Goal: Contribute content: Contribute content

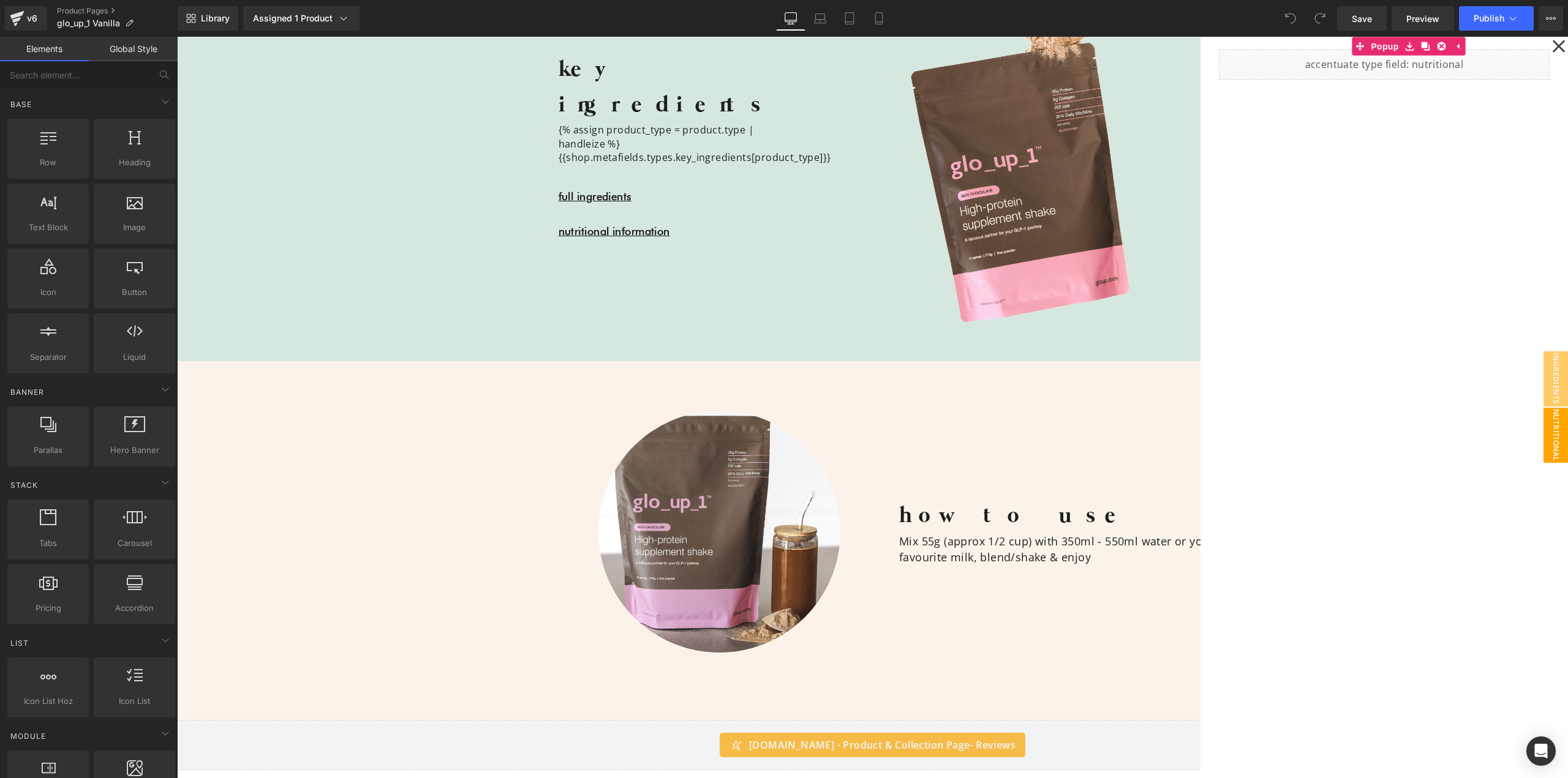
scroll to position [1347, 0]
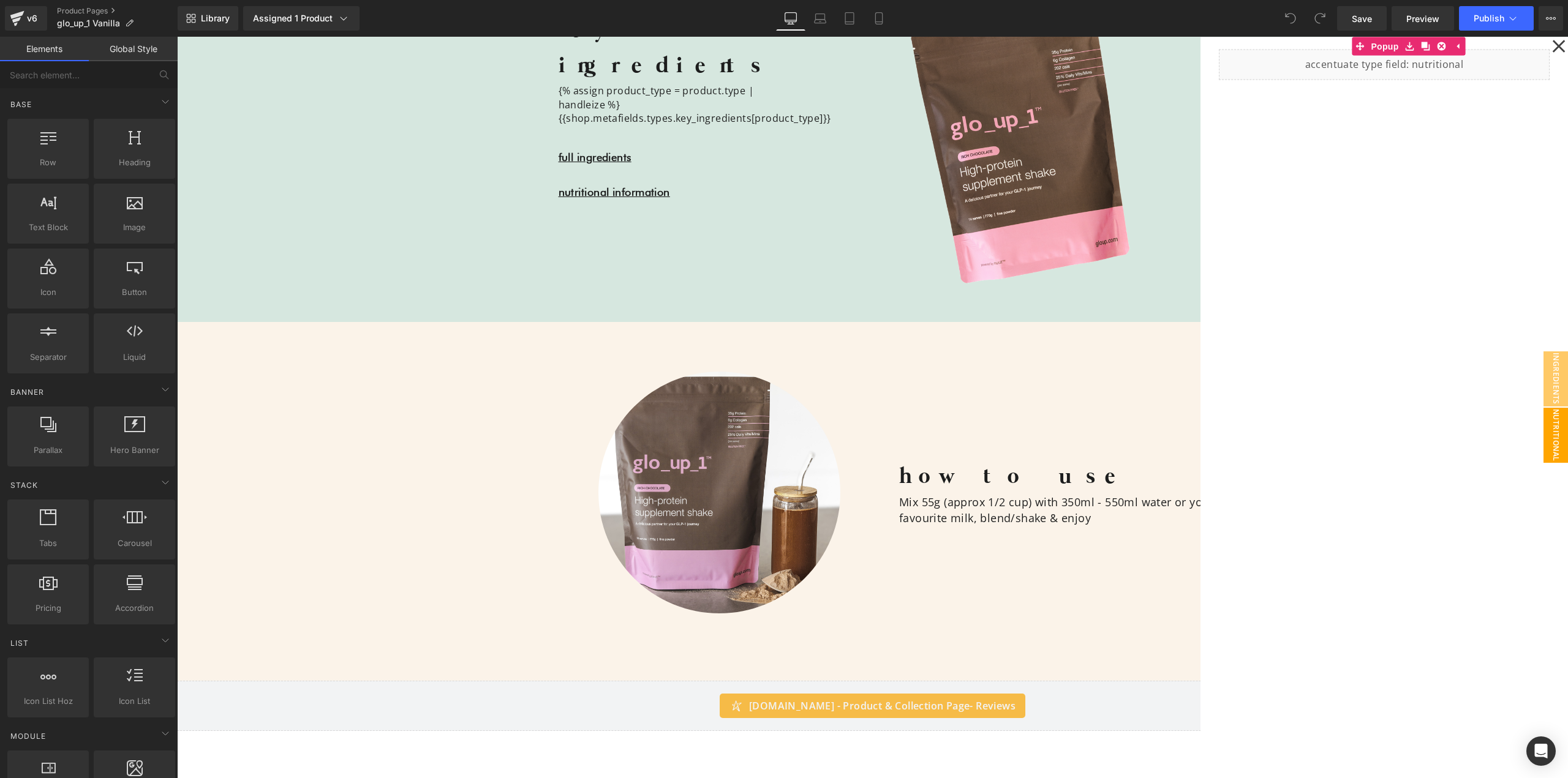
click at [917, 402] on div at bounding box center [873, 408] width 1391 height 742
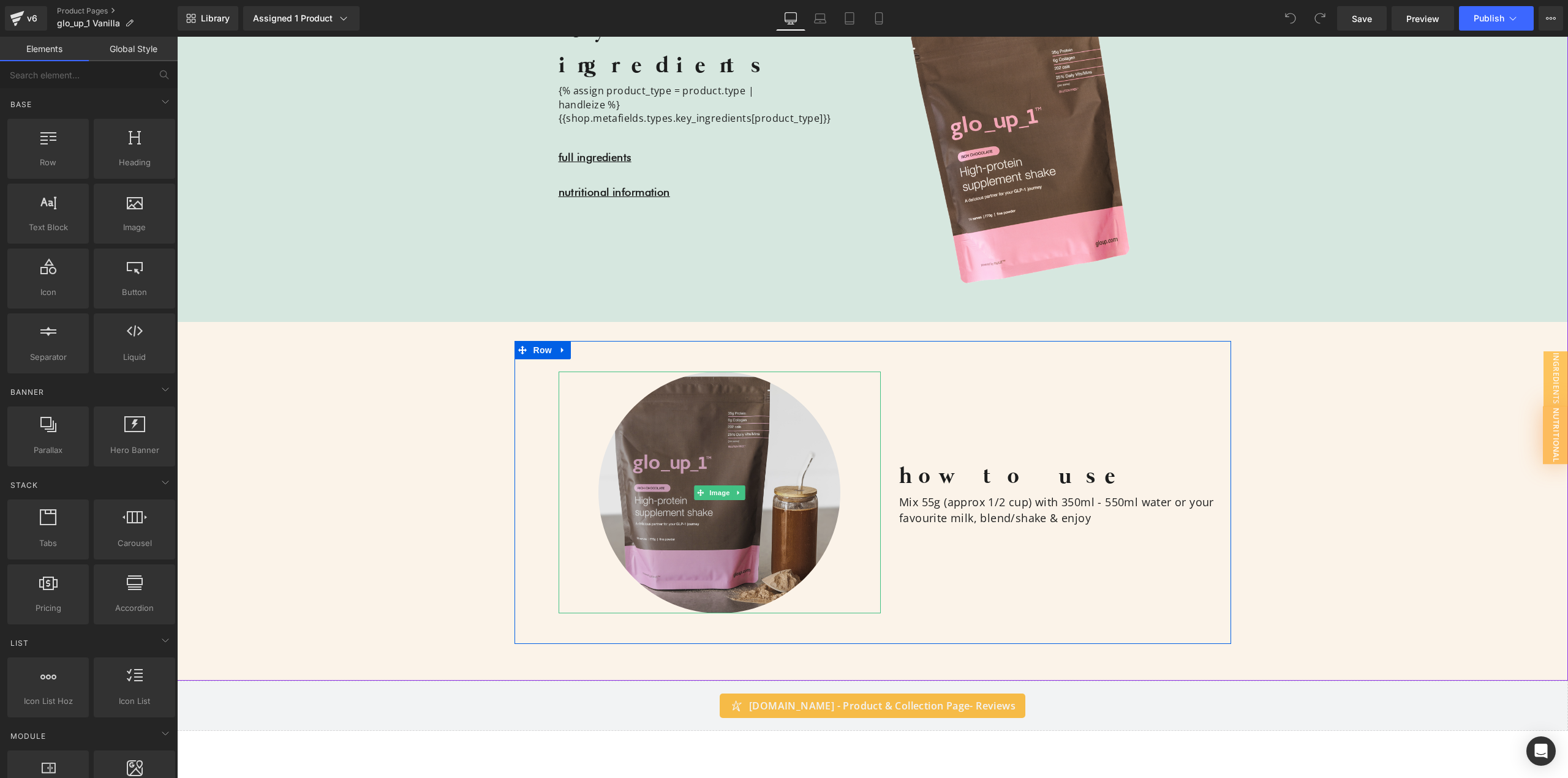
click at [727, 455] on img at bounding box center [719, 492] width 242 height 242
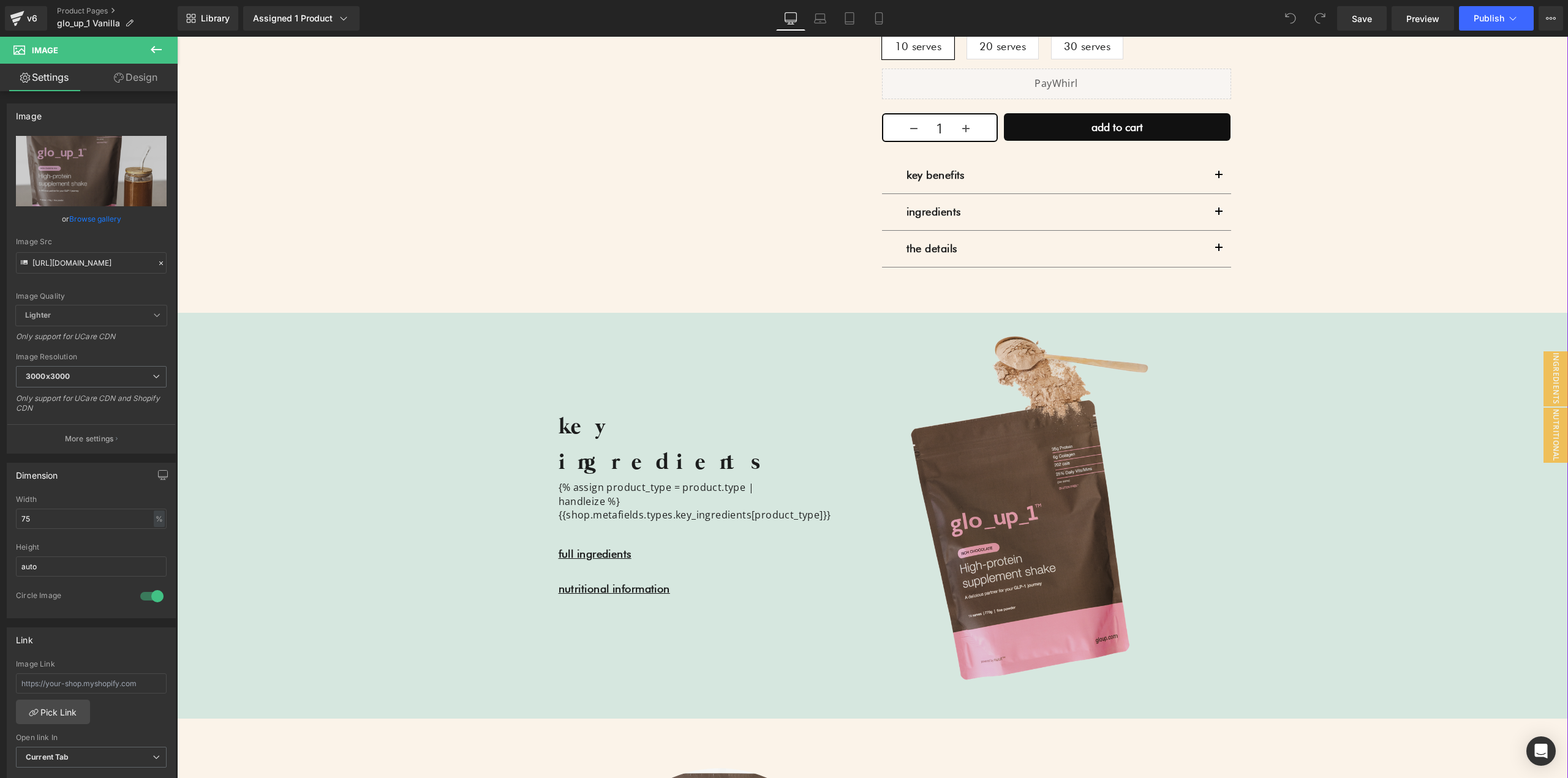
scroll to position [1041, 0]
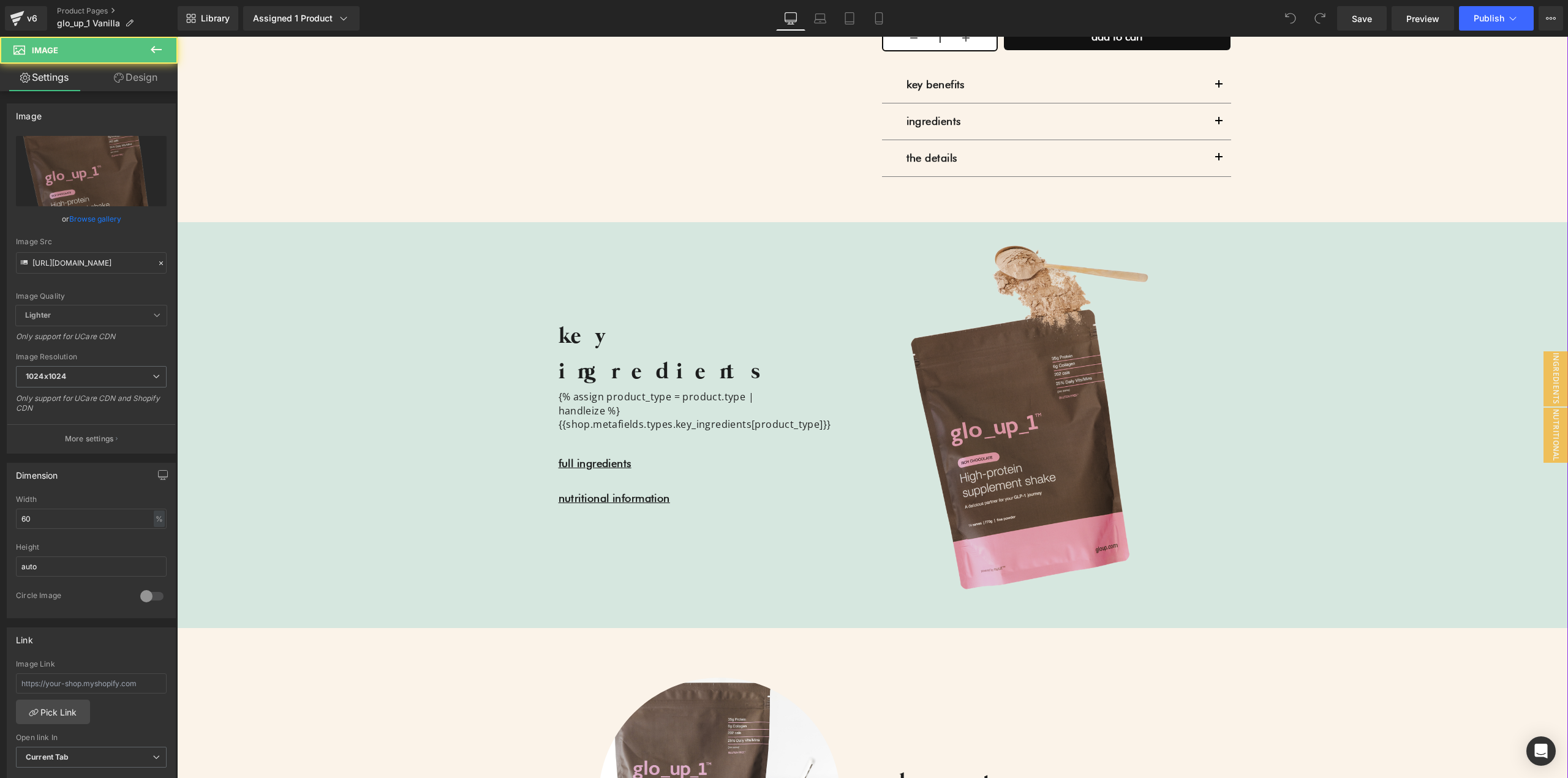
click at [982, 376] on img at bounding box center [1026, 423] width 247 height 369
click at [916, 325] on img at bounding box center [1026, 423] width 247 height 369
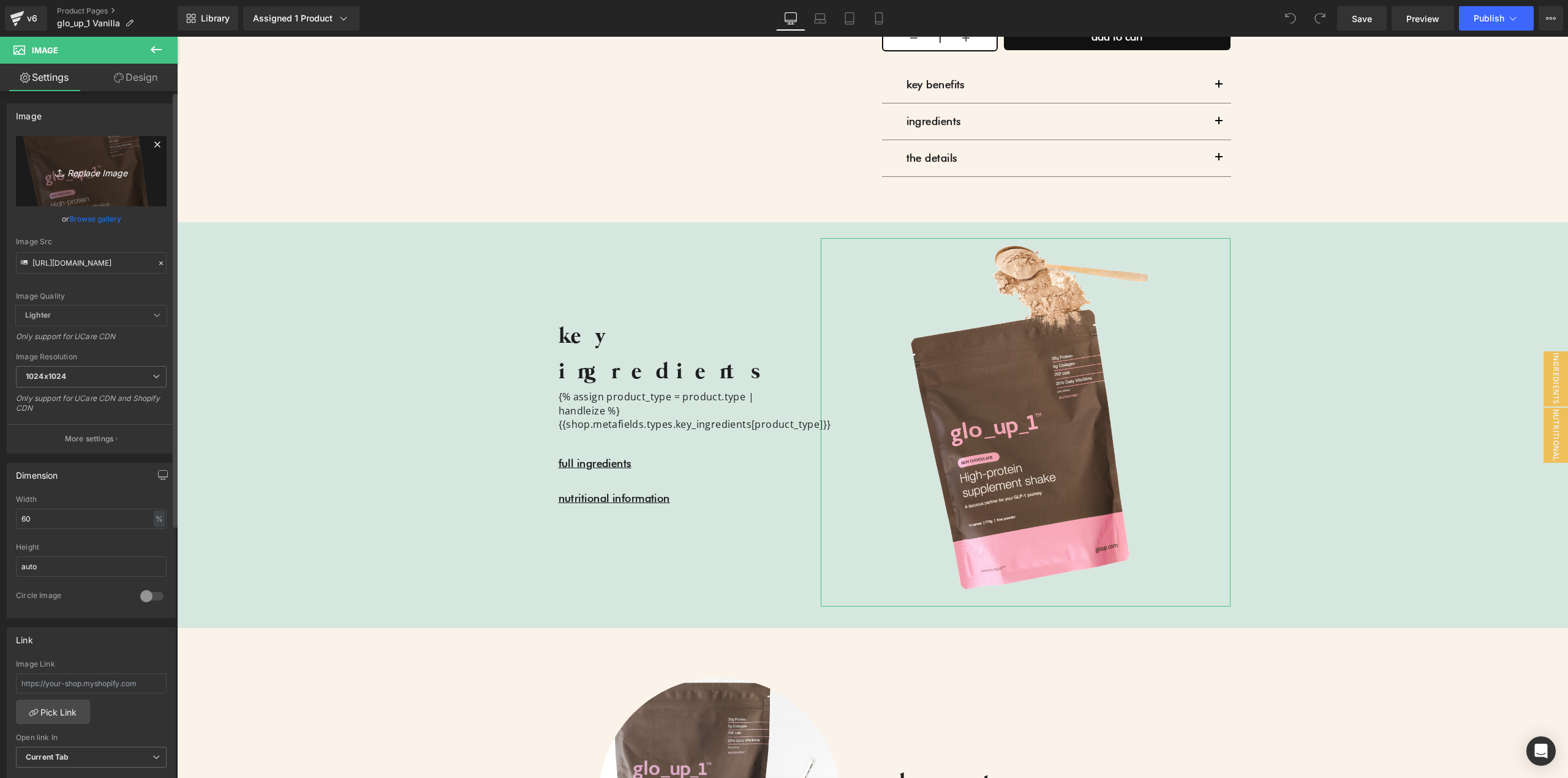
click at [98, 157] on link "Replace Image" at bounding box center [91, 171] width 151 height 70
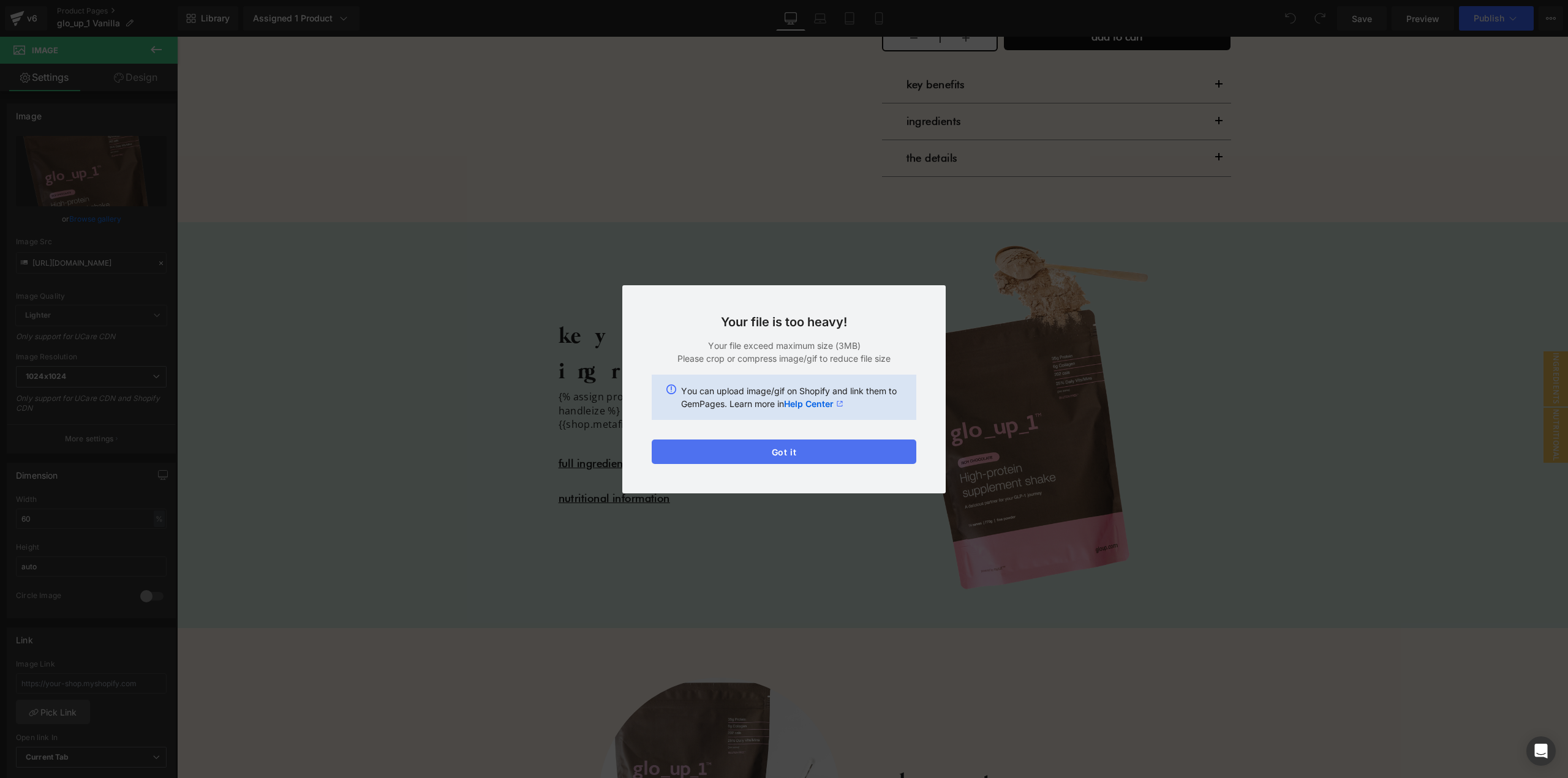
drag, startPoint x: 825, startPoint y: 457, endPoint x: 643, endPoint y: 414, distance: 187.0
click at [825, 457] on button "Got it" at bounding box center [784, 451] width 265 height 24
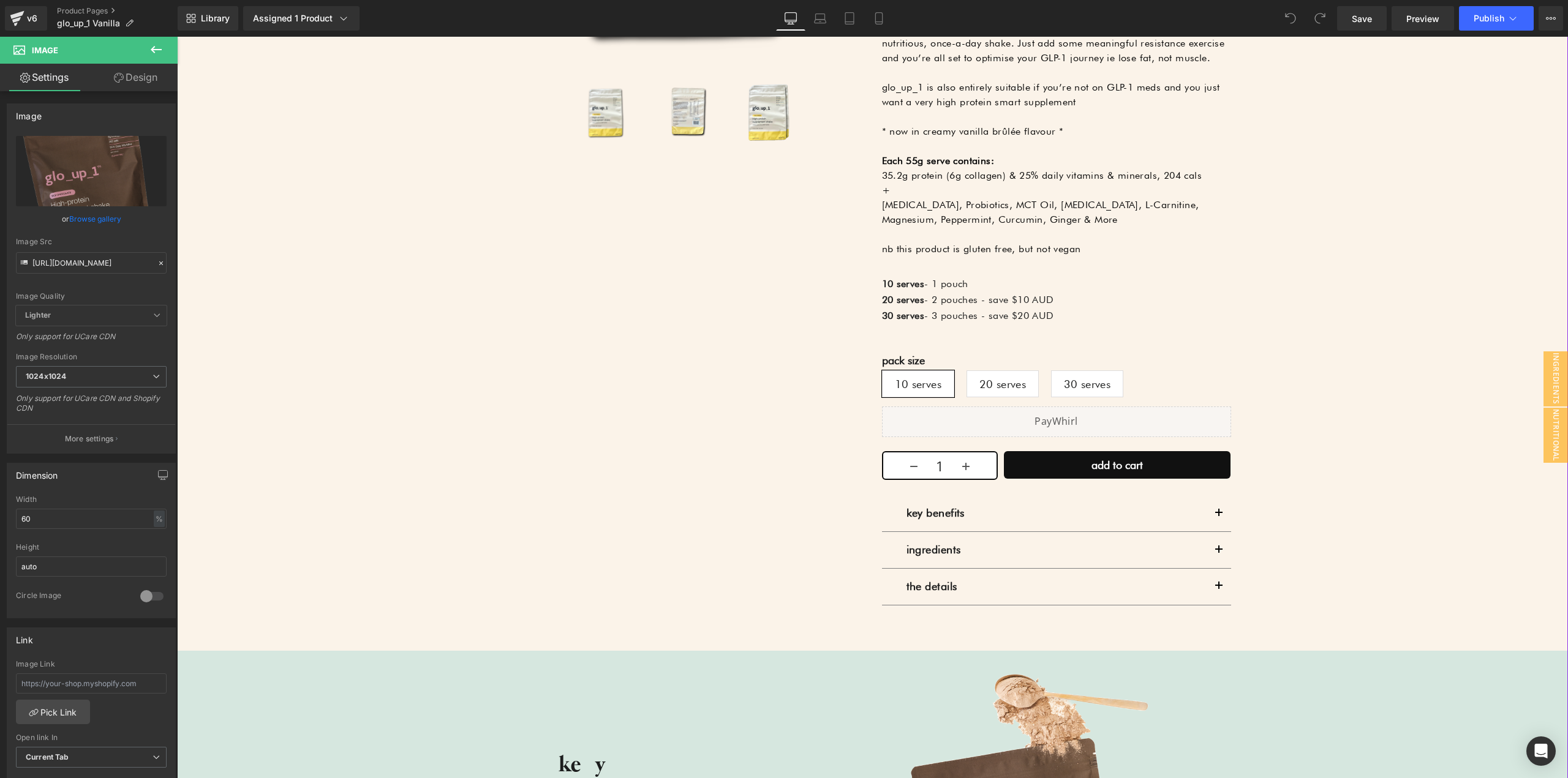
scroll to position [980, 0]
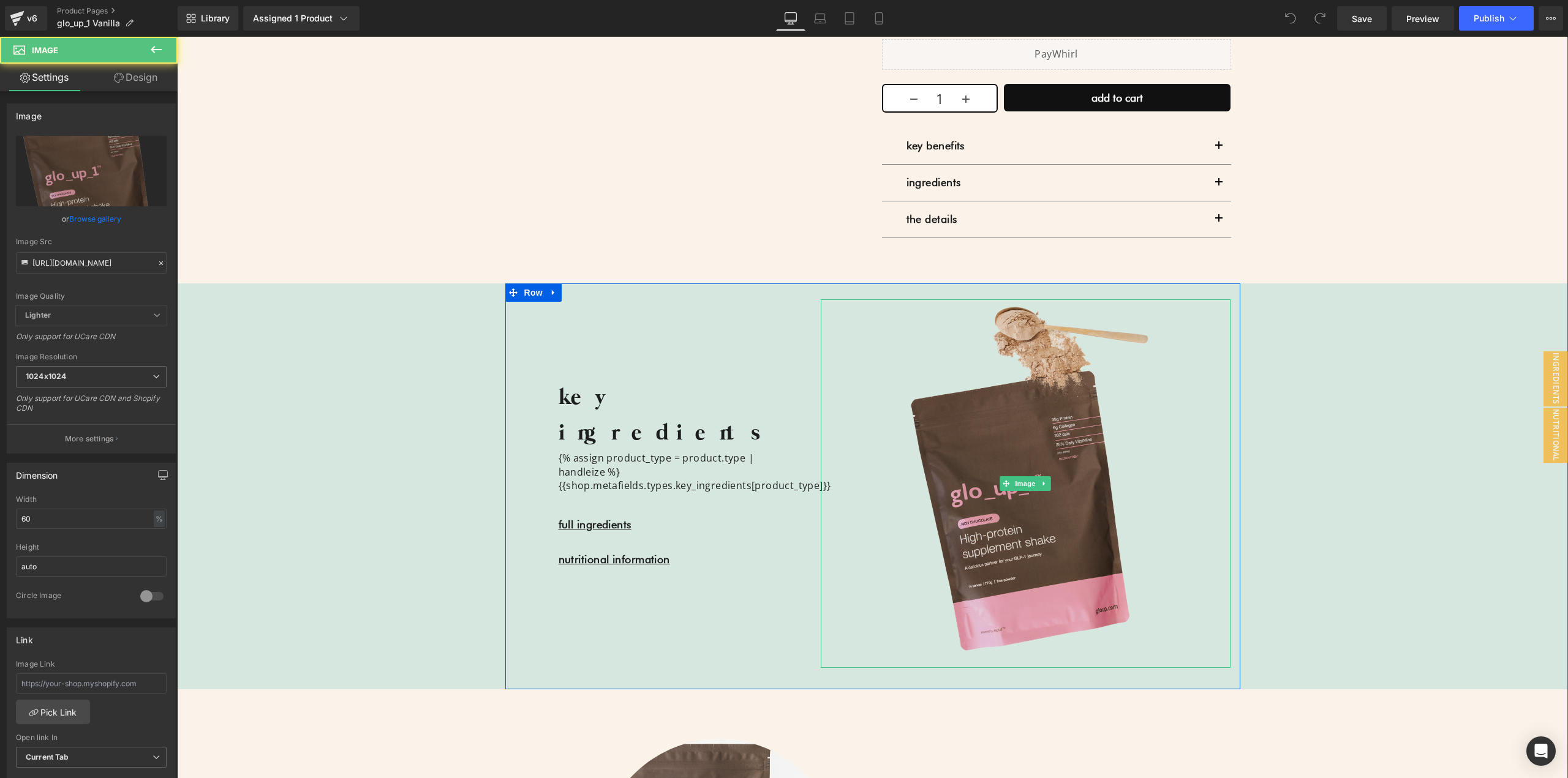
click at [1006, 437] on img at bounding box center [1026, 484] width 247 height 369
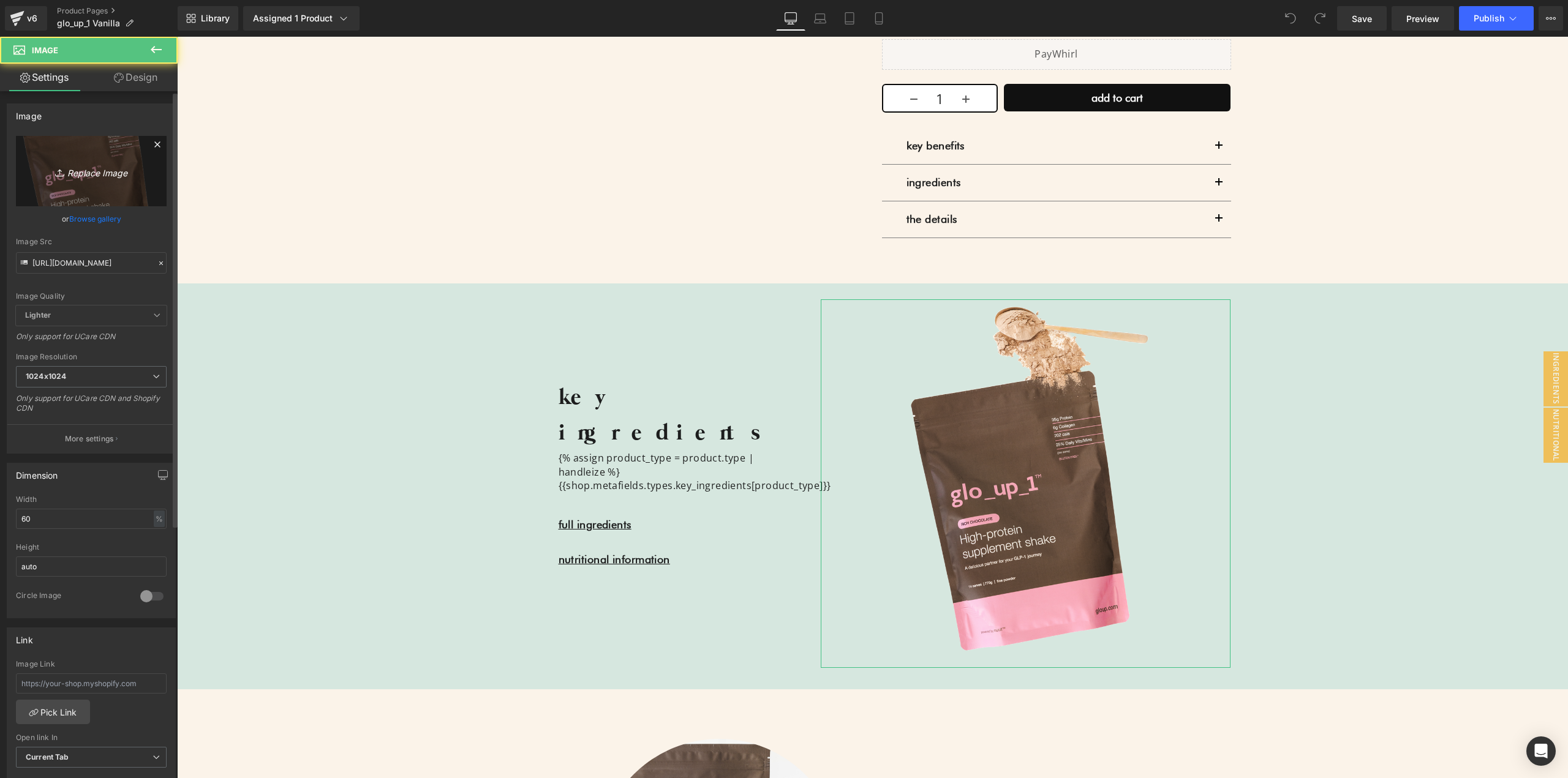
click at [55, 171] on icon at bounding box center [61, 173] width 13 height 13
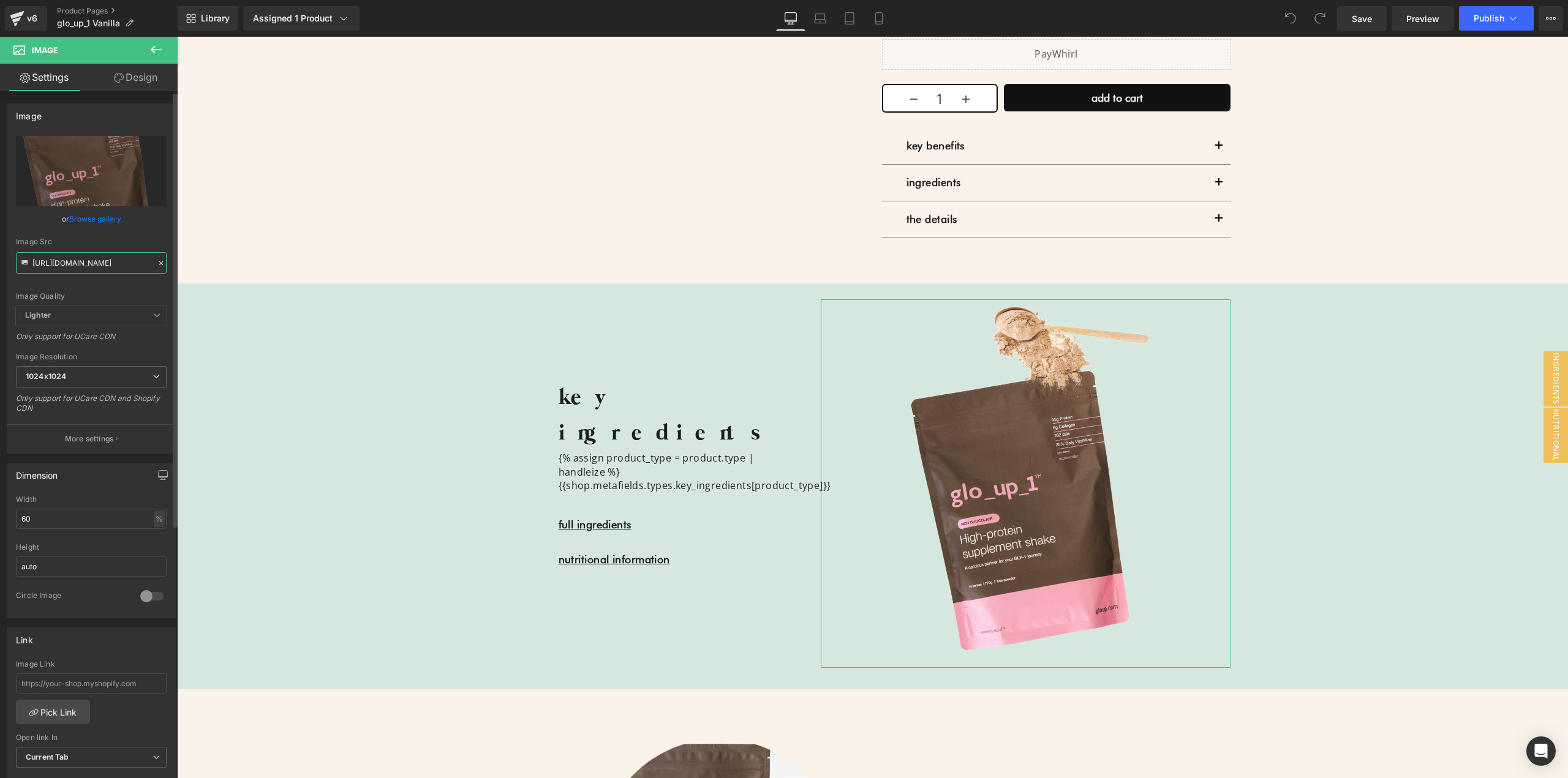
click at [74, 265] on input "[URL][DOMAIN_NAME]" at bounding box center [91, 263] width 151 height 22
paste input "Nuut_-_Capture_Frame_Photos-2.jpg?v=1759233968"
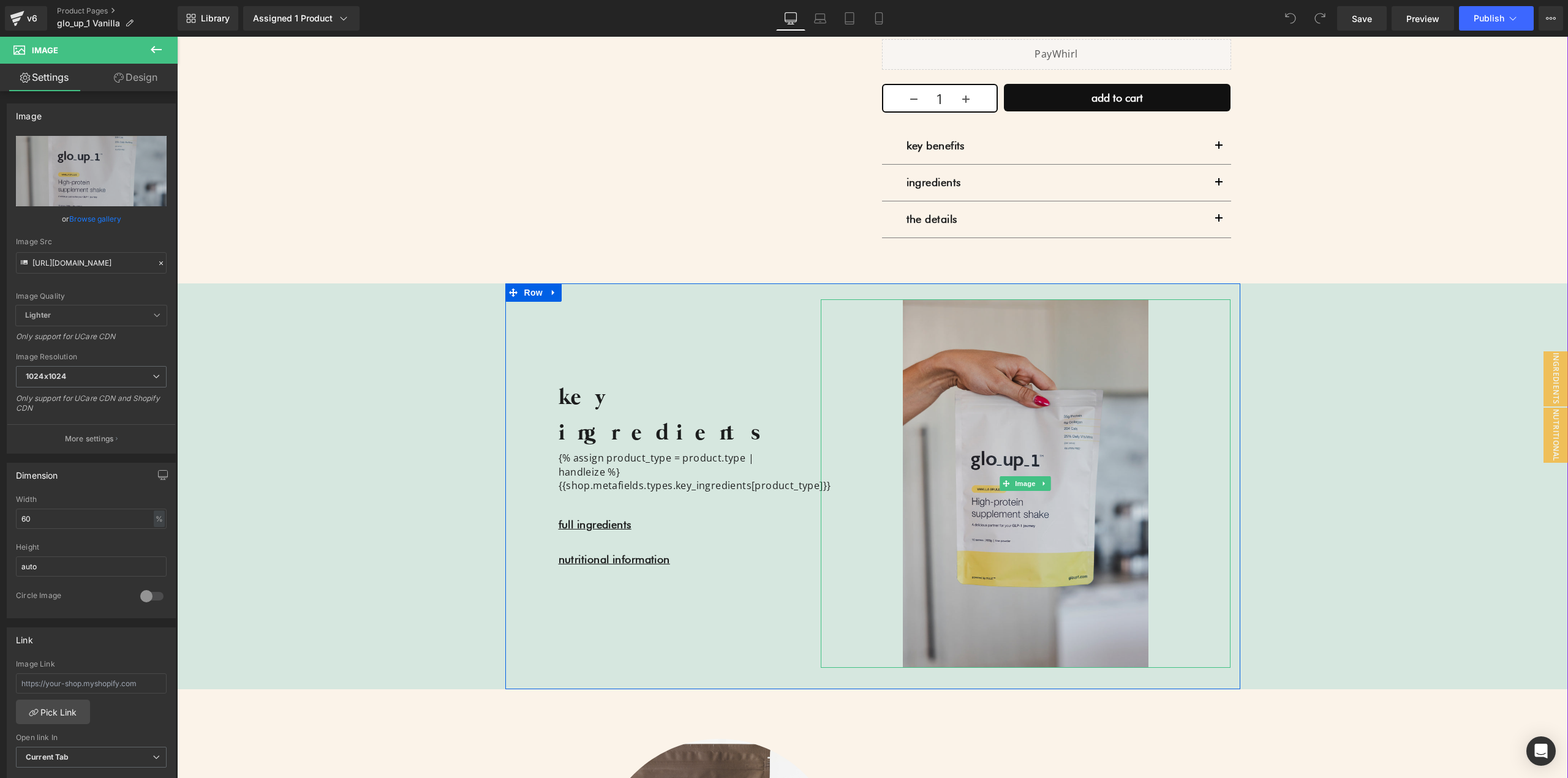
scroll to position [0, 0]
click at [1066, 443] on img at bounding box center [1026, 484] width 247 height 369
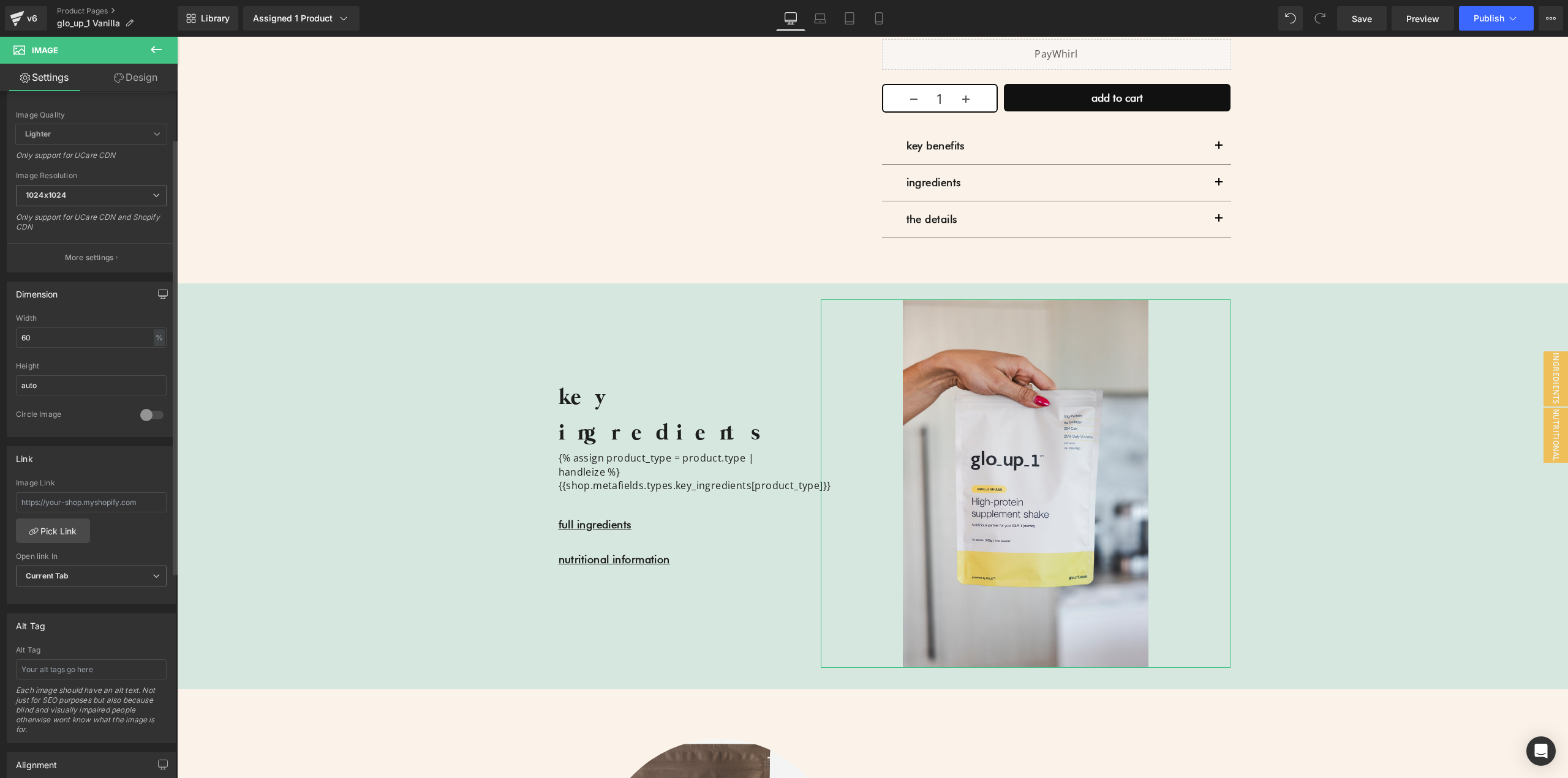
scroll to position [184, 0]
type input "[URL][DOMAIN_NAME]"
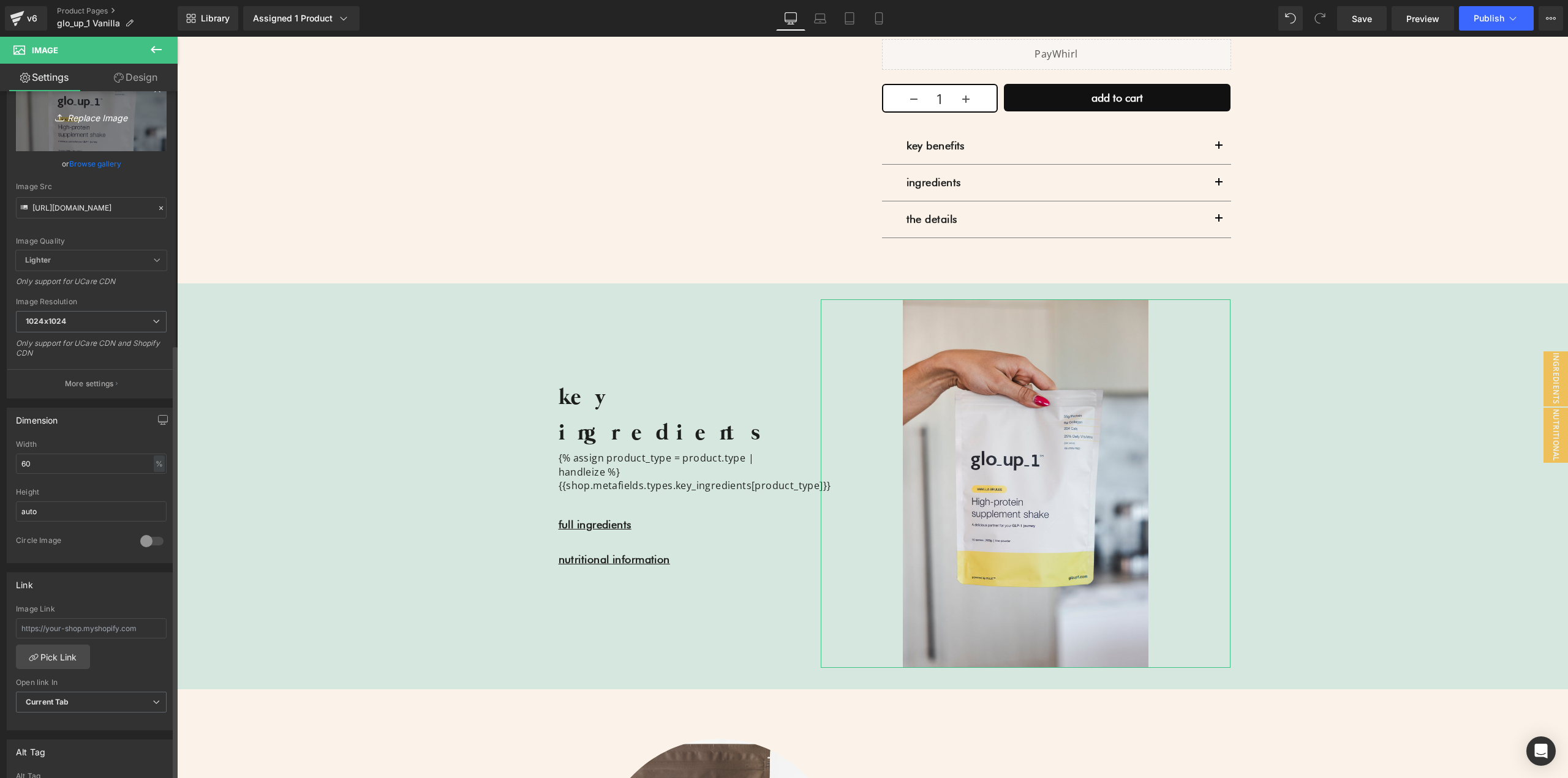
scroll to position [32, 0]
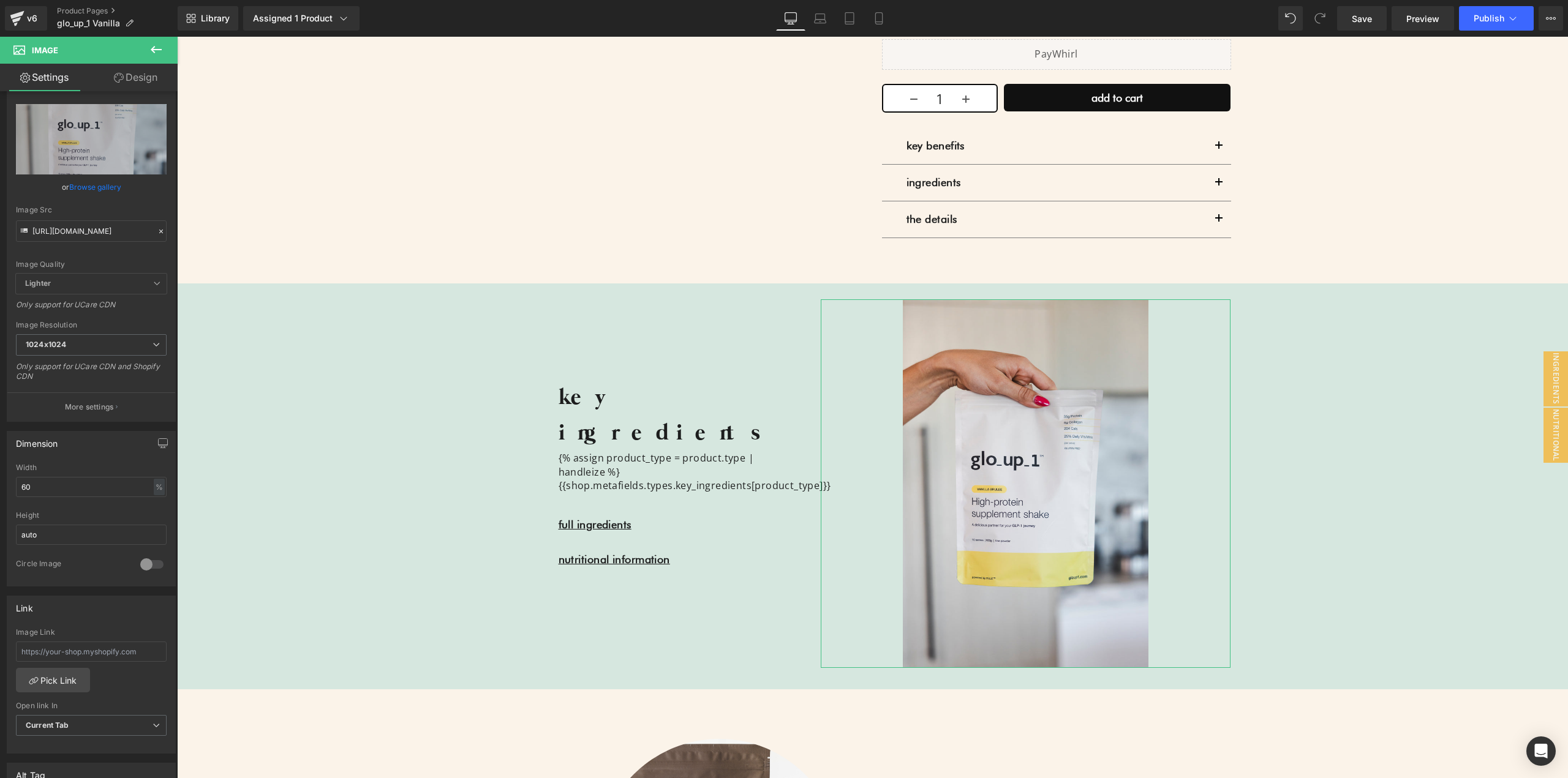
click at [131, 82] on link "Design" at bounding box center [135, 78] width 89 height 28
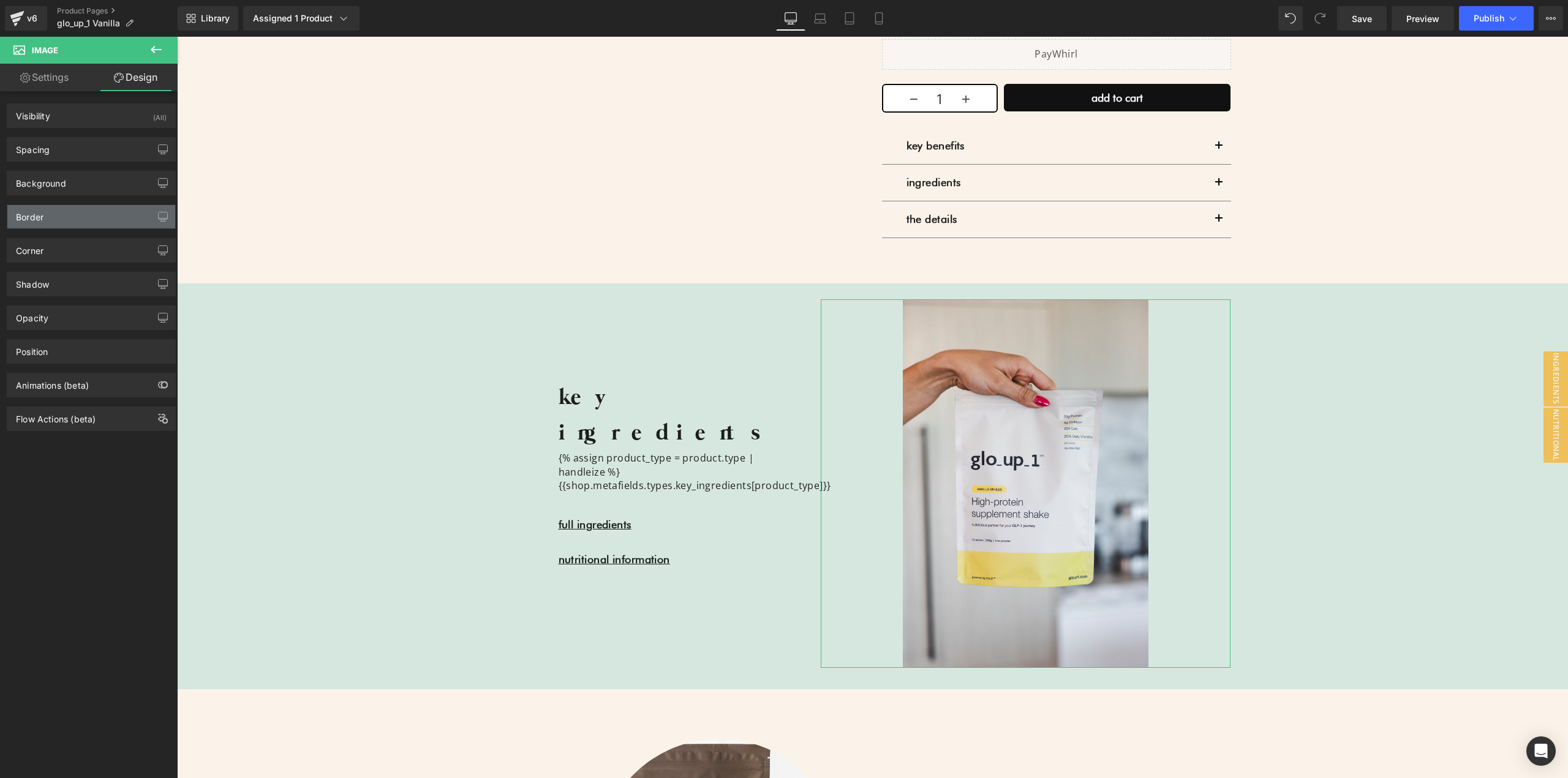
click at [62, 219] on div "Border" at bounding box center [91, 216] width 168 height 23
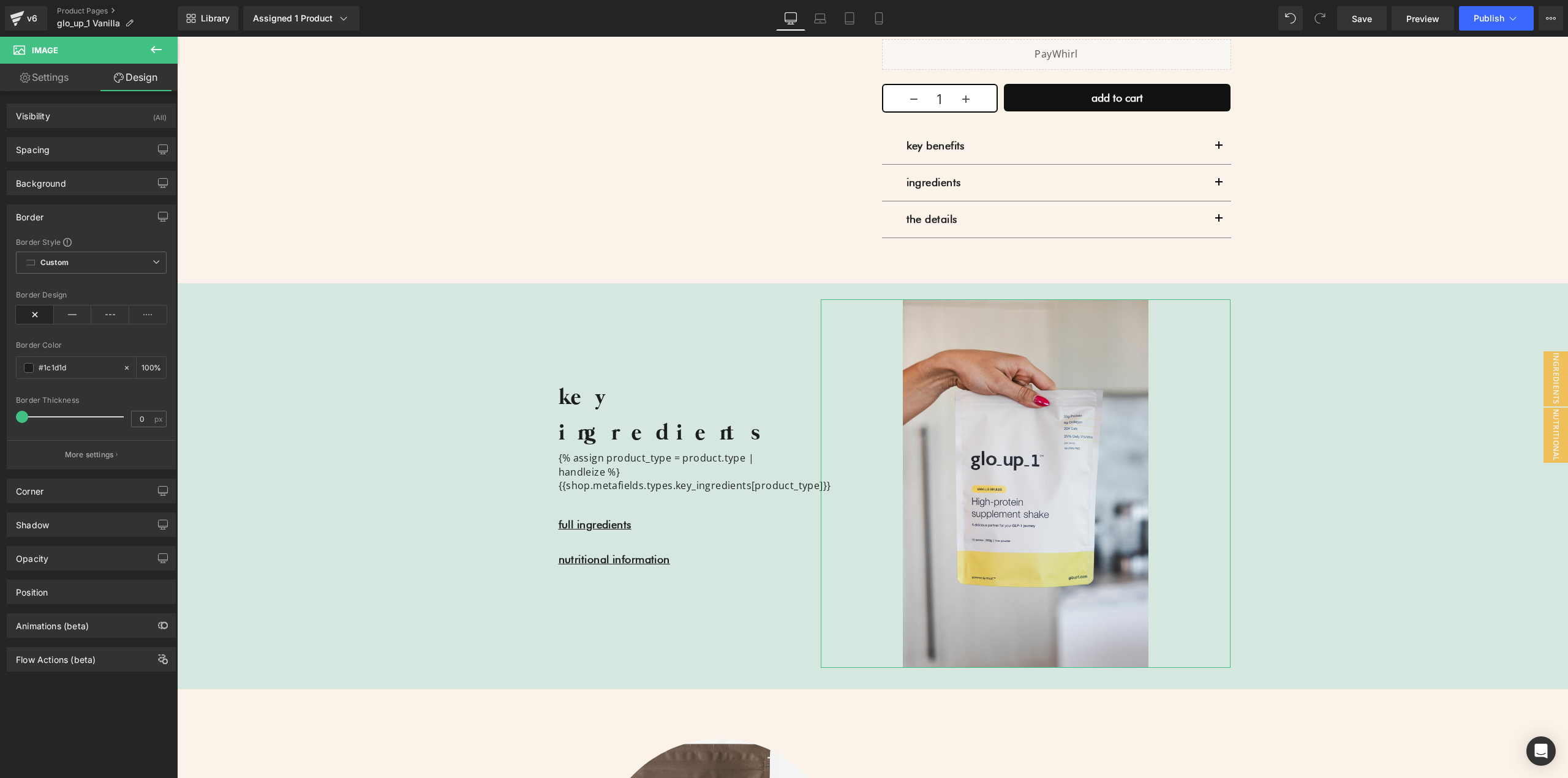
click at [62, 219] on div "Border" at bounding box center [91, 216] width 168 height 23
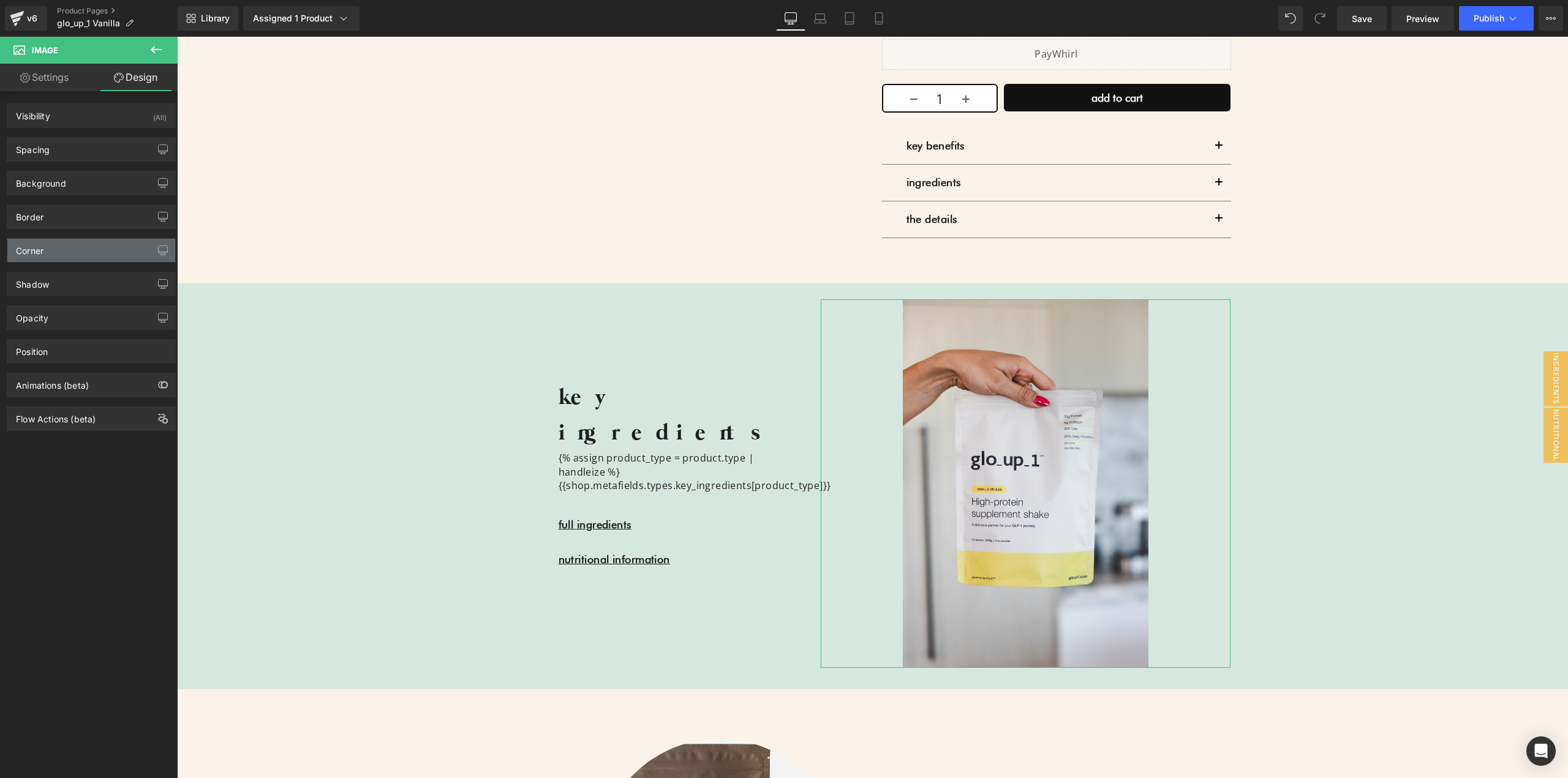
click at [57, 247] on div "Corner" at bounding box center [91, 250] width 168 height 23
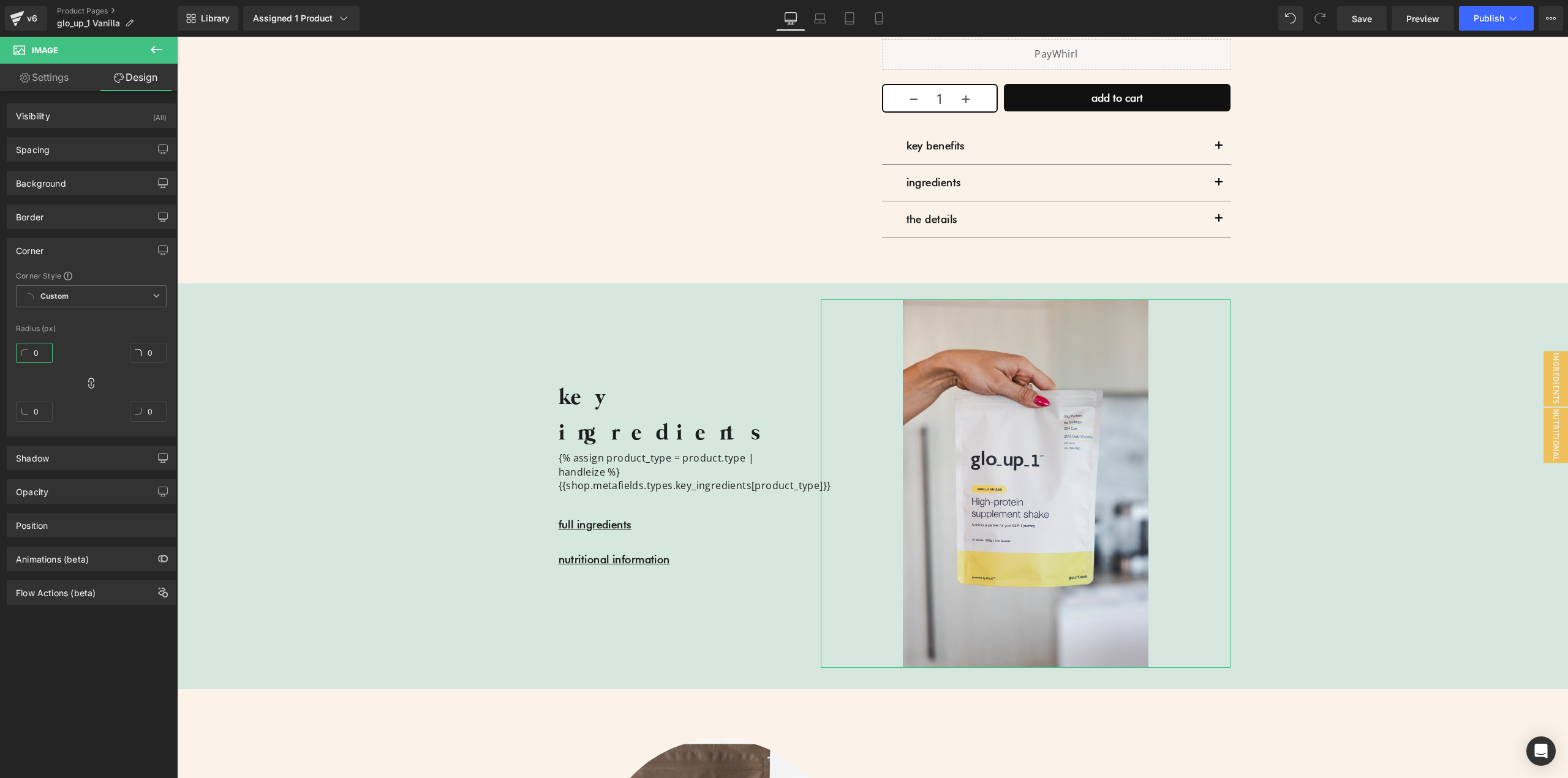
click at [39, 353] on input "0" at bounding box center [34, 352] width 37 height 20
type input "5"
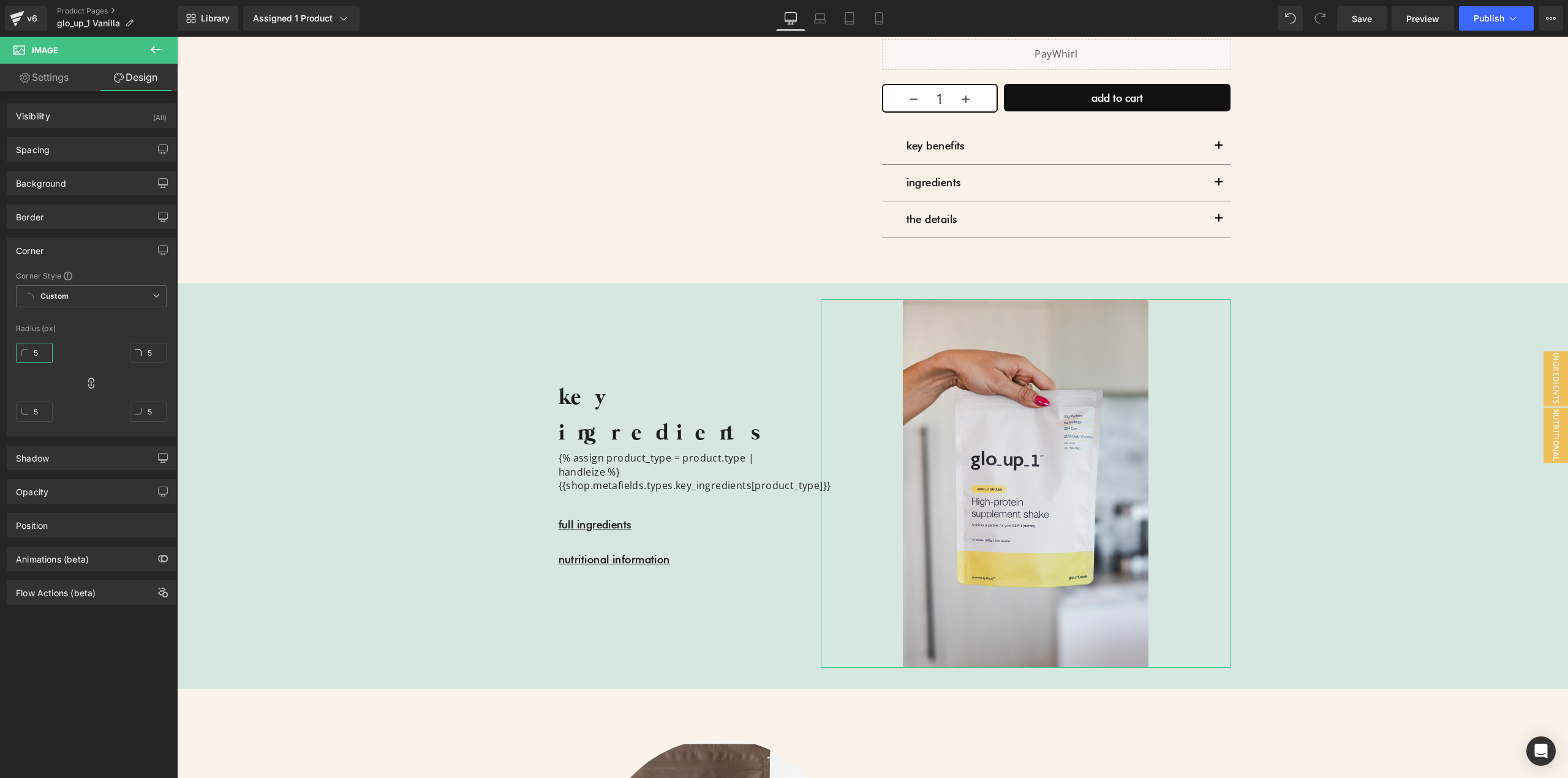
type input "5"
click at [38, 218] on div "Border" at bounding box center [30, 213] width 28 height 17
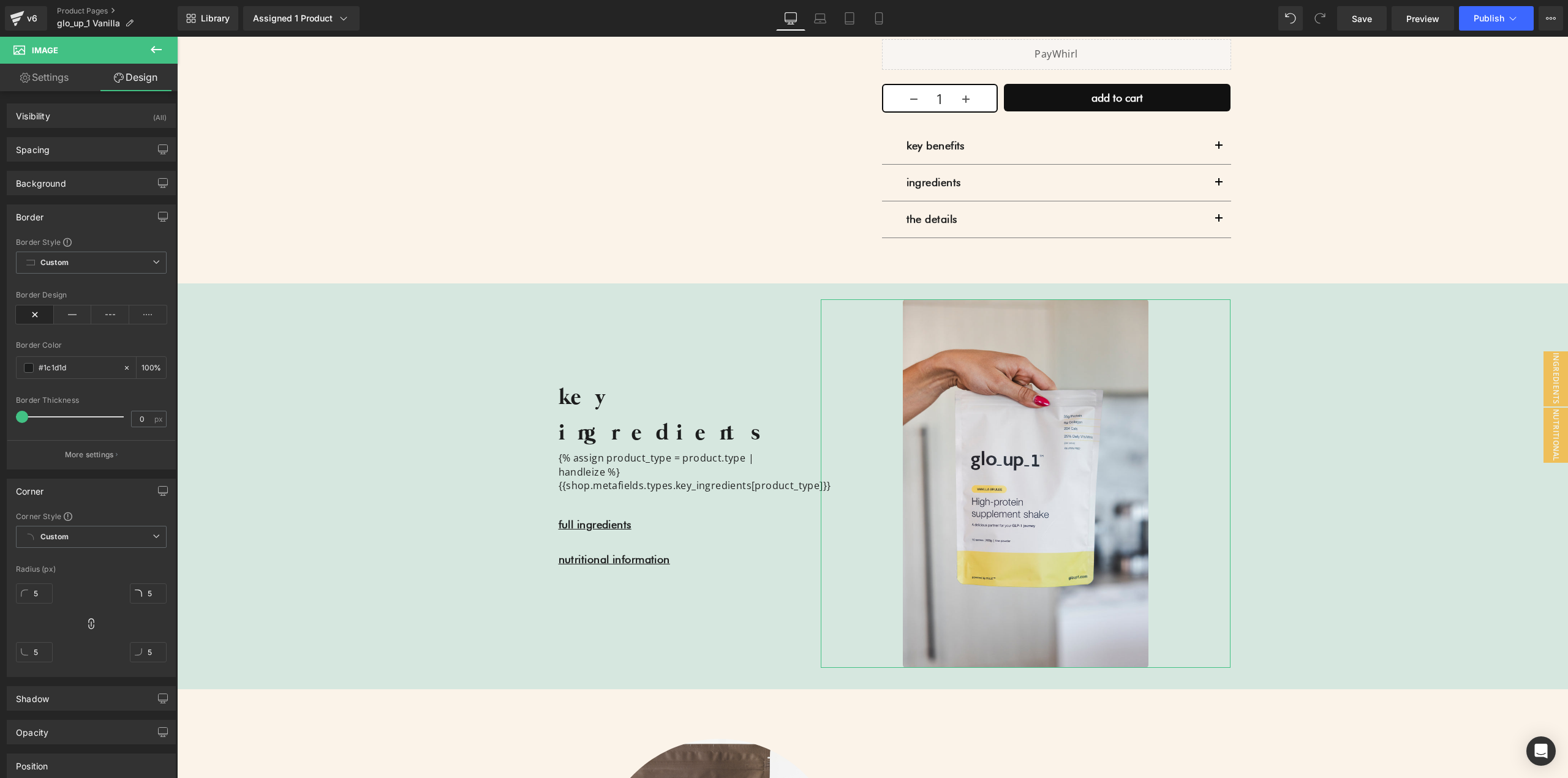
click at [36, 80] on link "Settings" at bounding box center [44, 78] width 89 height 28
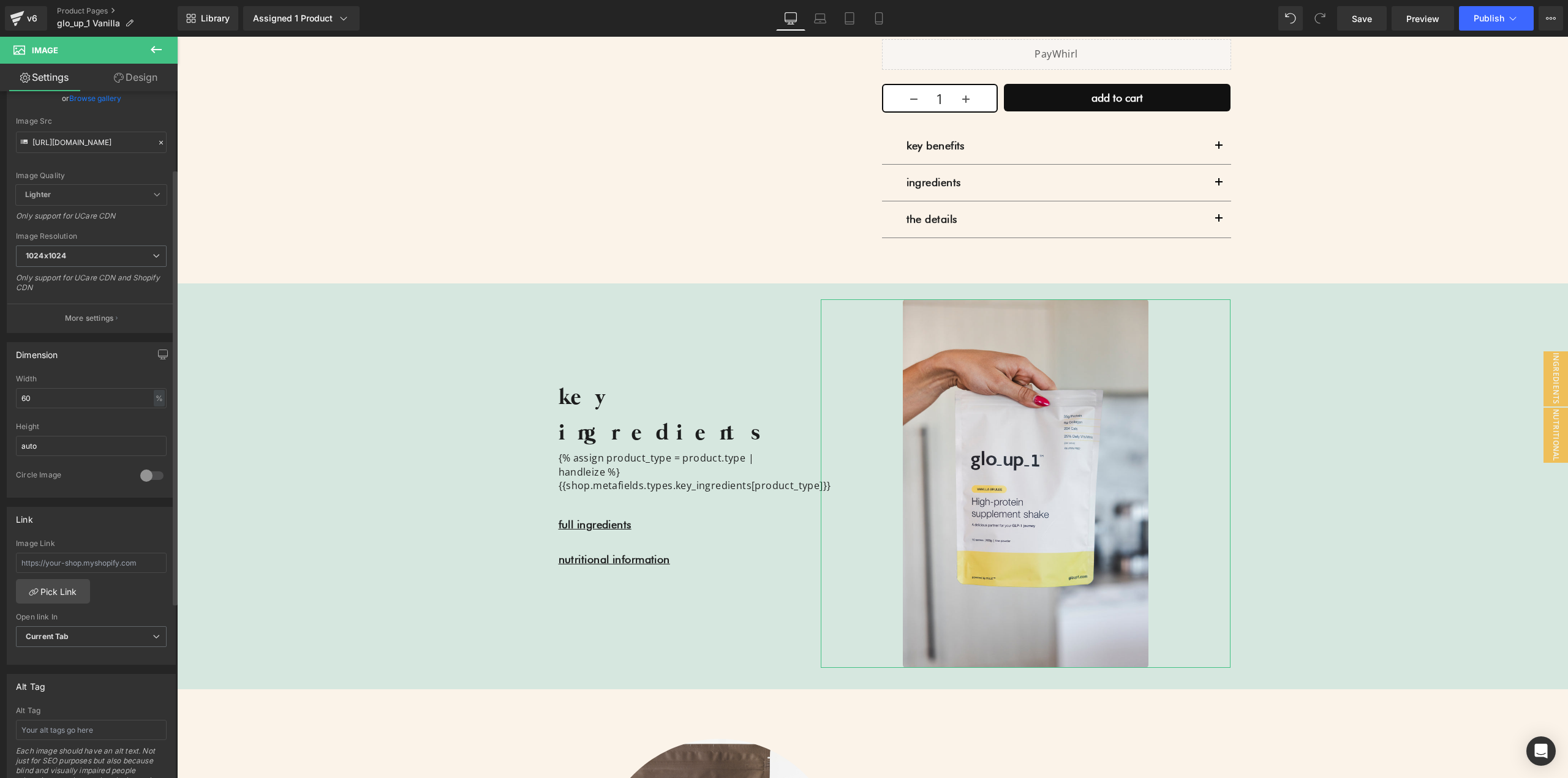
scroll to position [123, 0]
click at [142, 477] on div at bounding box center [152, 474] width 30 height 20
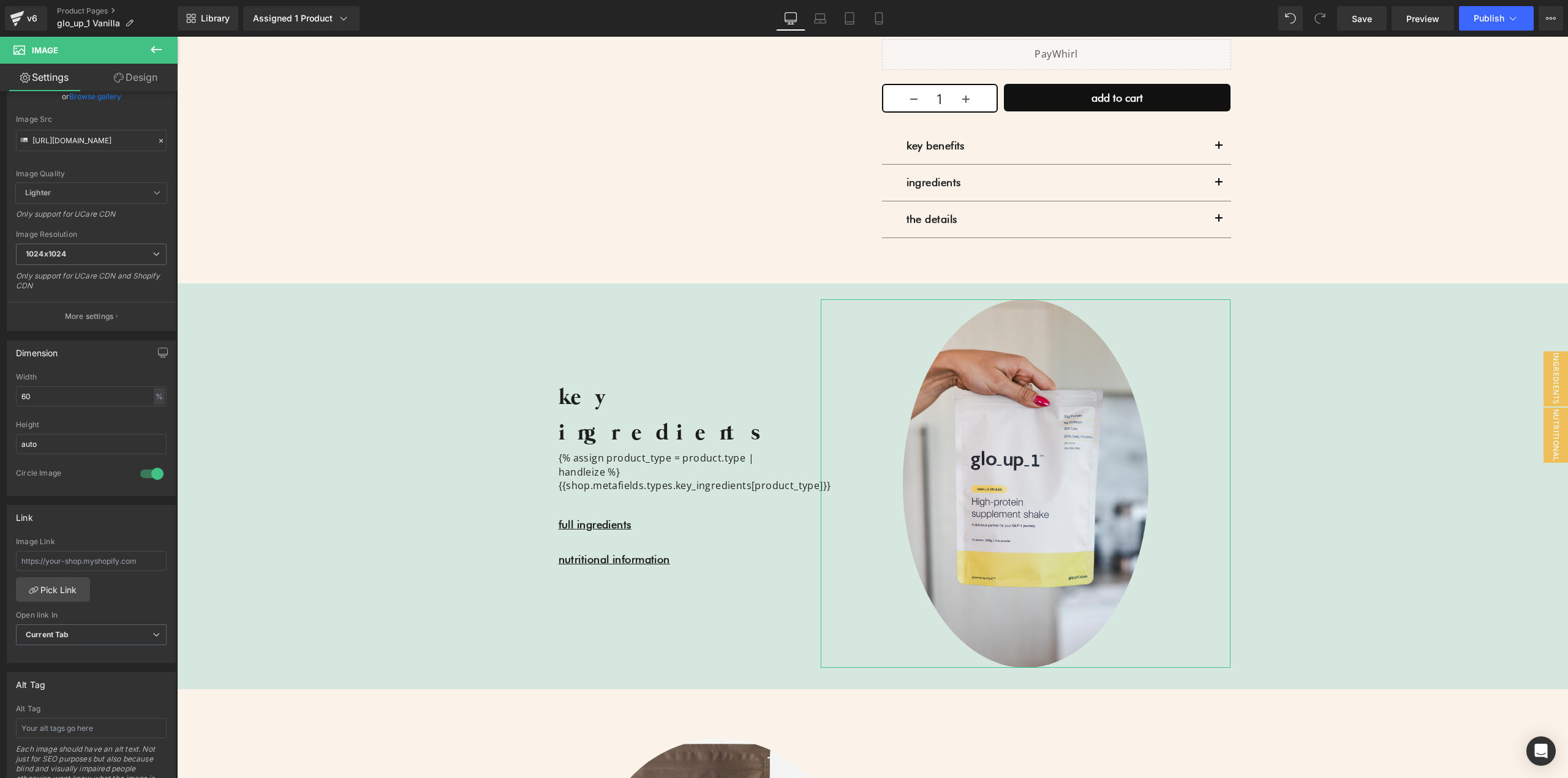
click at [138, 80] on link "Design" at bounding box center [135, 78] width 89 height 28
type input "100"
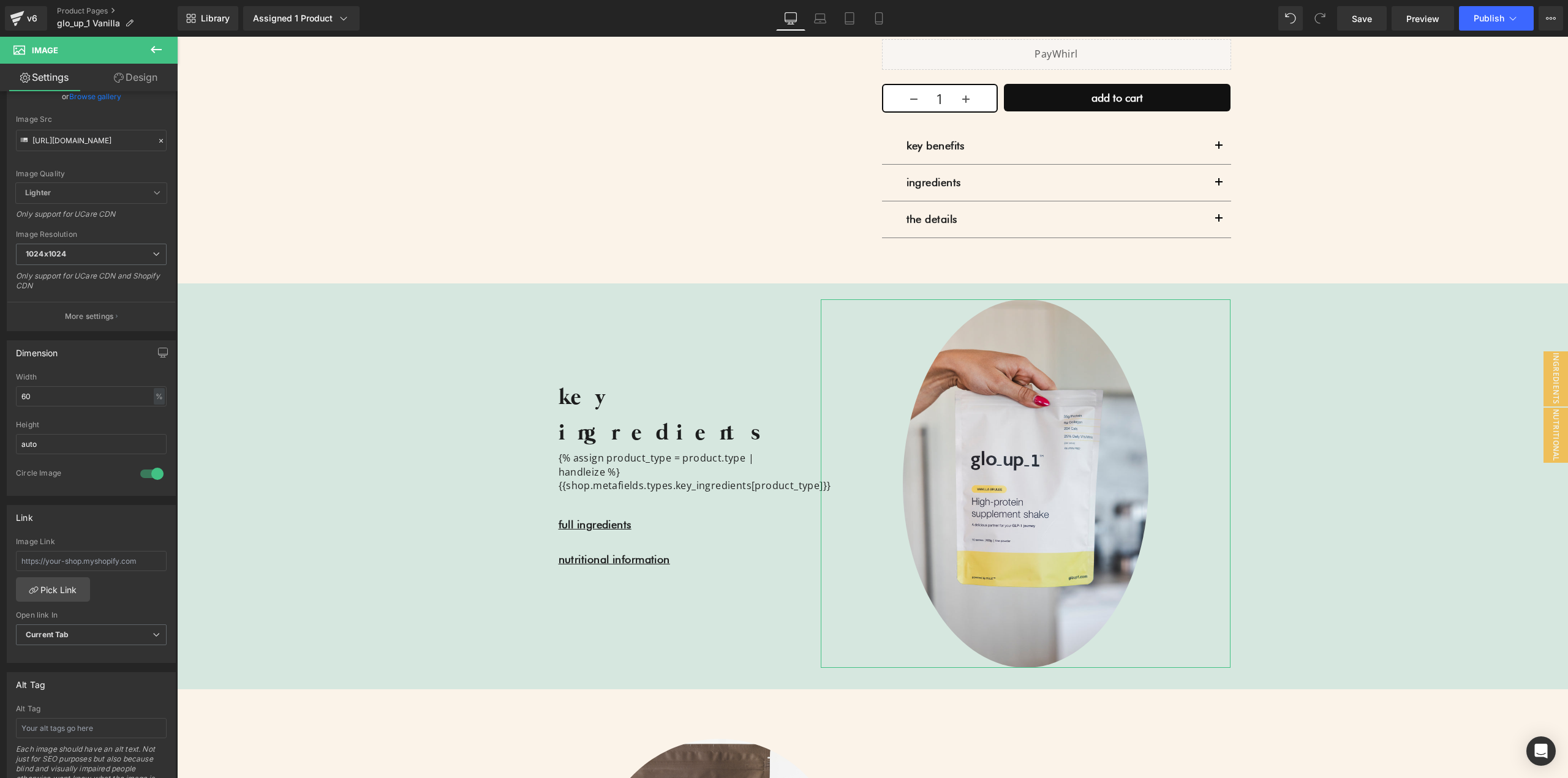
type input "100"
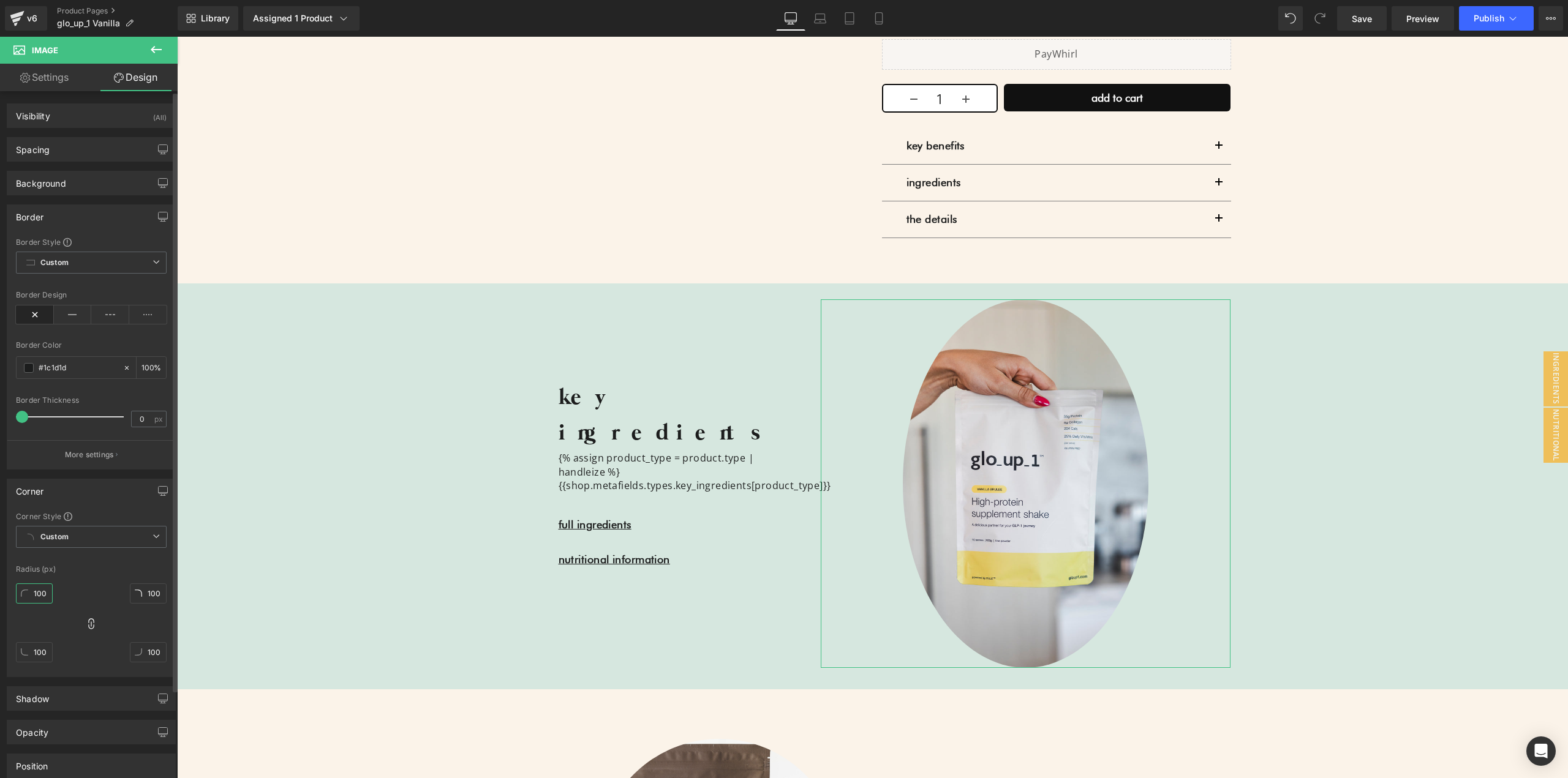
click at [45, 589] on input "100" at bounding box center [34, 594] width 37 height 20
type input "0"
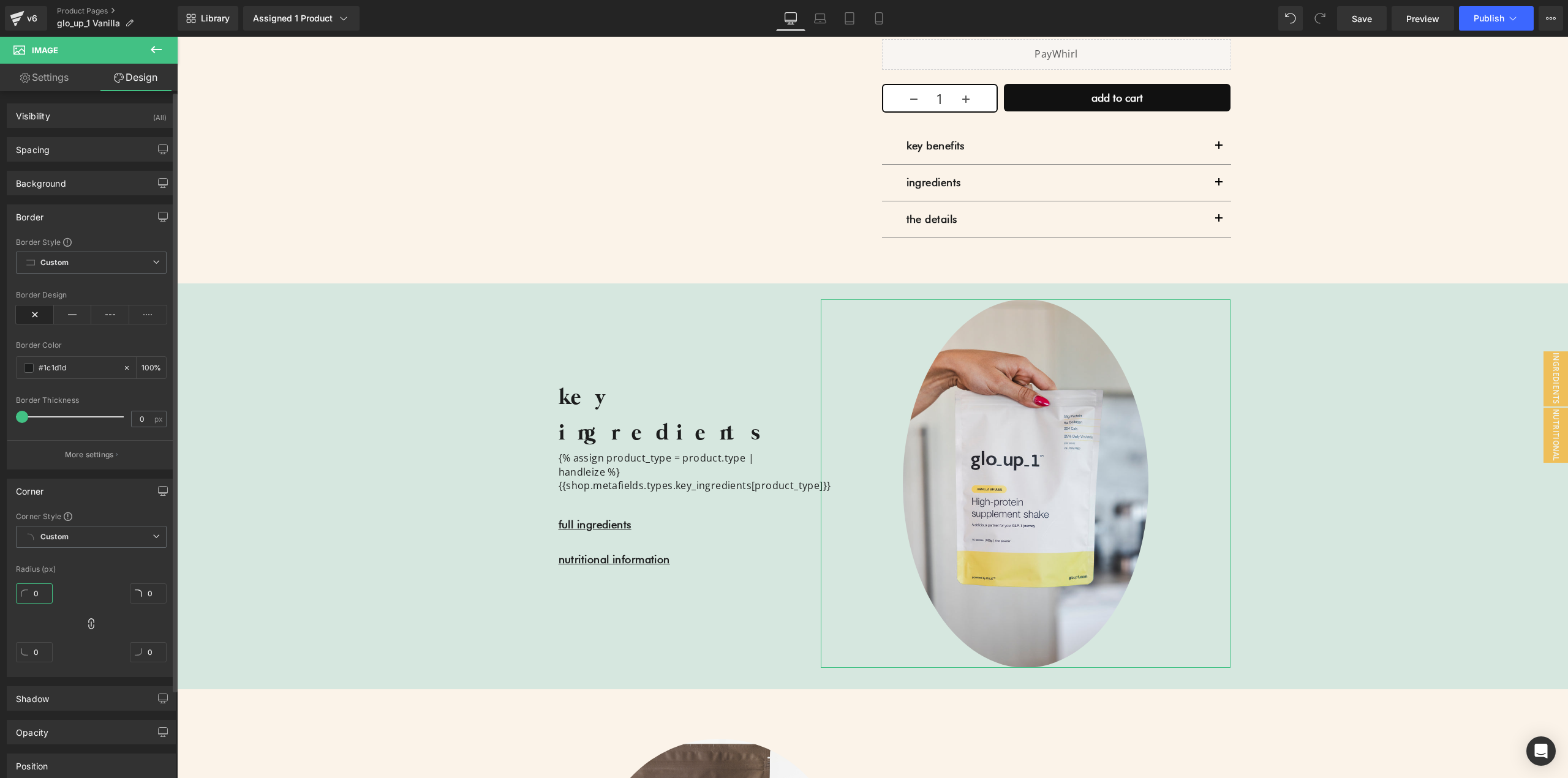
type input "0"
click at [42, 489] on div "Corner" at bounding box center [30, 488] width 28 height 17
click at [51, 222] on div "Border" at bounding box center [91, 216] width 168 height 23
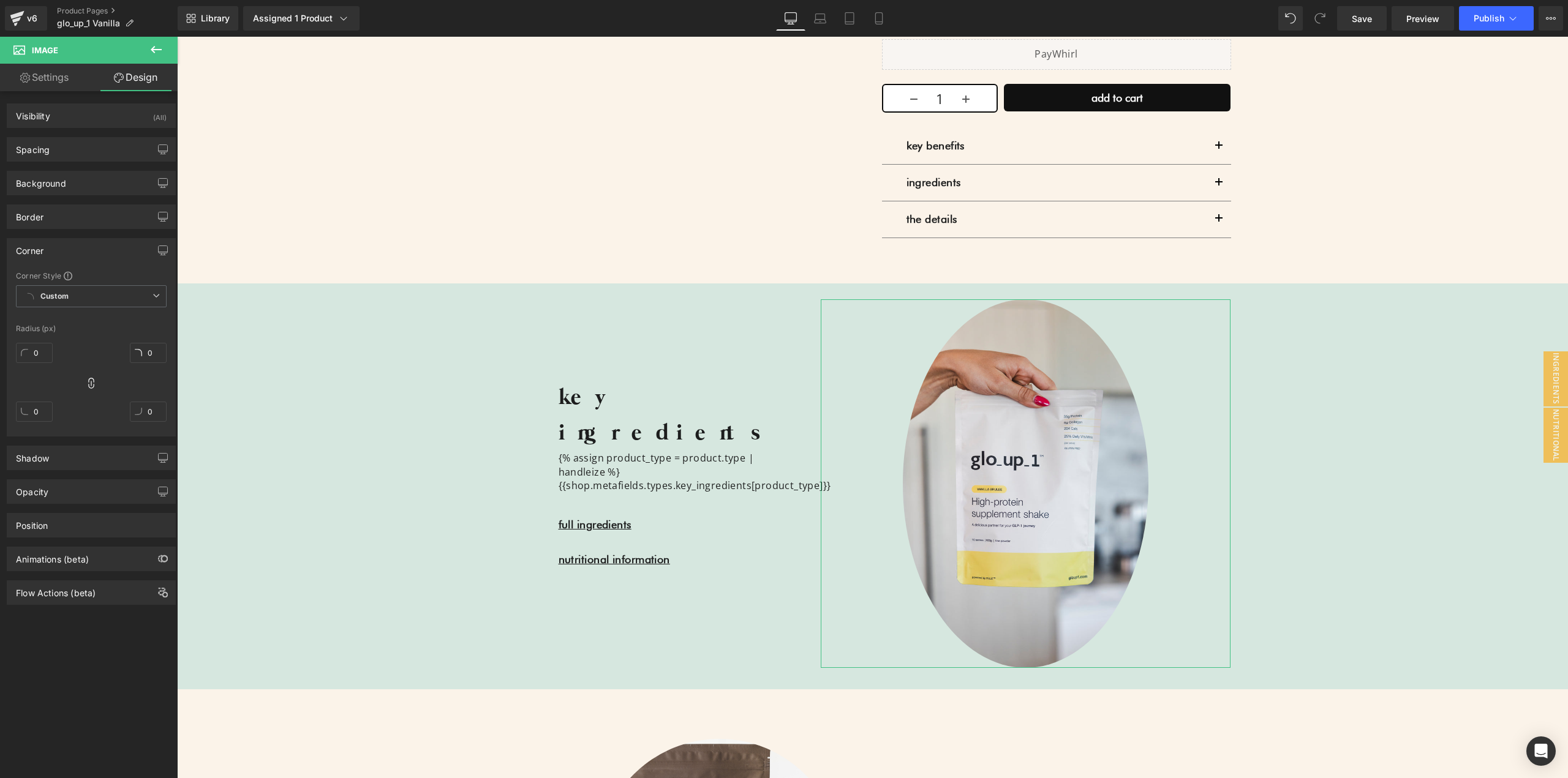
click at [45, 75] on link "Settings" at bounding box center [44, 78] width 89 height 28
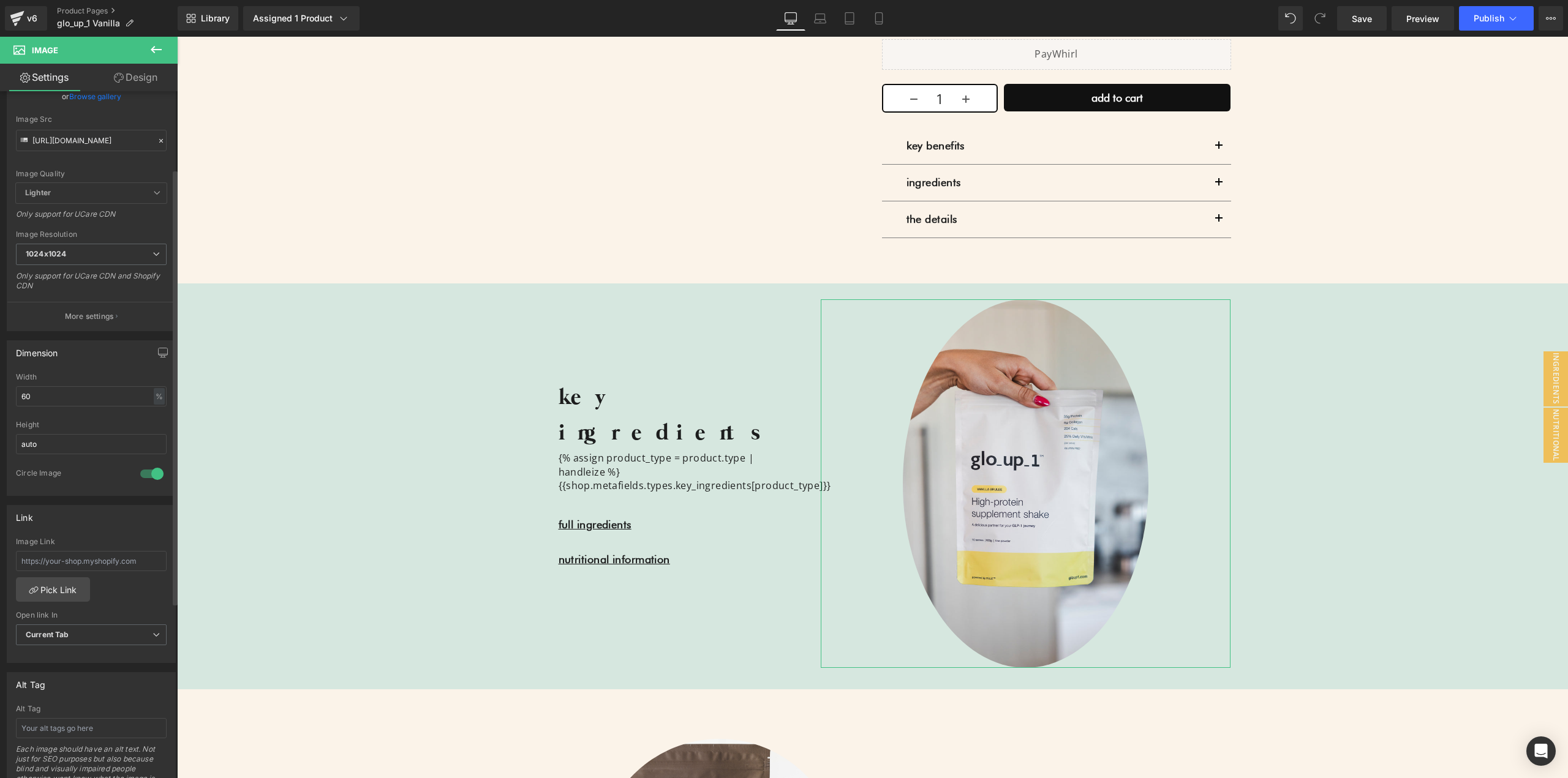
click at [139, 473] on div at bounding box center [152, 474] width 30 height 20
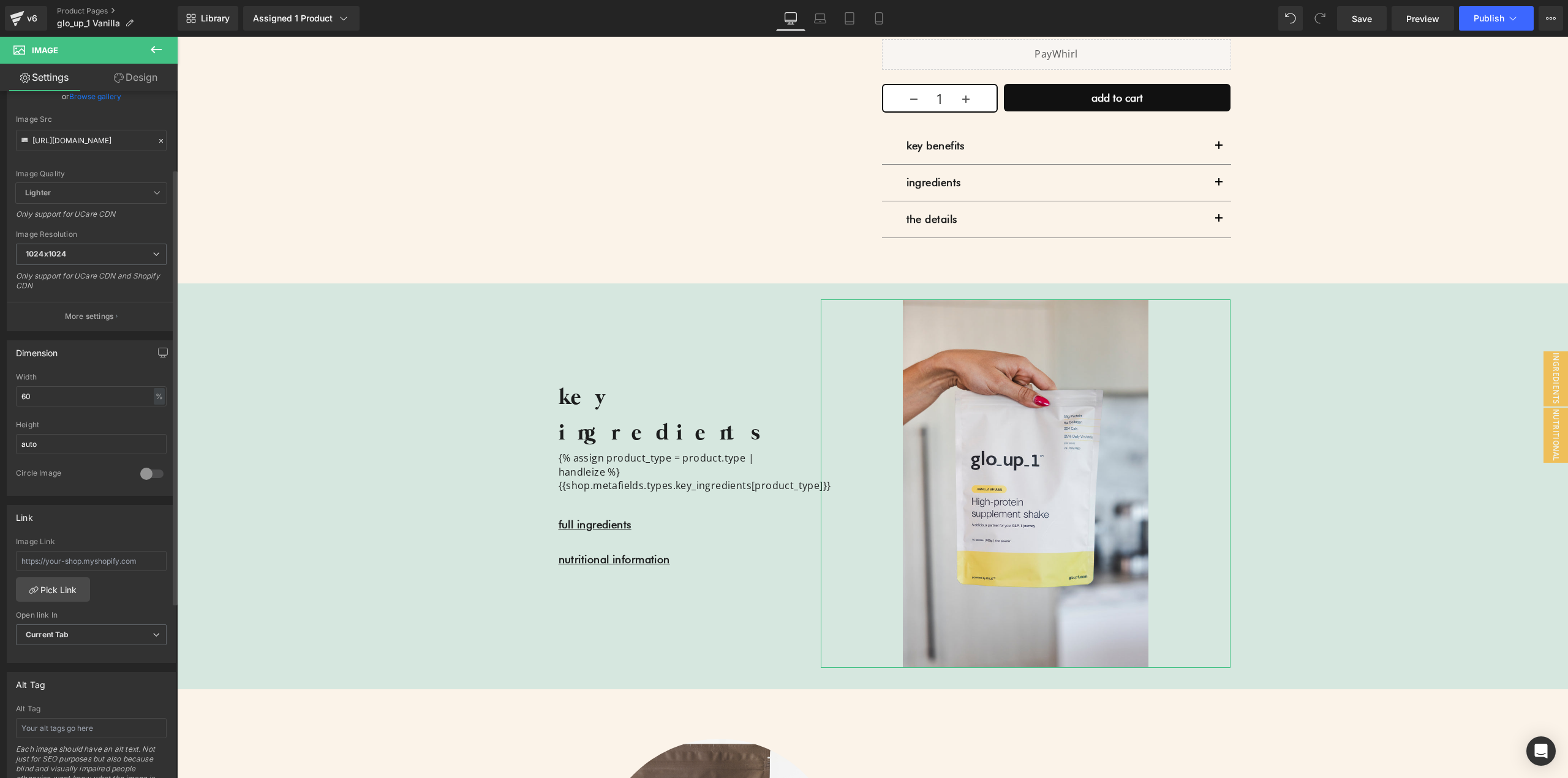
click at [141, 473] on div at bounding box center [152, 474] width 30 height 20
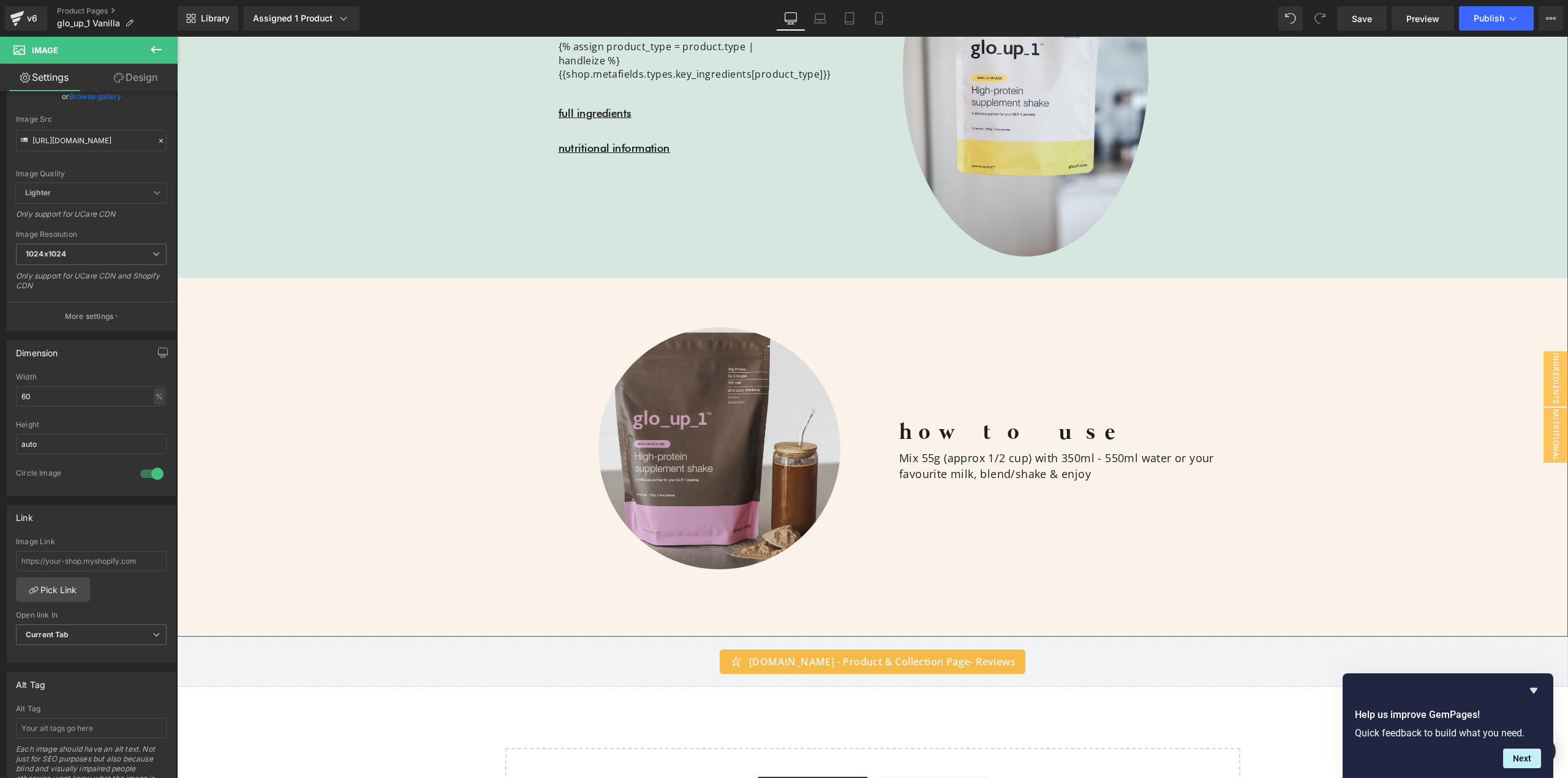
scroll to position [1408, 0]
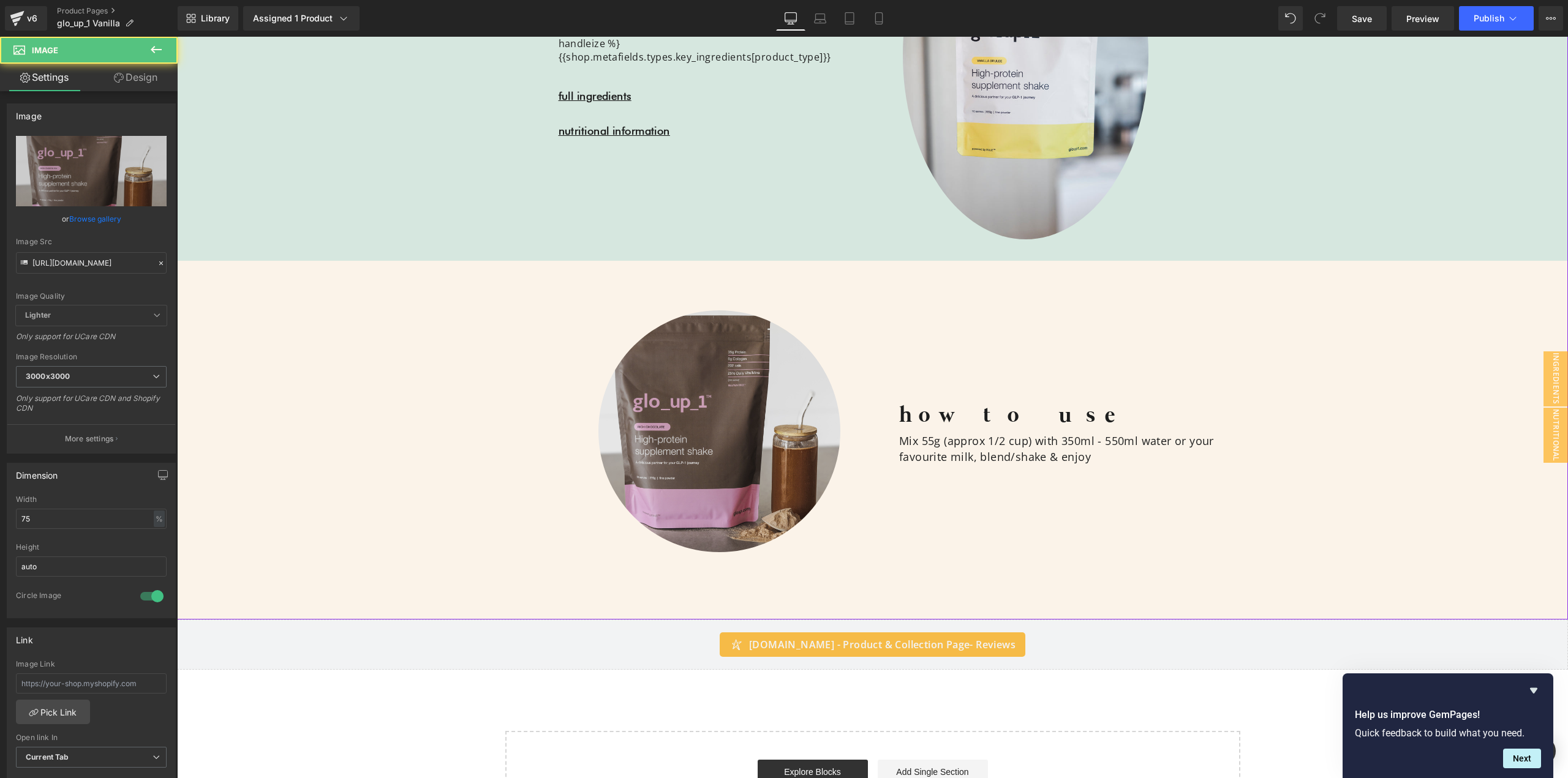
click at [656, 377] on img at bounding box center [719, 431] width 242 height 242
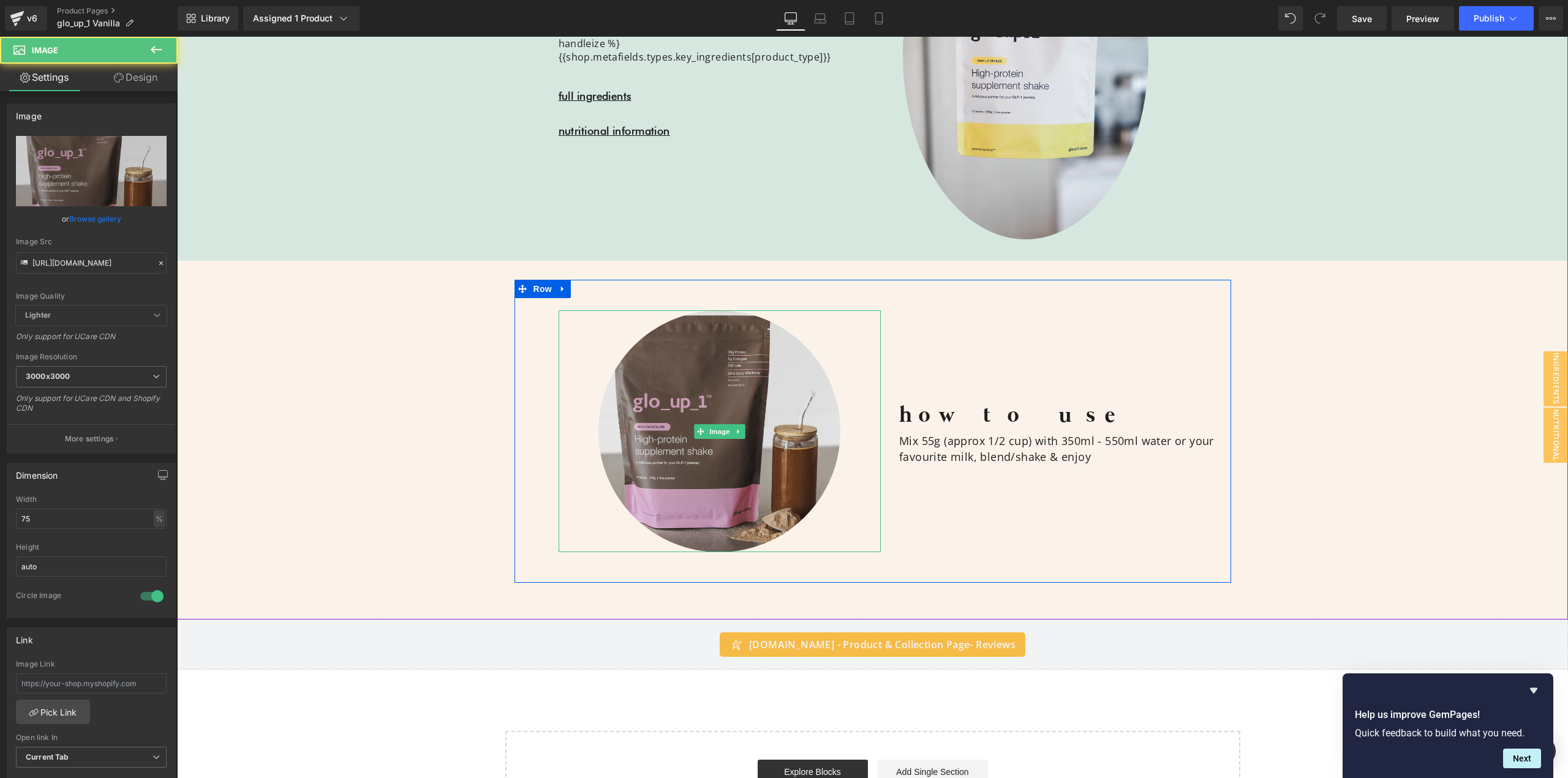
click at [738, 422] on img at bounding box center [719, 431] width 242 height 242
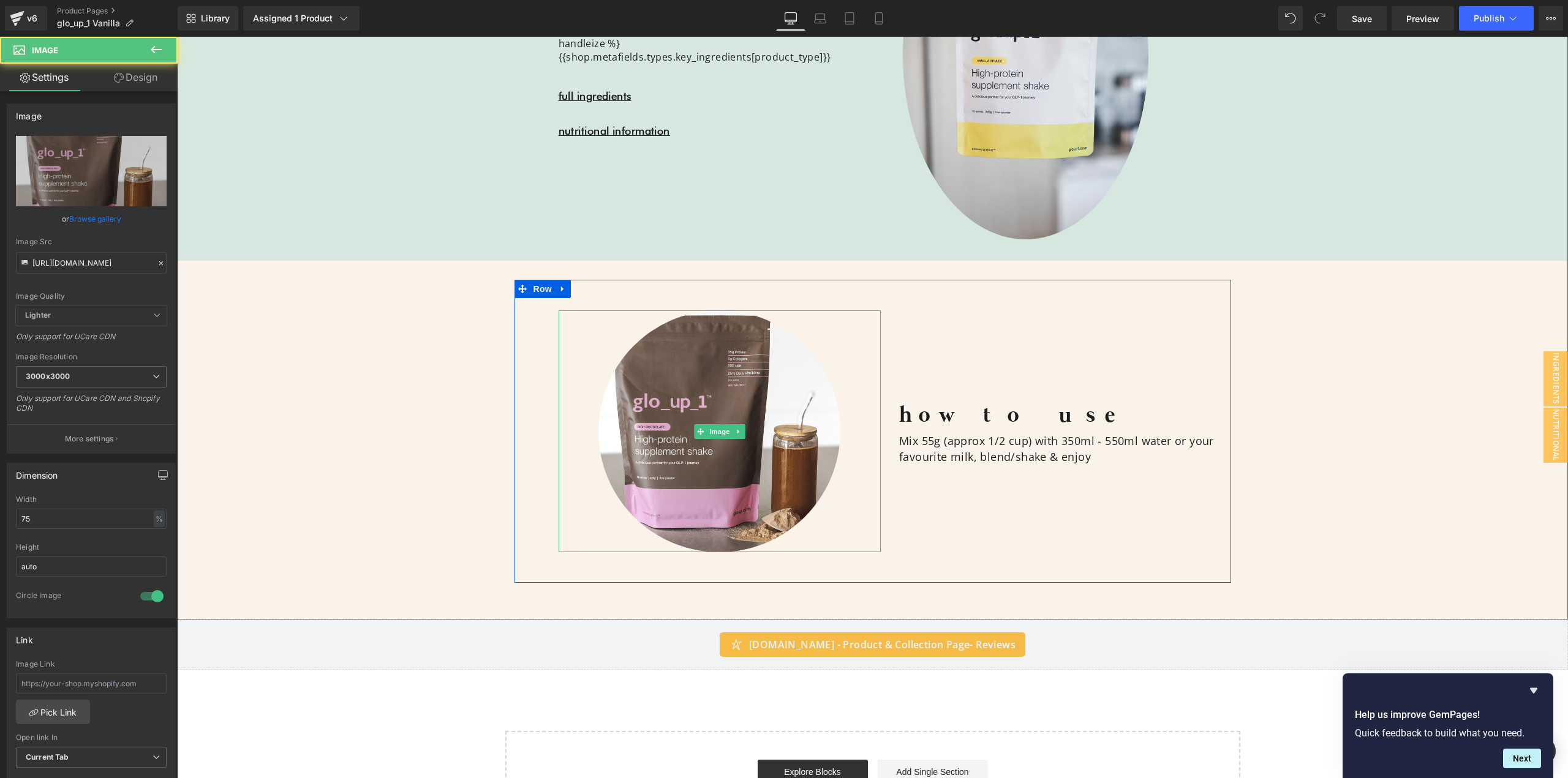
click at [1031, 402] on h1 "how to use" at bounding box center [1060, 416] width 323 height 36
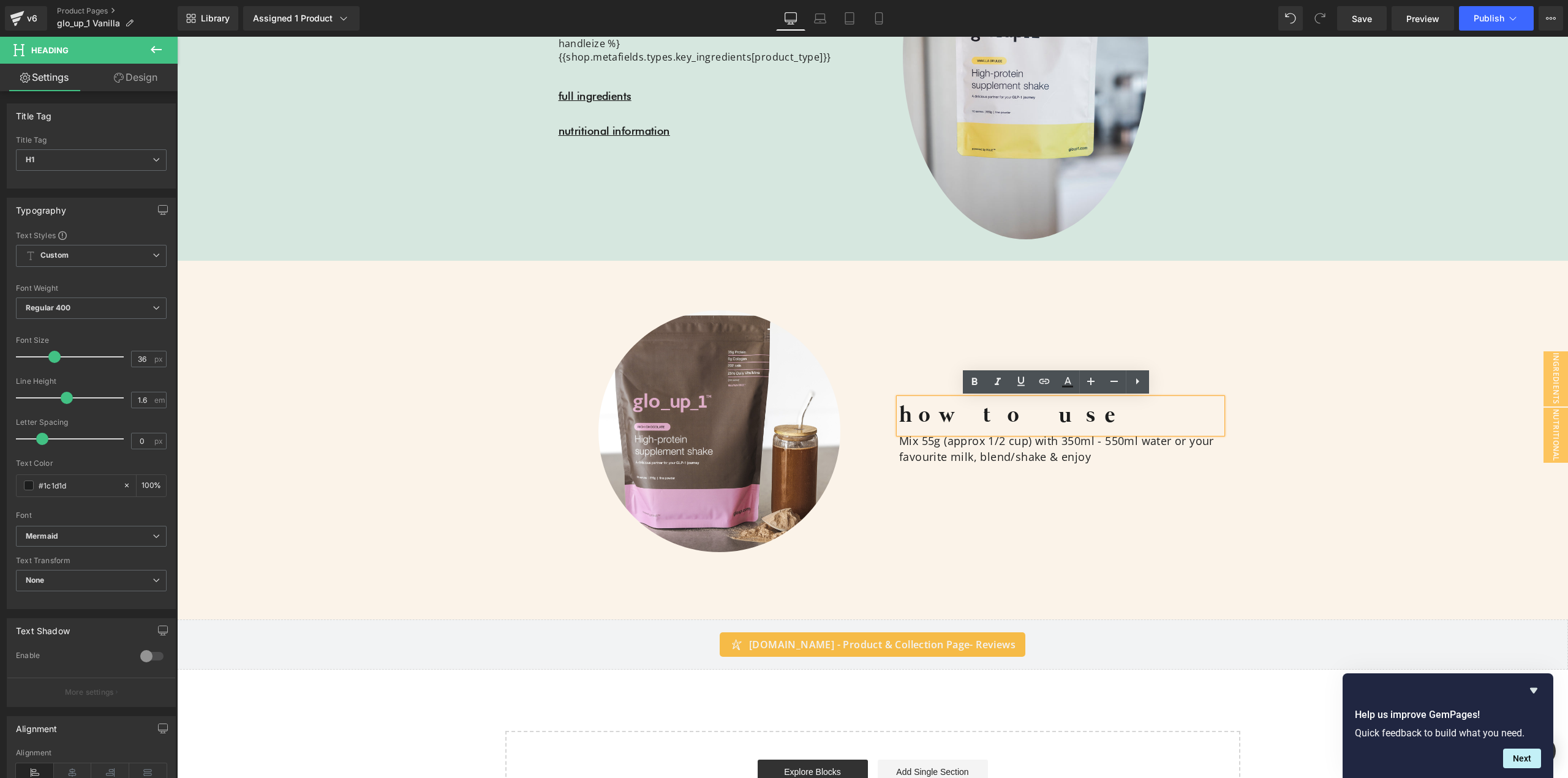
click at [917, 333] on div "how to use Heading Mix 55g (approx 1/2 cup) with 350ml - 550ml water or your fa…" at bounding box center [1060, 431] width 341 height 242
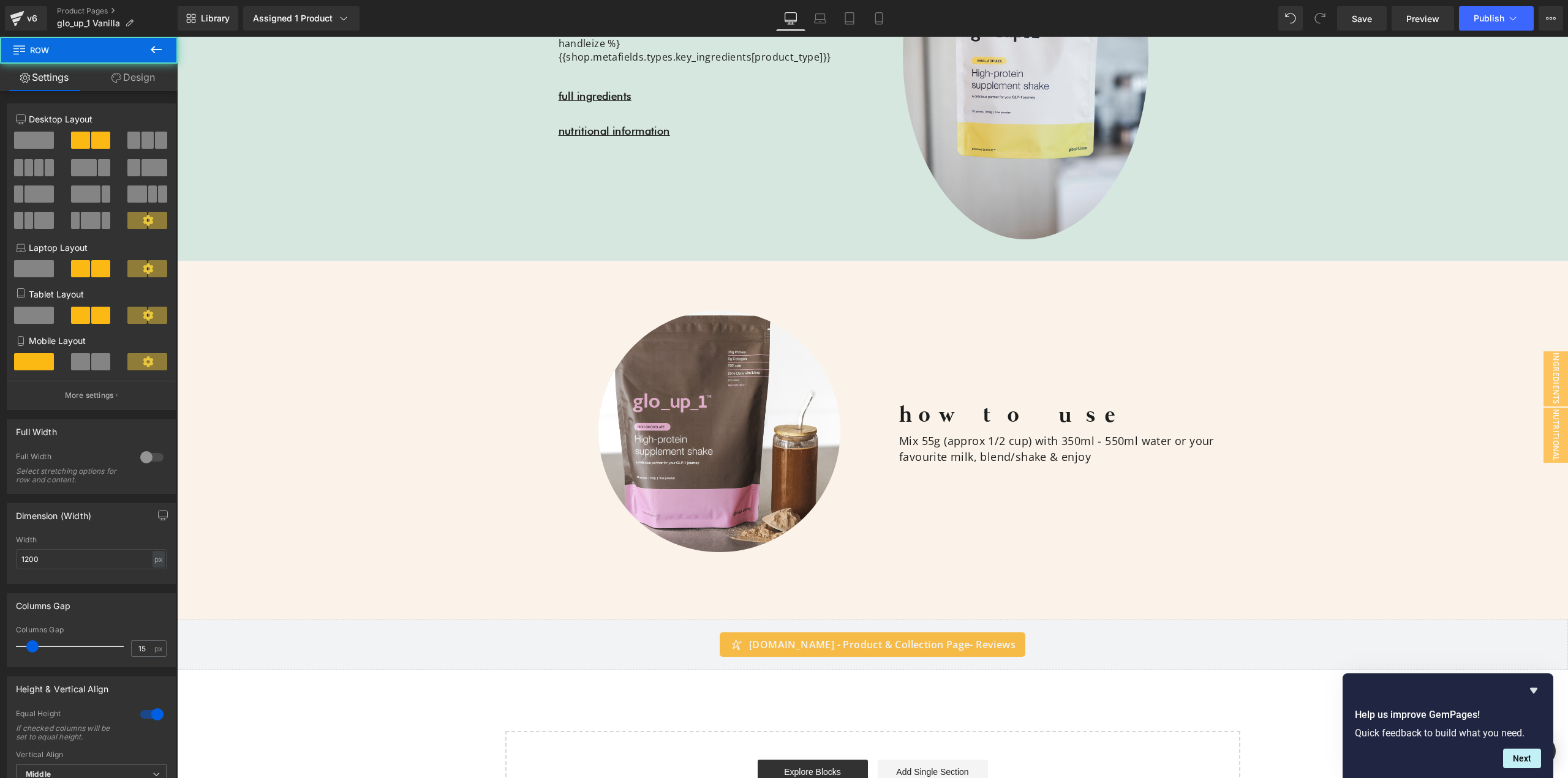
click at [982, 453] on div "Mix 55g (approx 1/2 cup) with 350ml - 550ml water or your favourite milk, blend…" at bounding box center [1060, 449] width 323 height 30
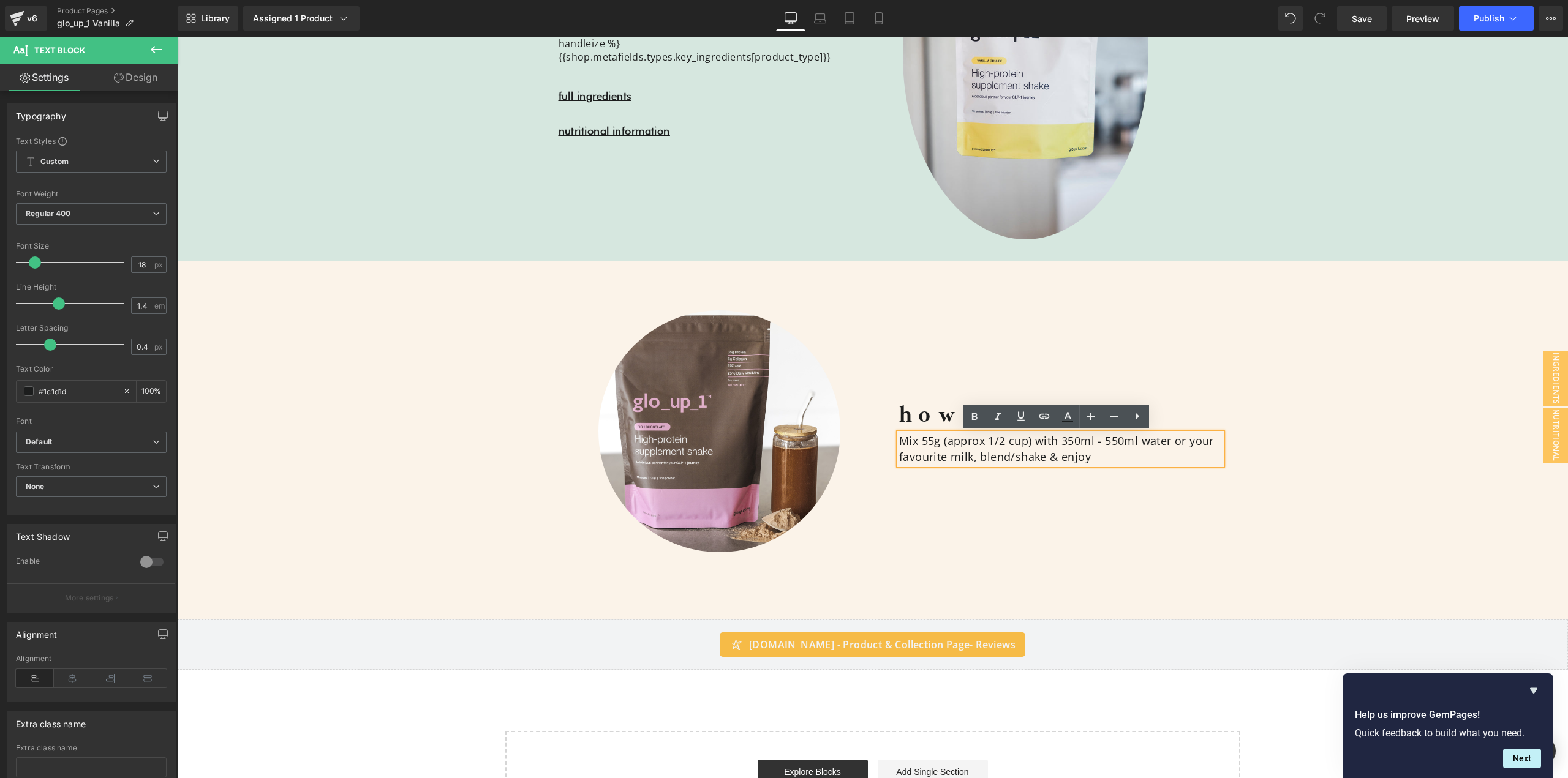
click at [950, 414] on span "how to use" at bounding box center [1014, 416] width 230 height 28
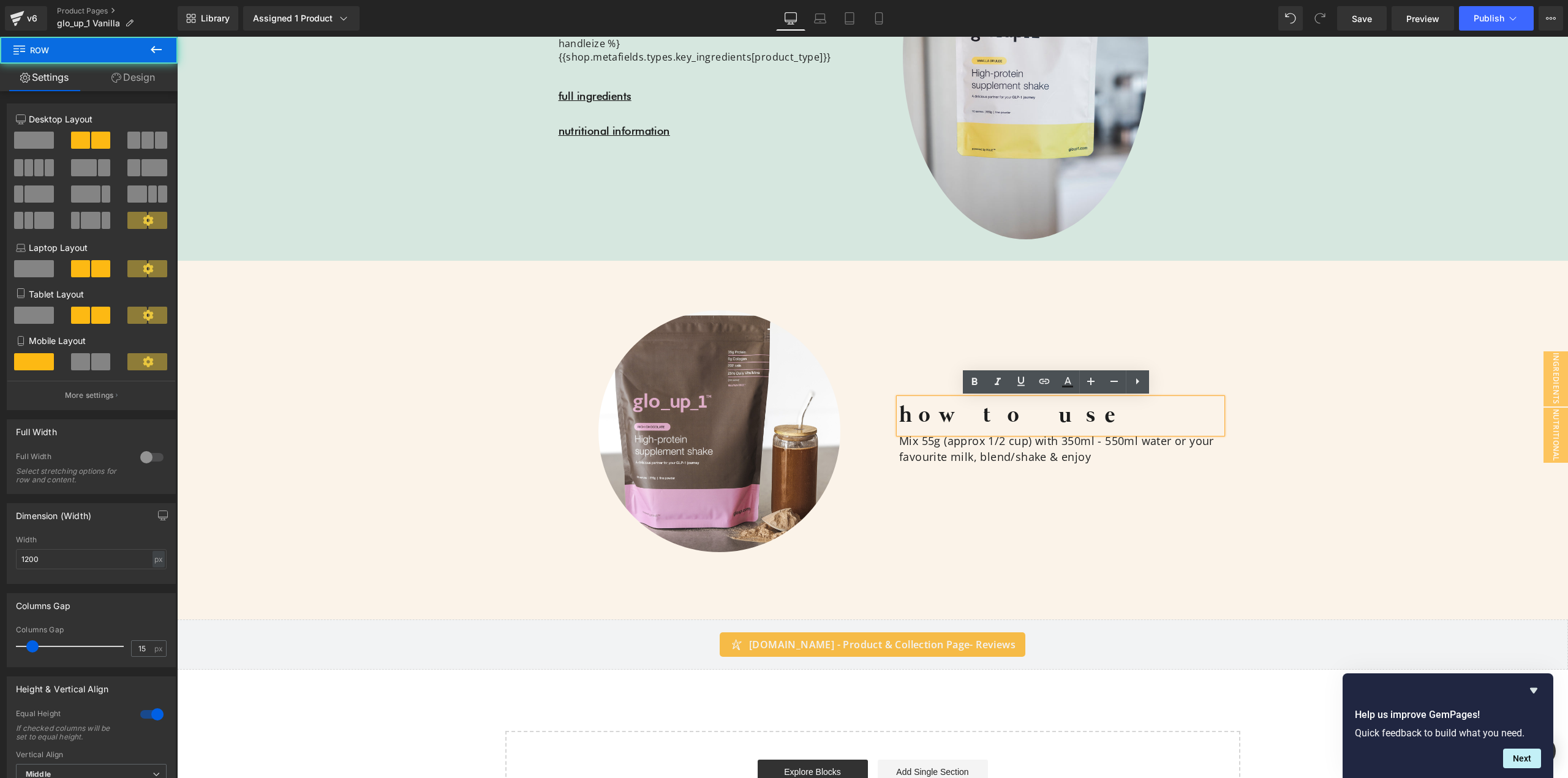
click at [935, 362] on div "how to use Heading Mix 55g (approx 1/2 cup) with 350ml - 550ml water or your fa…" at bounding box center [1060, 431] width 341 height 242
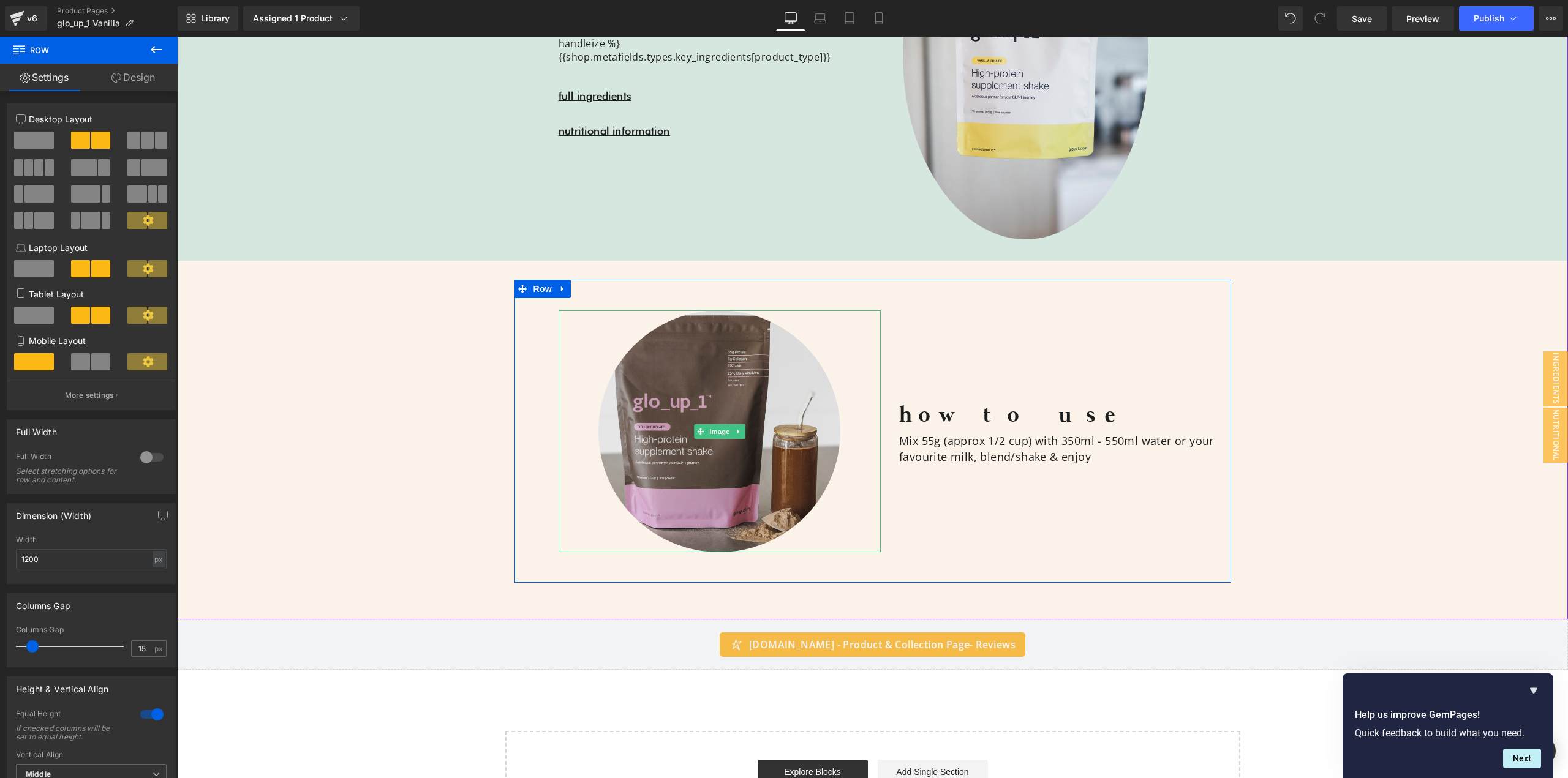
click at [753, 377] on img at bounding box center [719, 431] width 242 height 242
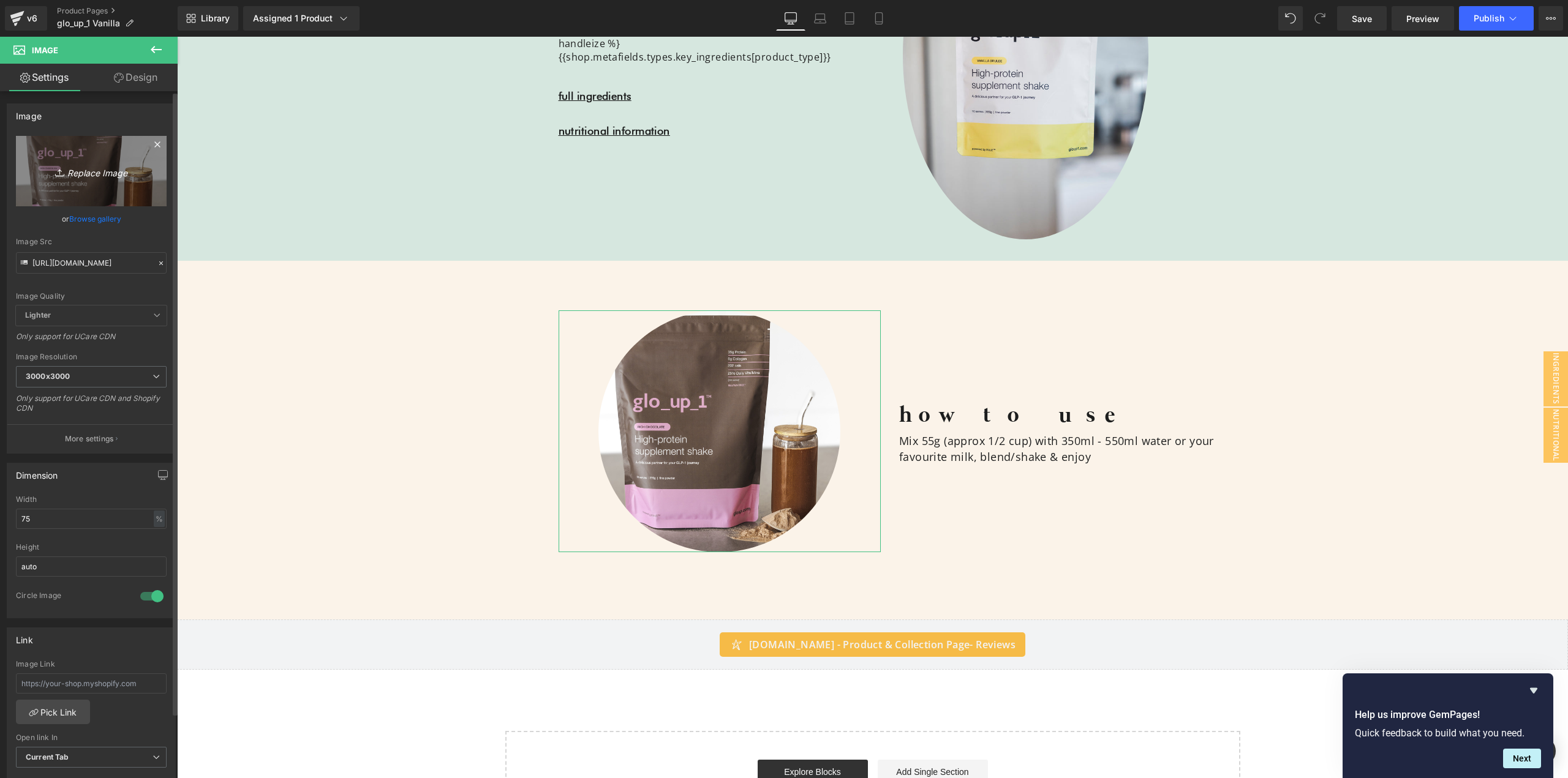
click at [95, 171] on icon "Replace Image" at bounding box center [91, 171] width 98 height 15
click at [103, 263] on input "[URL][DOMAIN_NAME]" at bounding box center [91, 263] width 151 height 22
paste input "Photos-5.jpg?v=1759234164"
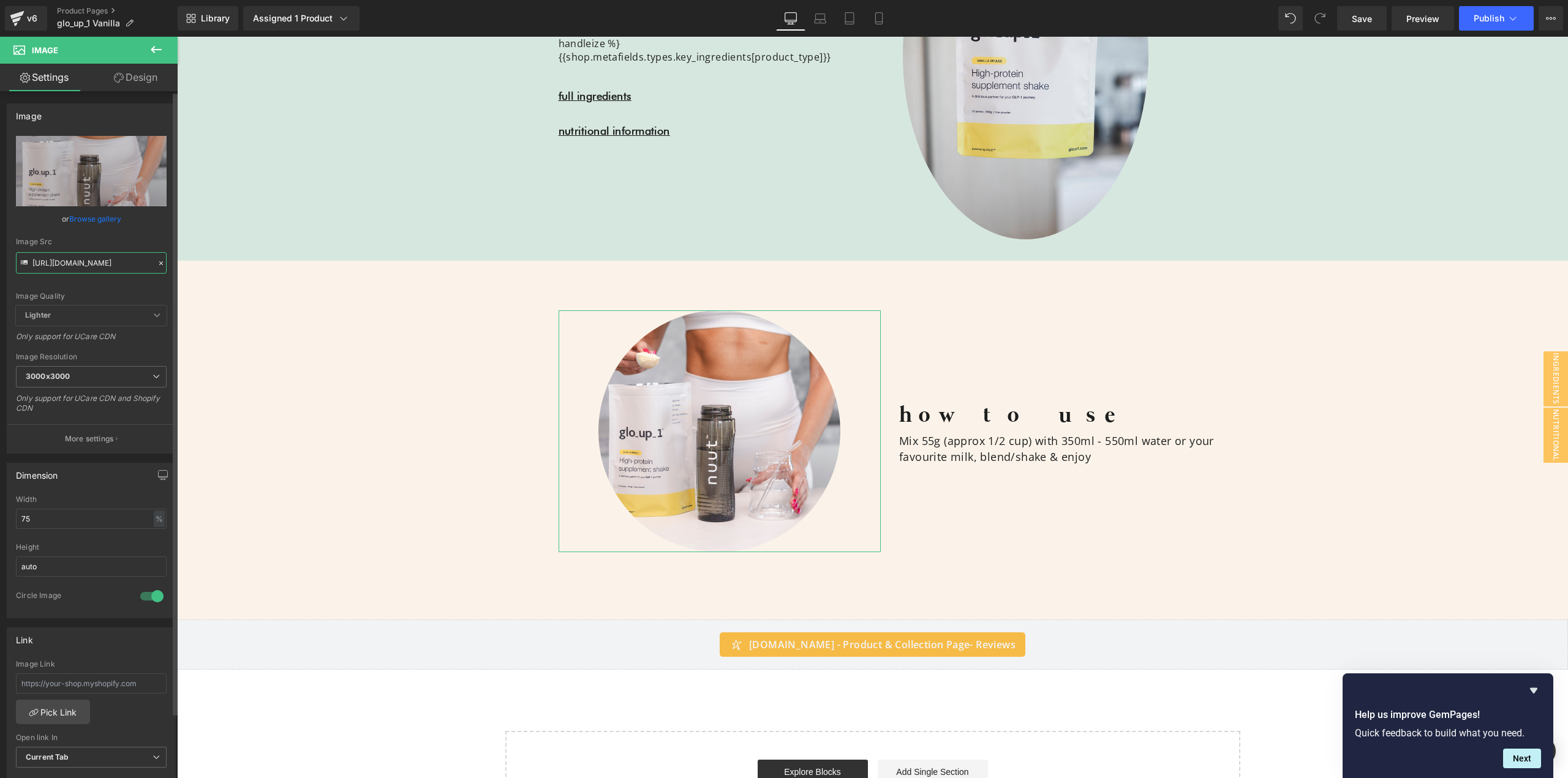
type input "[URL][DOMAIN_NAME]"
click at [347, 340] on div "Image how to use Heading Mix 55g (approx 1/2 cup) with 350ml - 550ml water or y…" at bounding box center [873, 434] width 1391 height 310
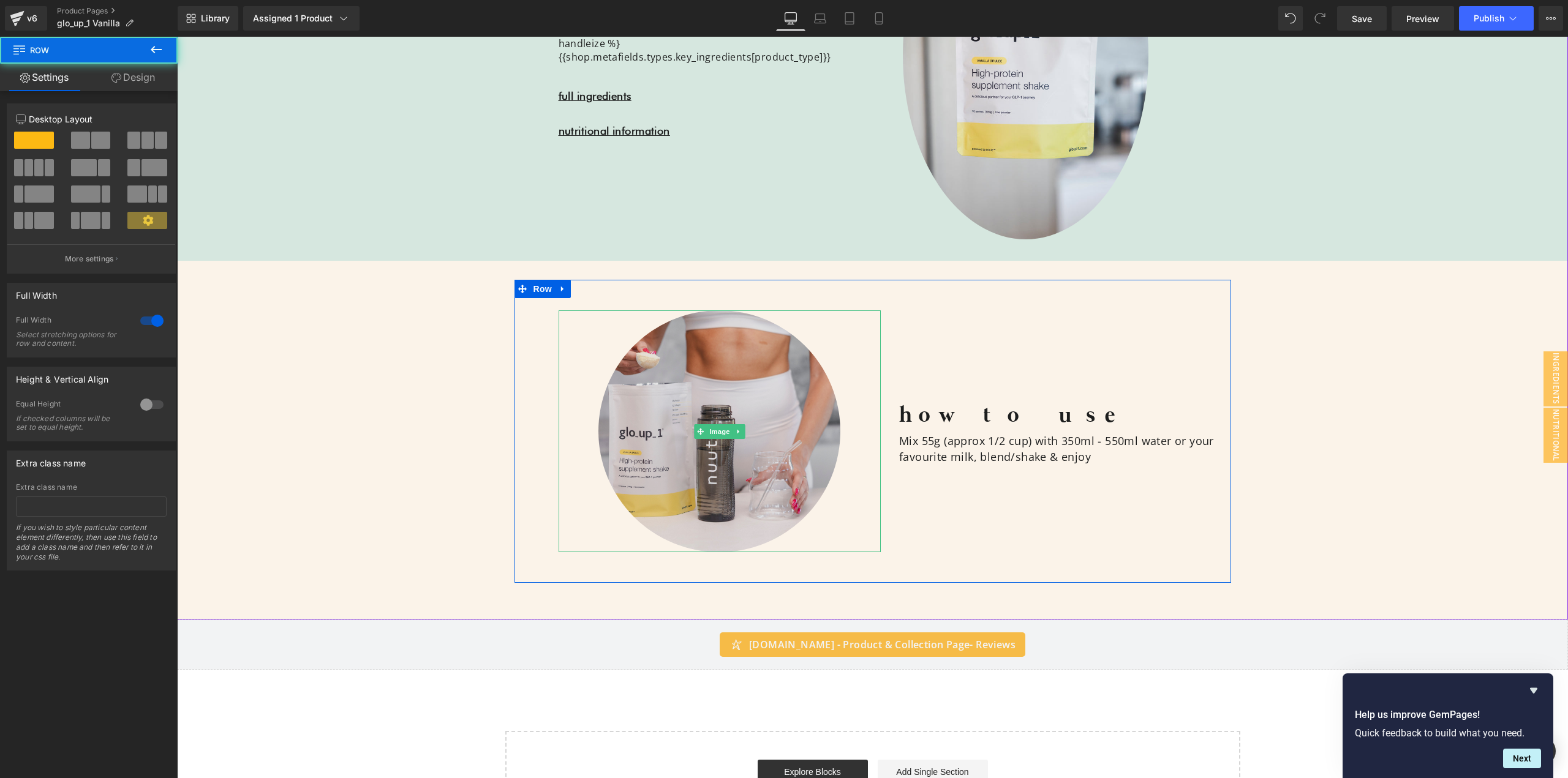
click at [676, 334] on img at bounding box center [719, 431] width 242 height 242
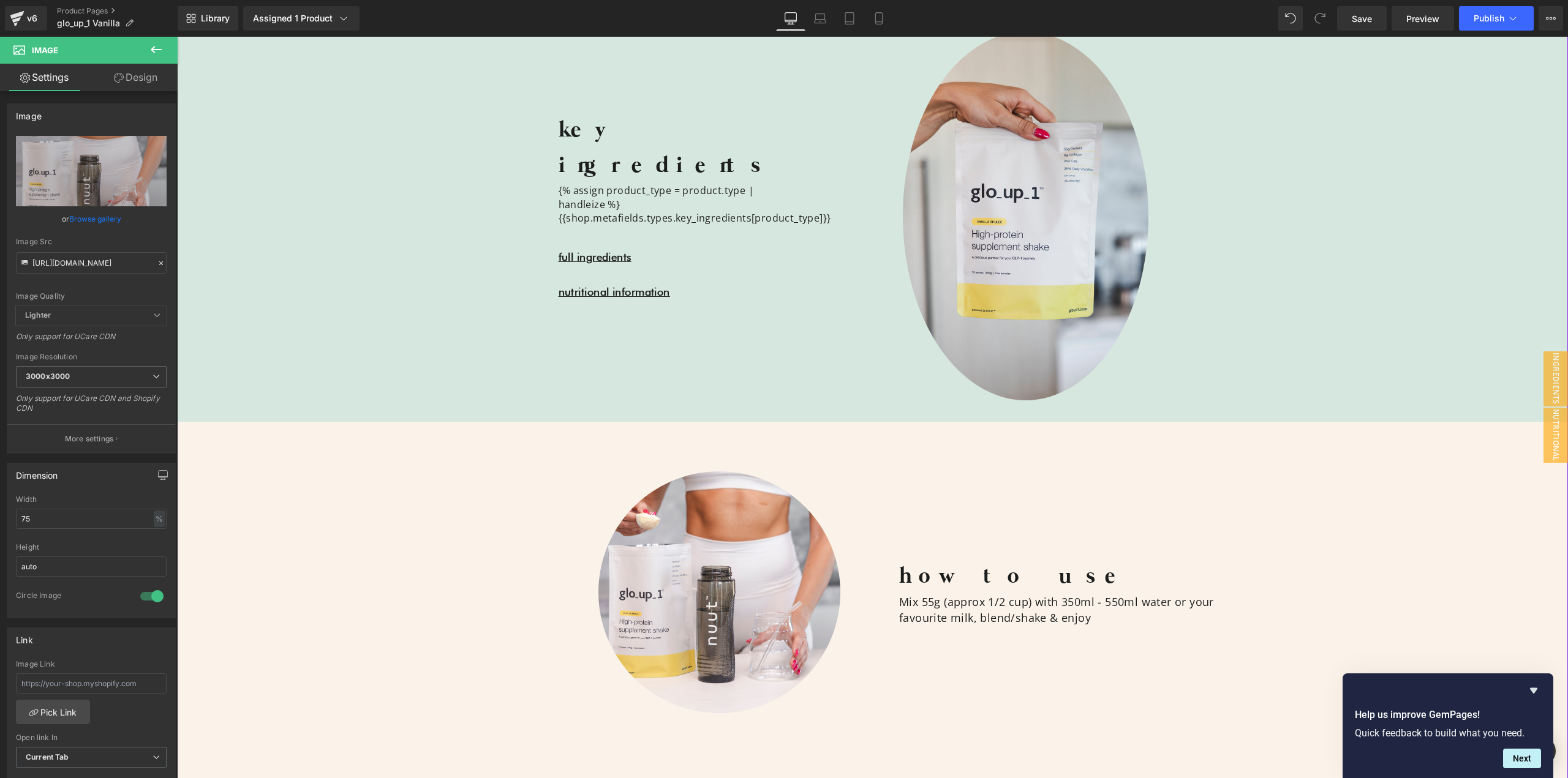
scroll to position [1225, 0]
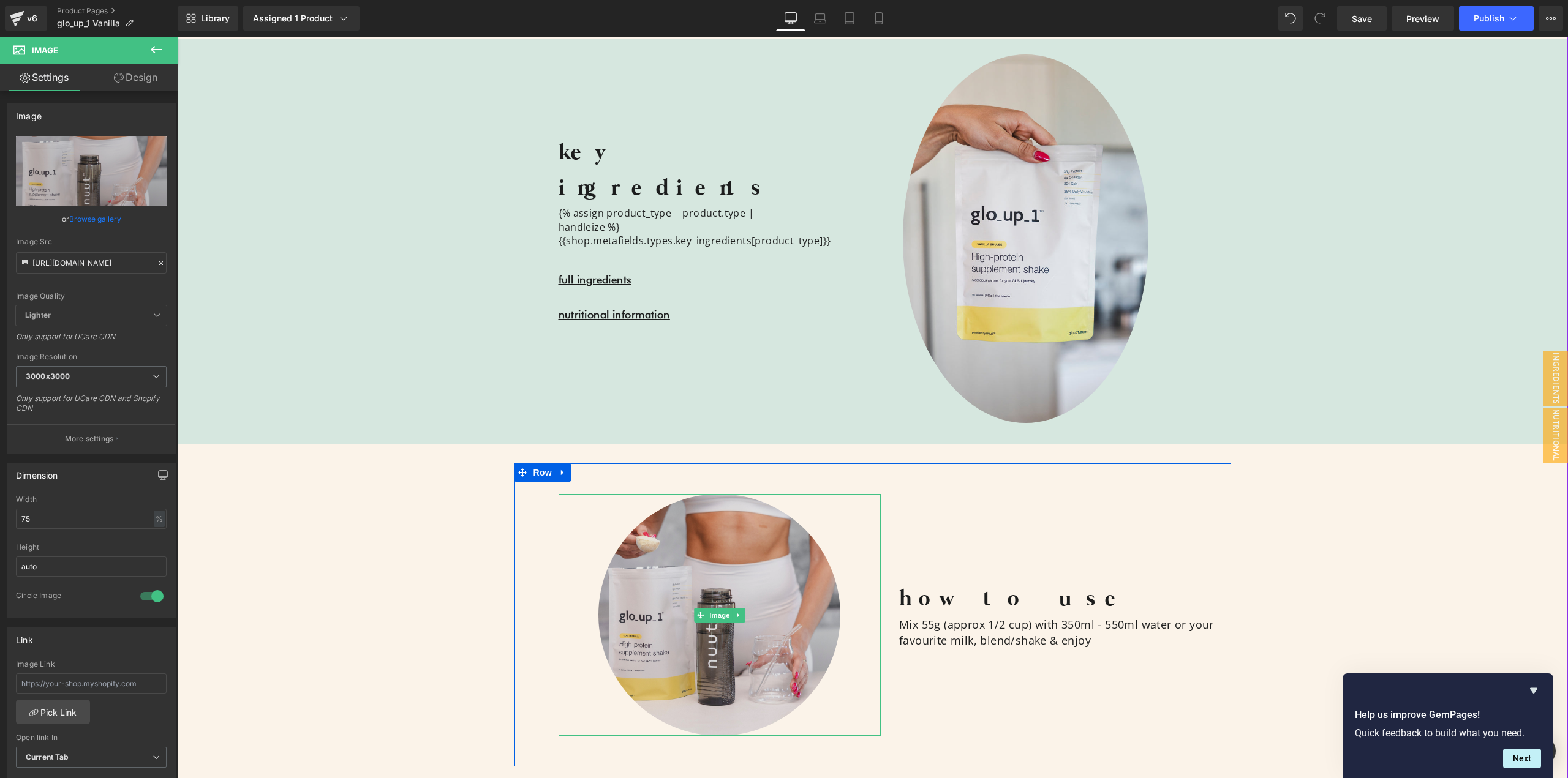
click at [705, 529] on img at bounding box center [719, 615] width 242 height 242
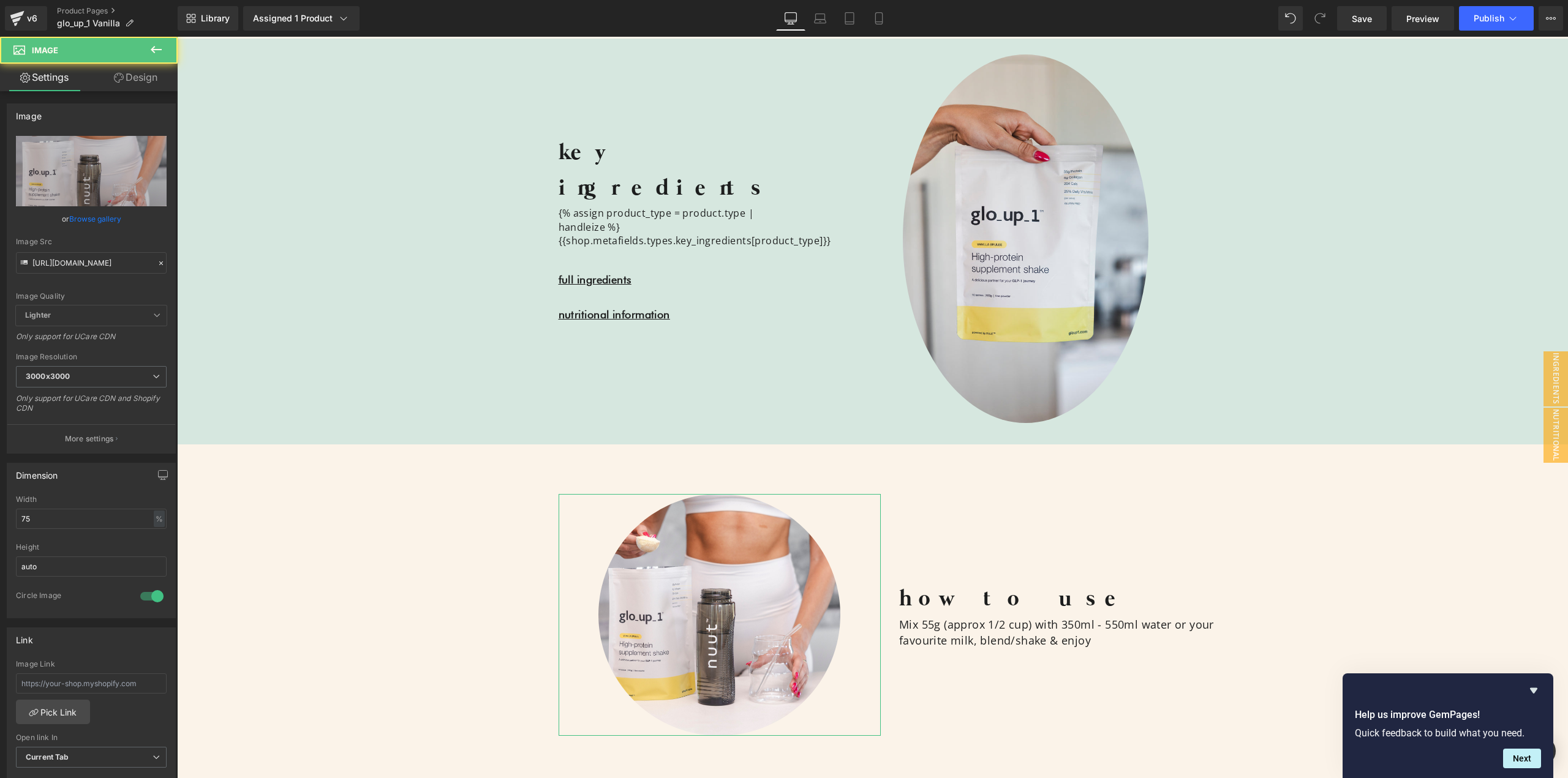
click at [138, 72] on link "Design" at bounding box center [135, 78] width 89 height 28
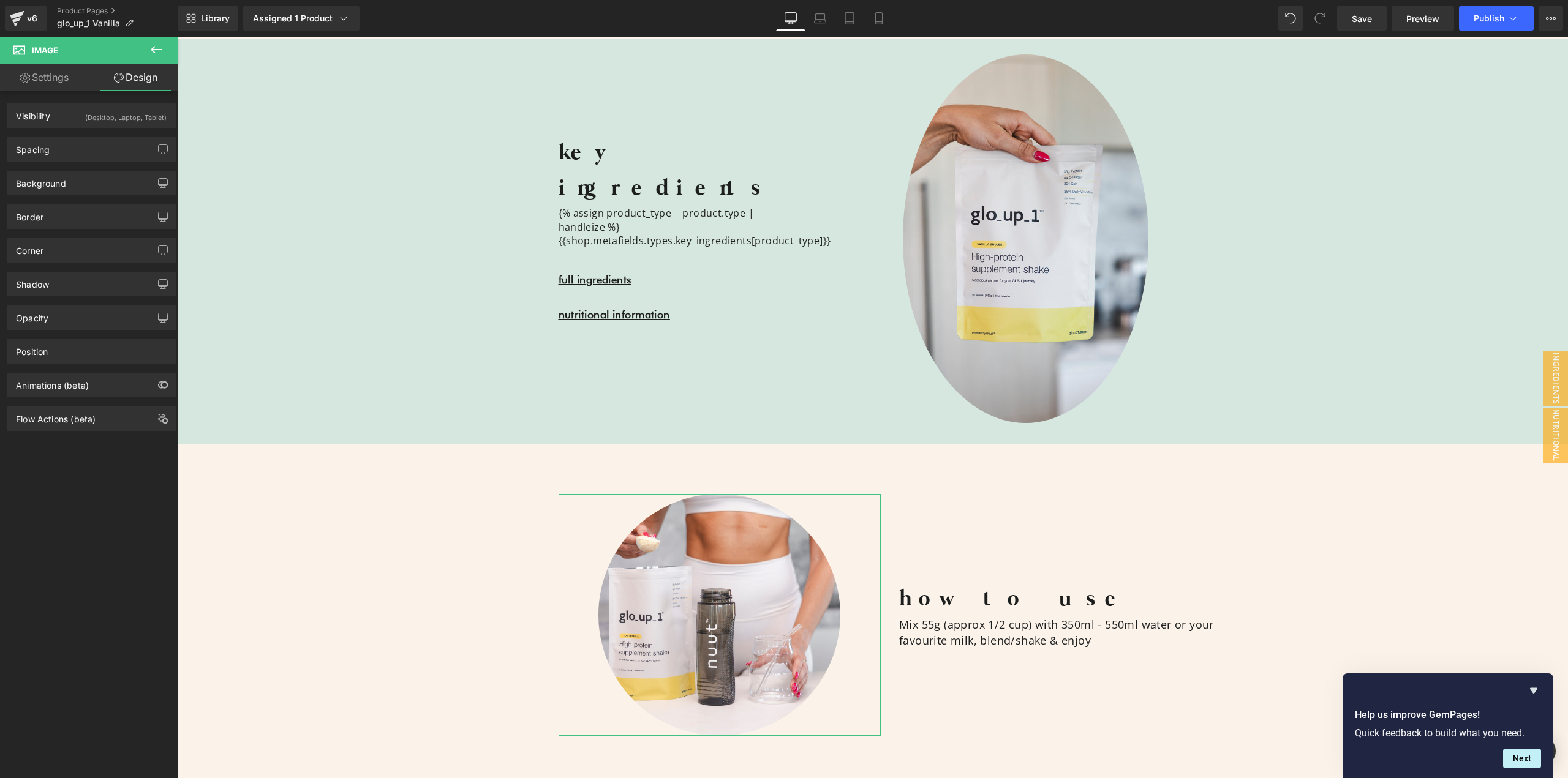
click at [66, 84] on link "Settings" at bounding box center [44, 78] width 89 height 28
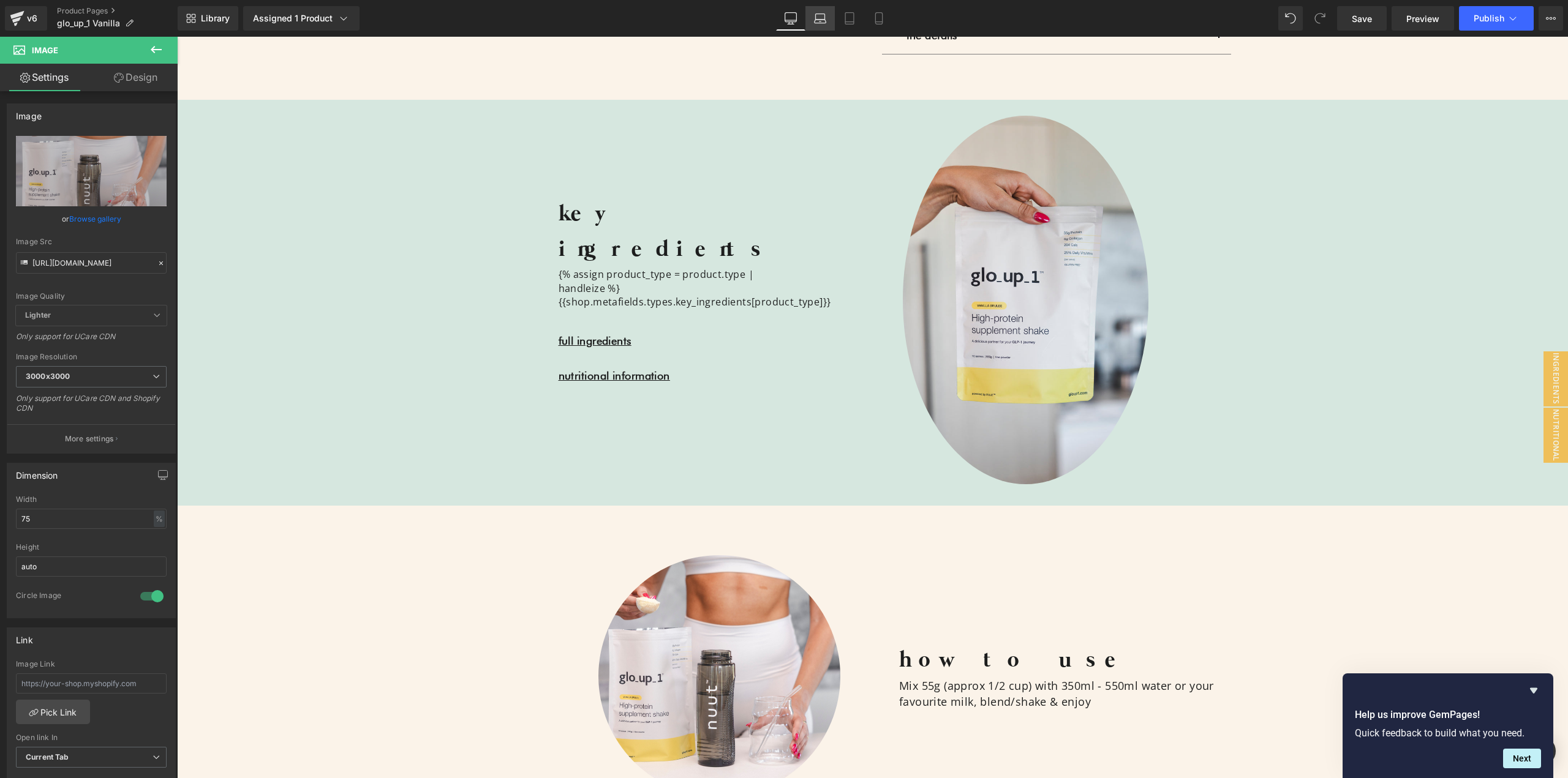
click at [819, 20] on icon at bounding box center [821, 22] width 12 height 4
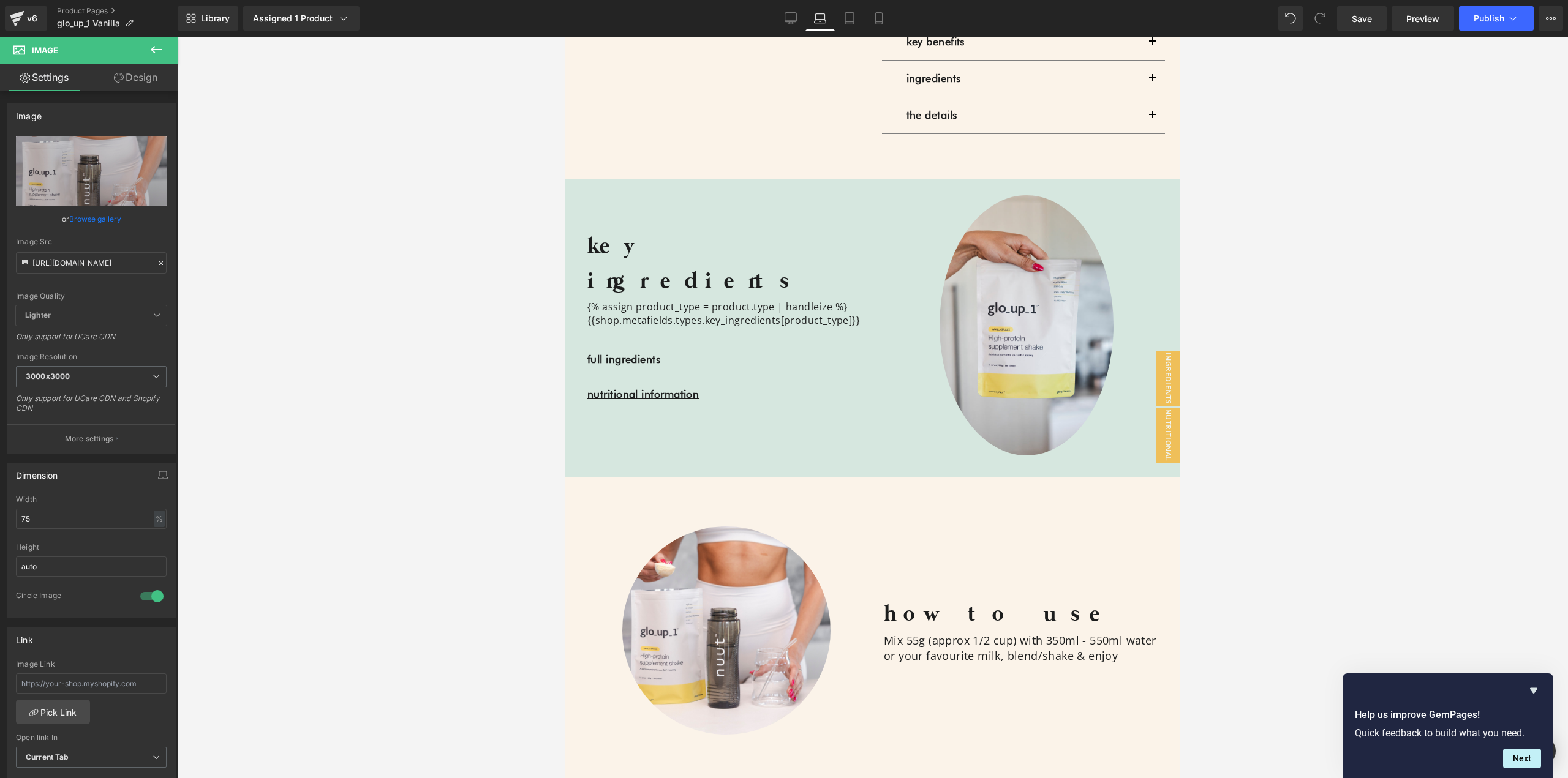
scroll to position [1082, 0]
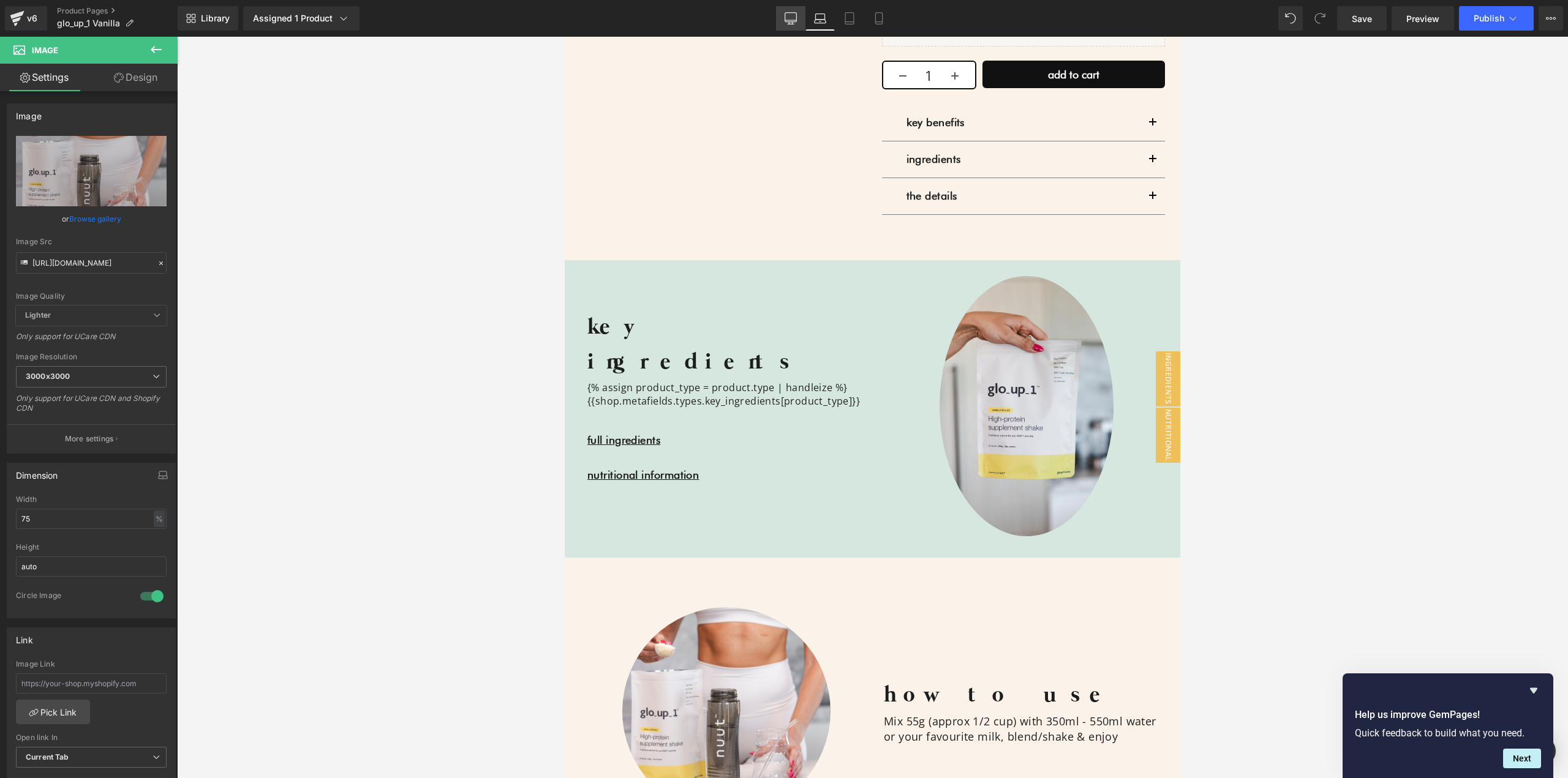
drag, startPoint x: 788, startPoint y: 15, endPoint x: 557, endPoint y: 123, distance: 255.0
click at [788, 15] on icon at bounding box center [791, 18] width 13 height 13
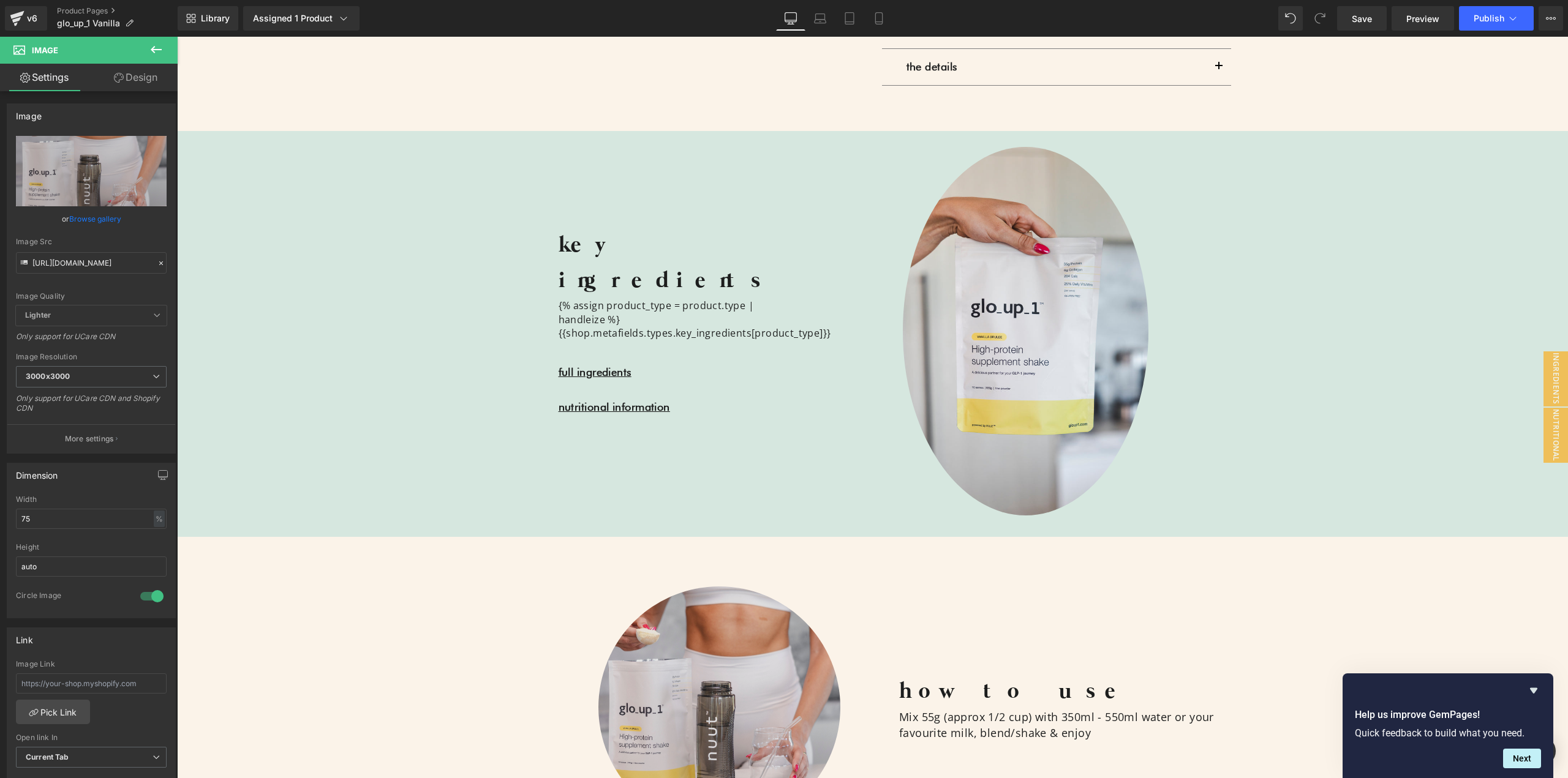
scroll to position [1126, 0]
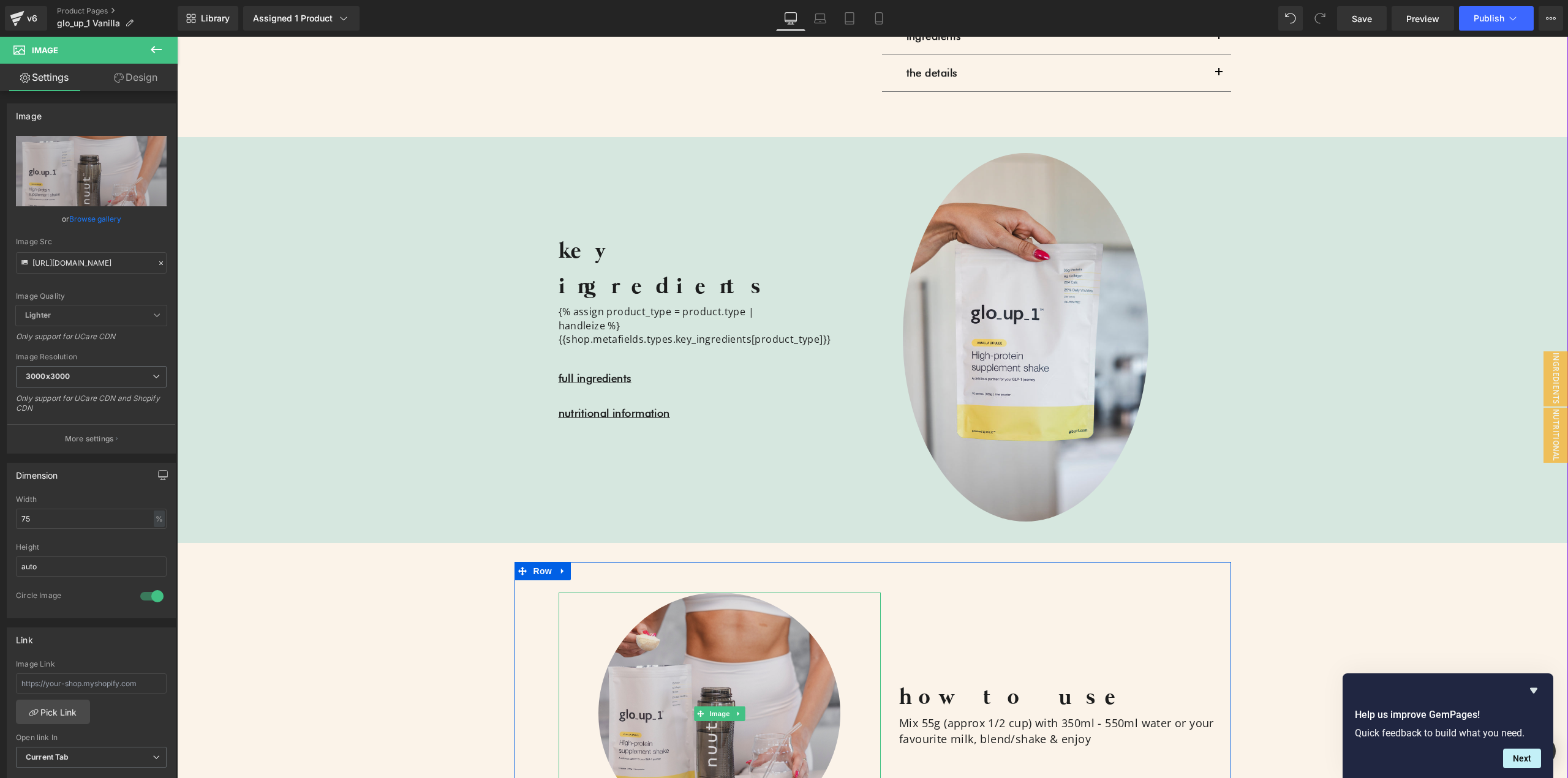
click at [680, 627] on img at bounding box center [719, 713] width 242 height 242
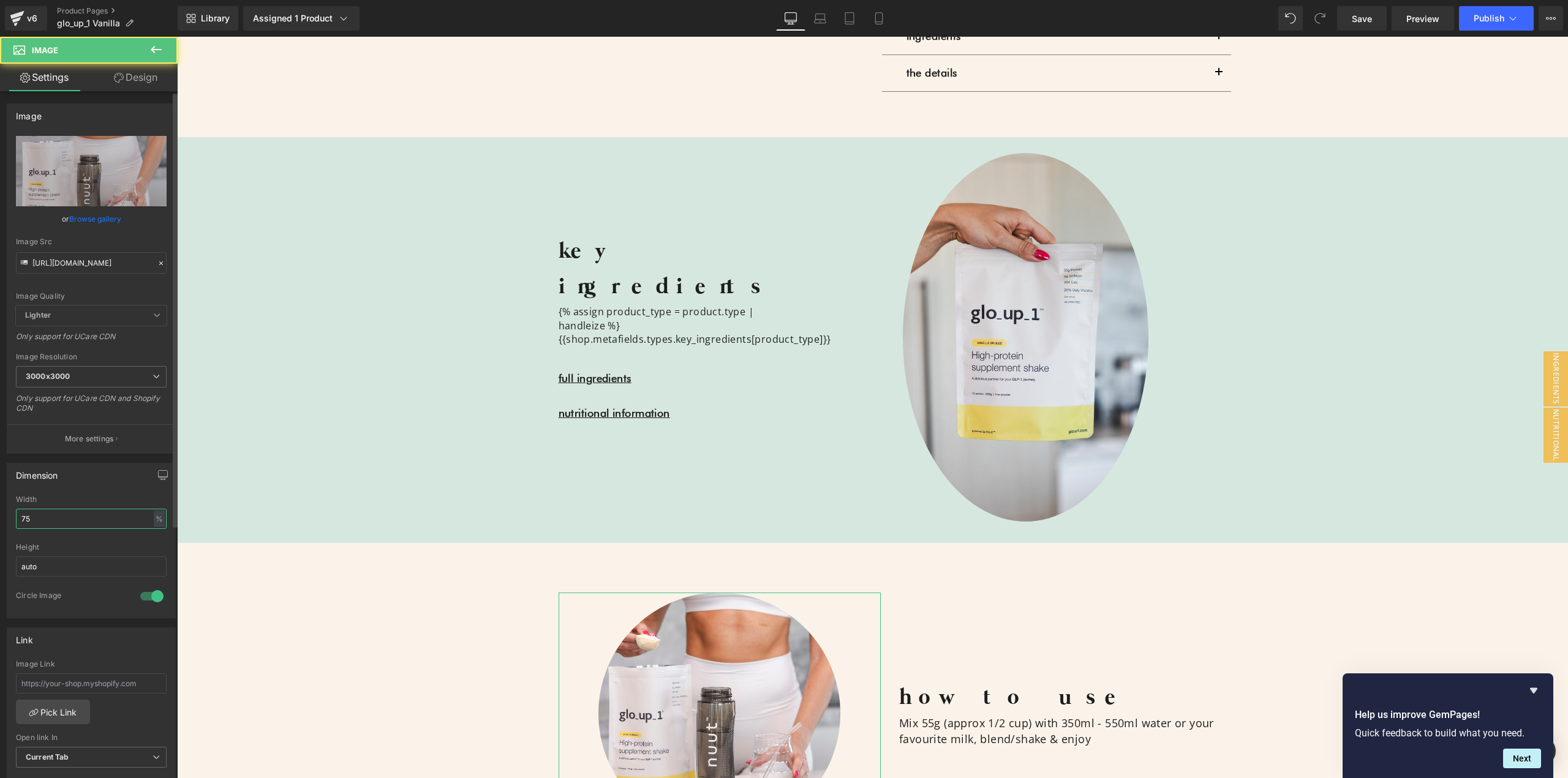
click at [123, 513] on input "75" at bounding box center [91, 518] width 151 height 20
click at [153, 599] on div at bounding box center [152, 596] width 30 height 20
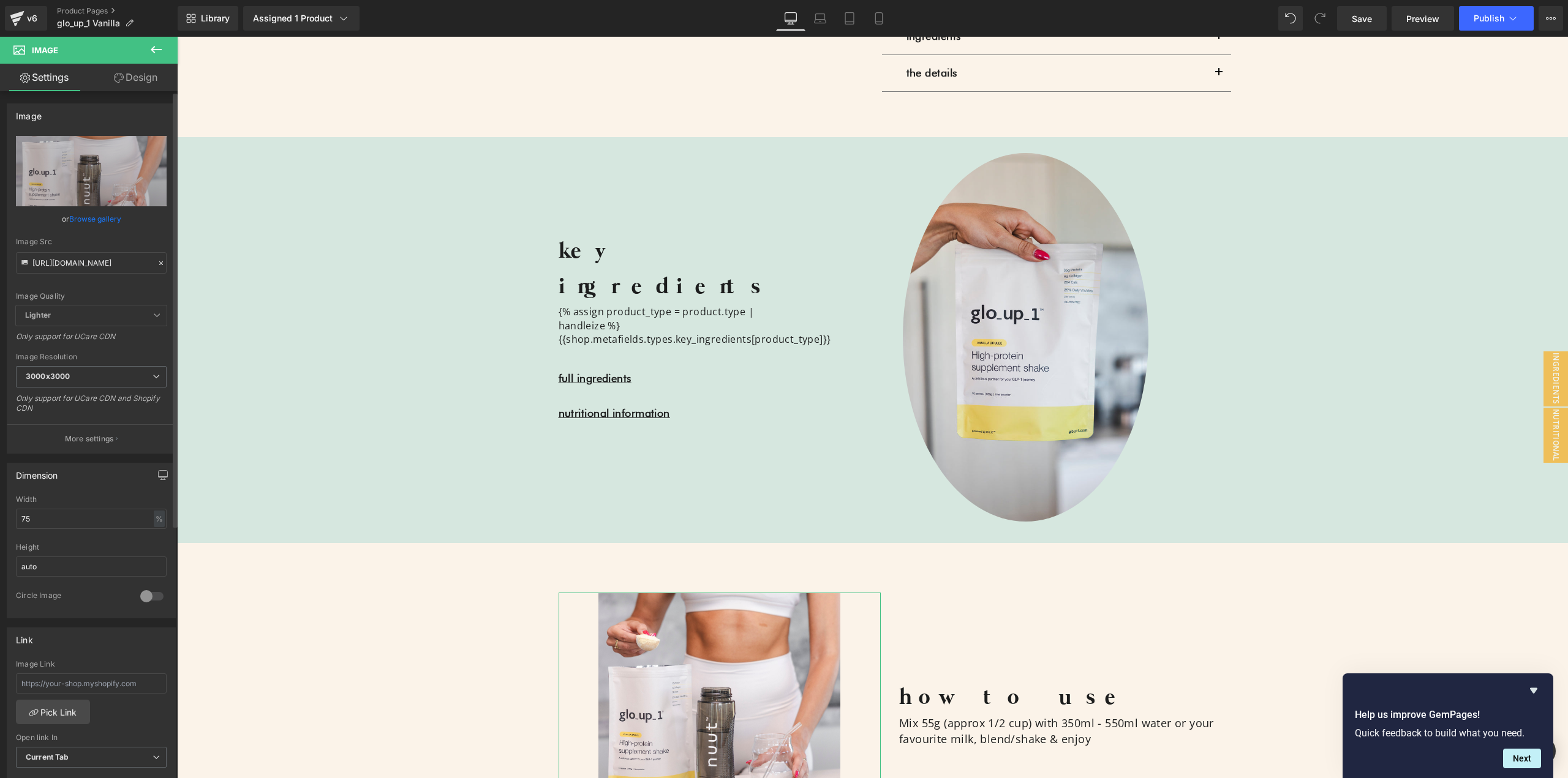
click at [145, 597] on div at bounding box center [152, 596] width 30 height 20
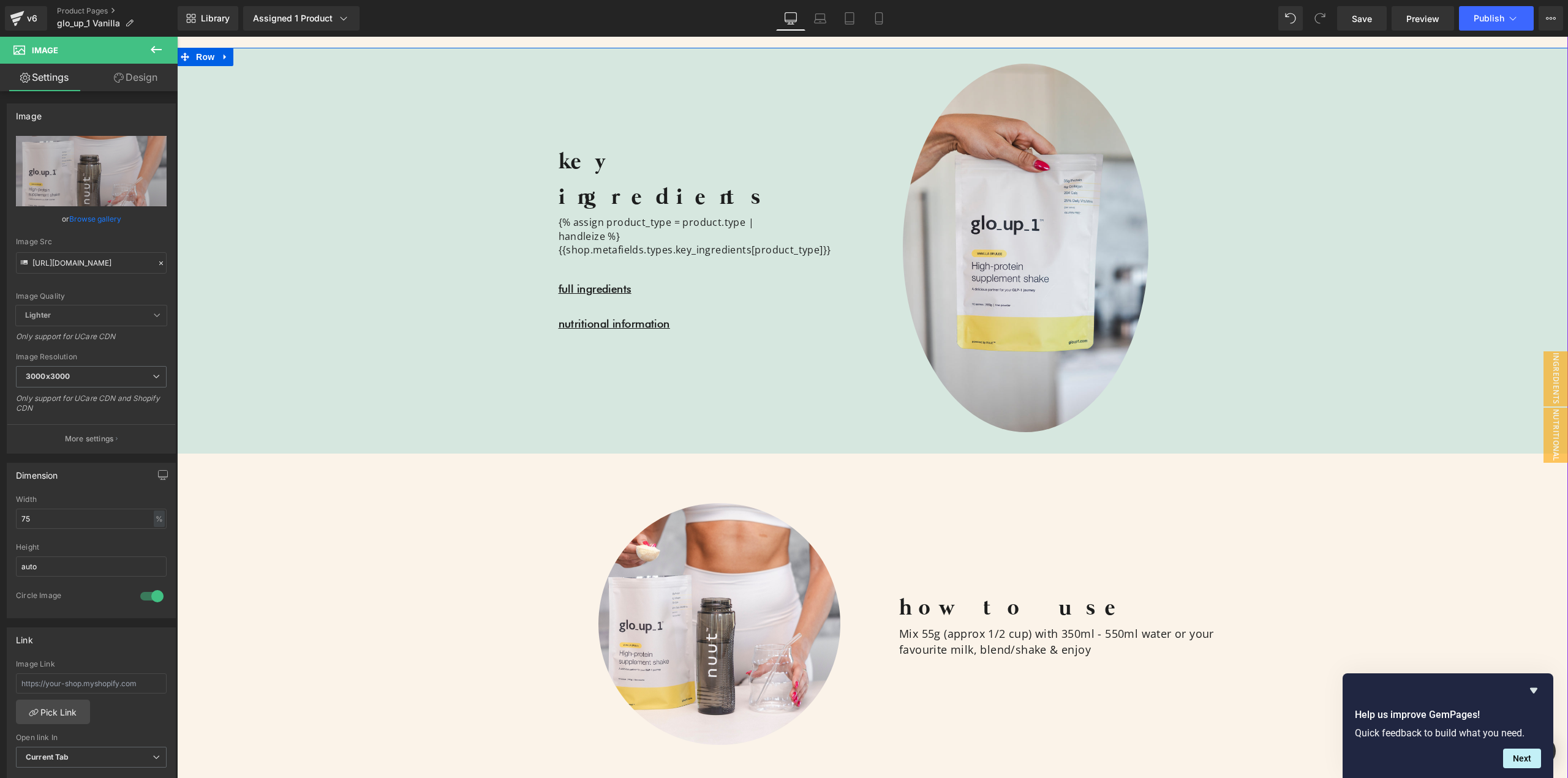
scroll to position [1310, 0]
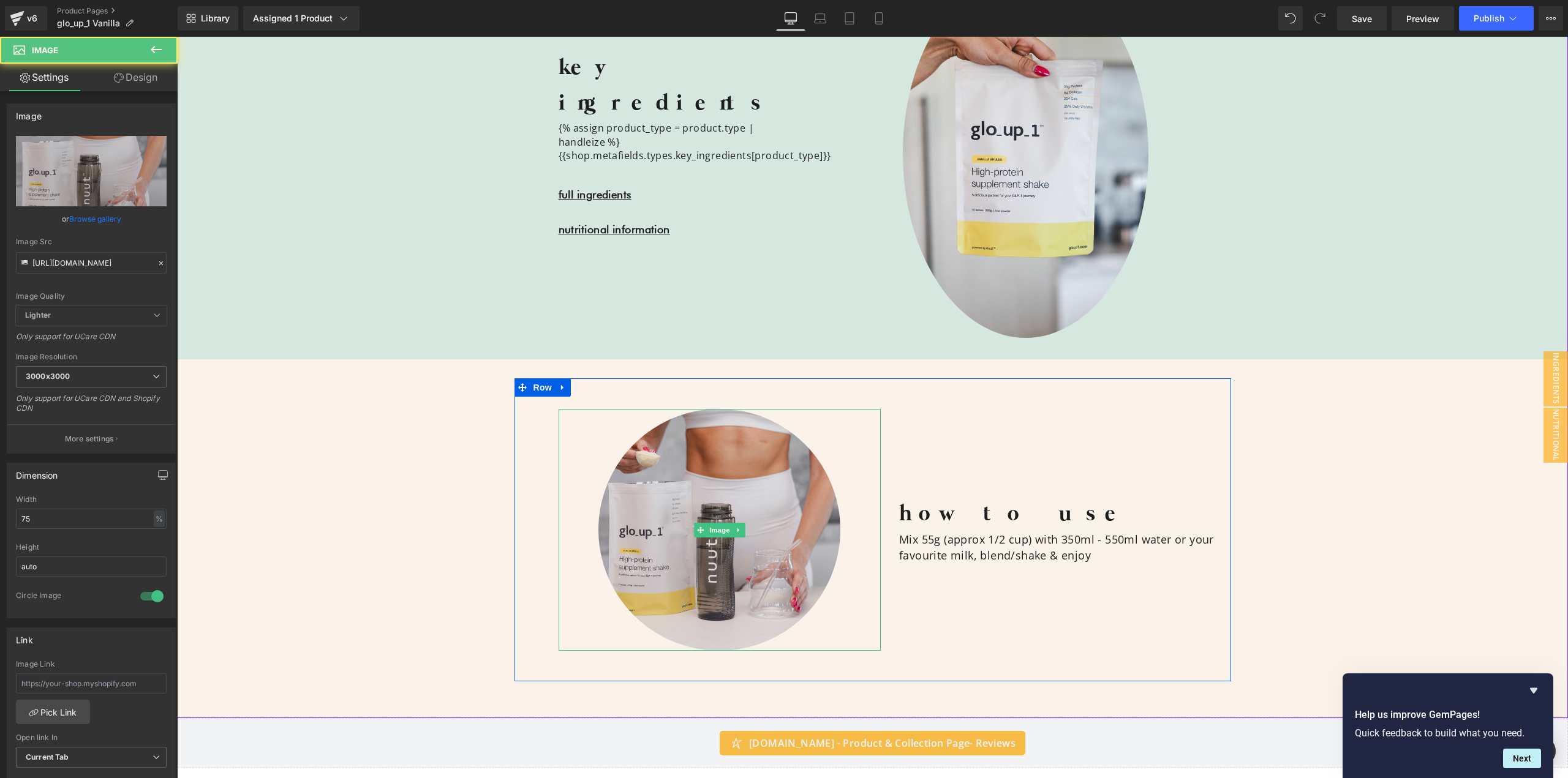
click at [680, 488] on img at bounding box center [719, 530] width 242 height 242
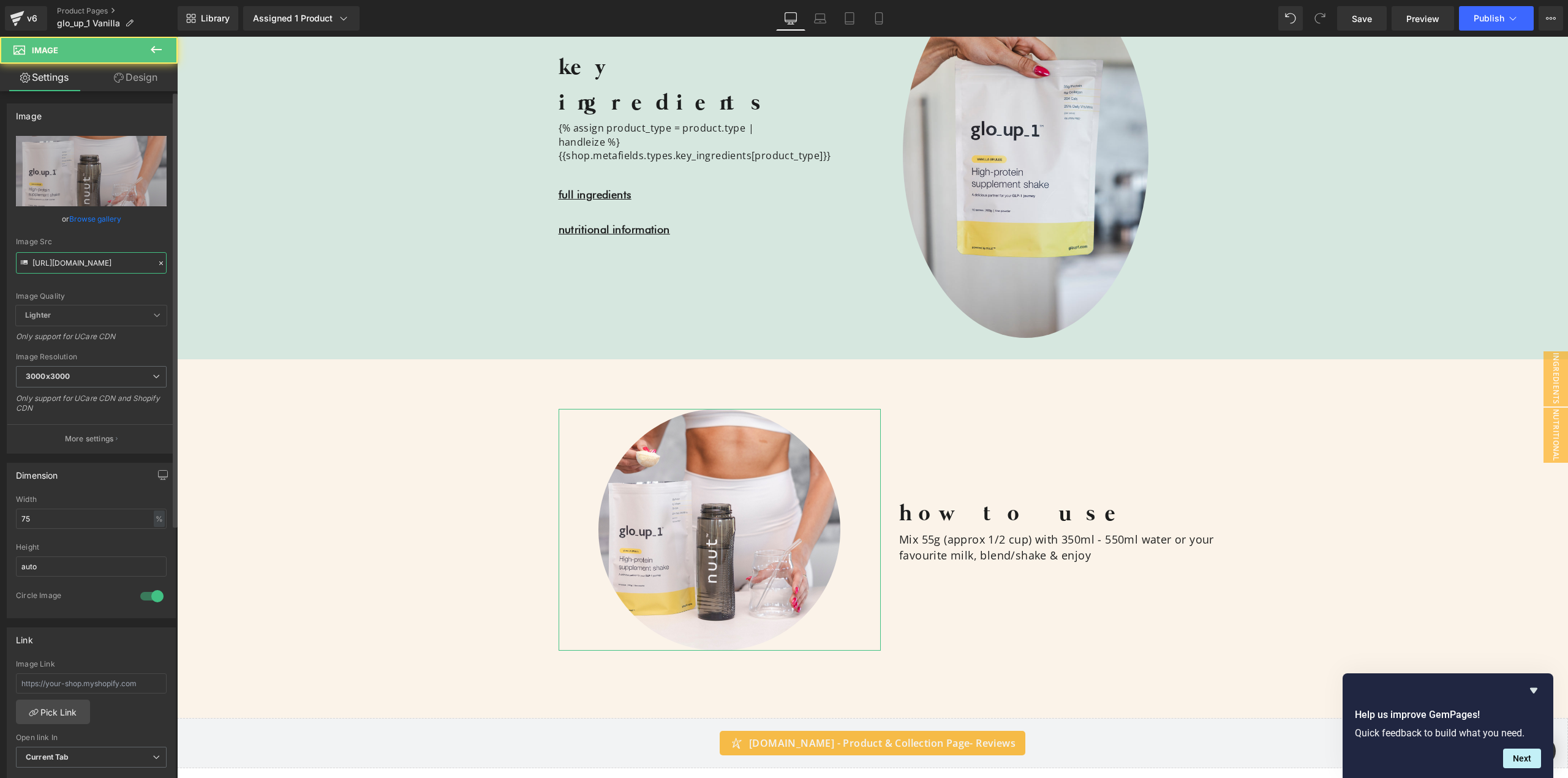
click at [79, 260] on input "[URL][DOMAIN_NAME]" at bounding box center [91, 263] width 151 height 22
paste input "[URL][DOMAIN_NAME]"
paste input "text"
type input "[URL][DOMAIN_NAME][DOMAIN_NAME]"
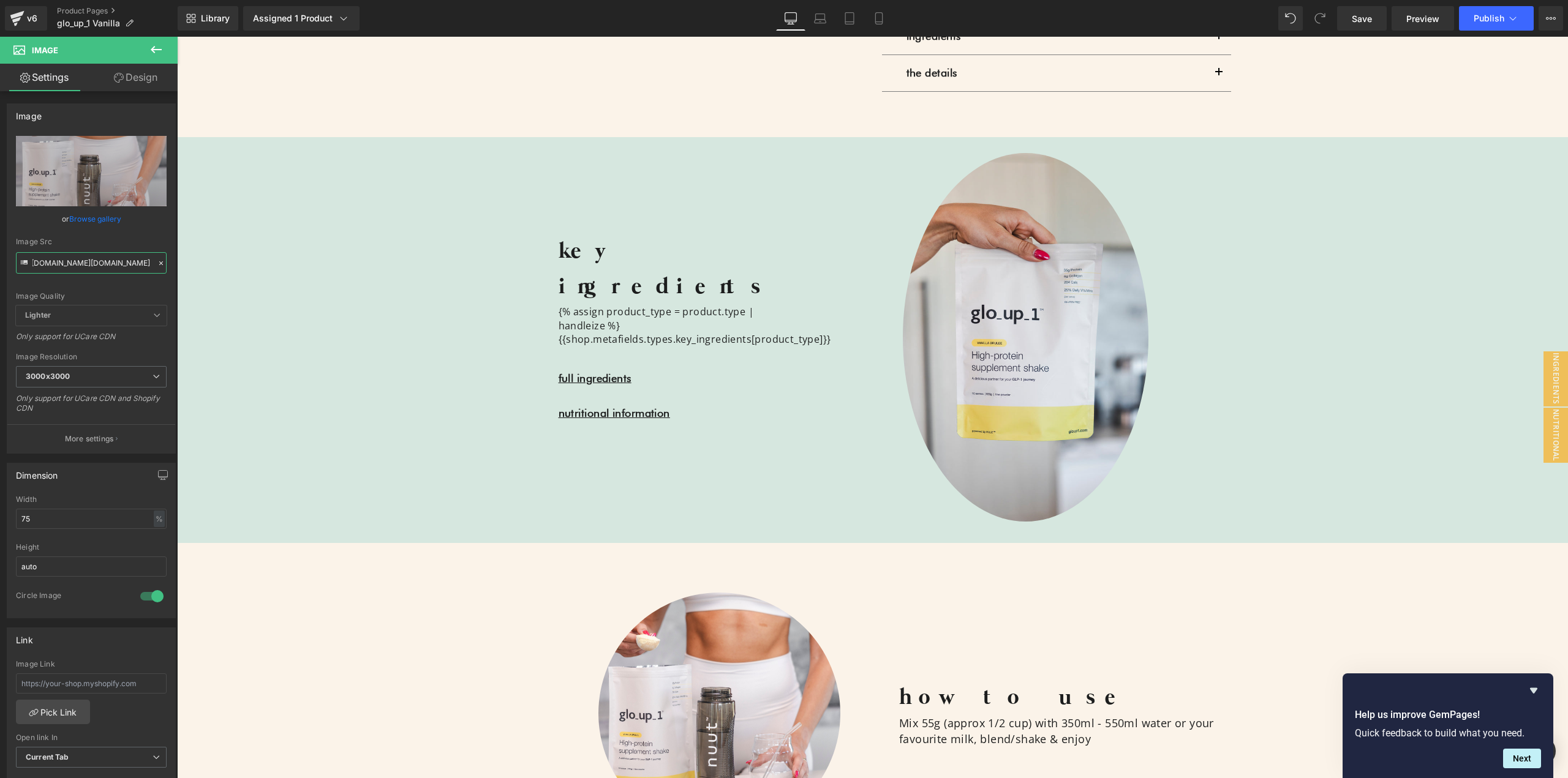
scroll to position [0, 0]
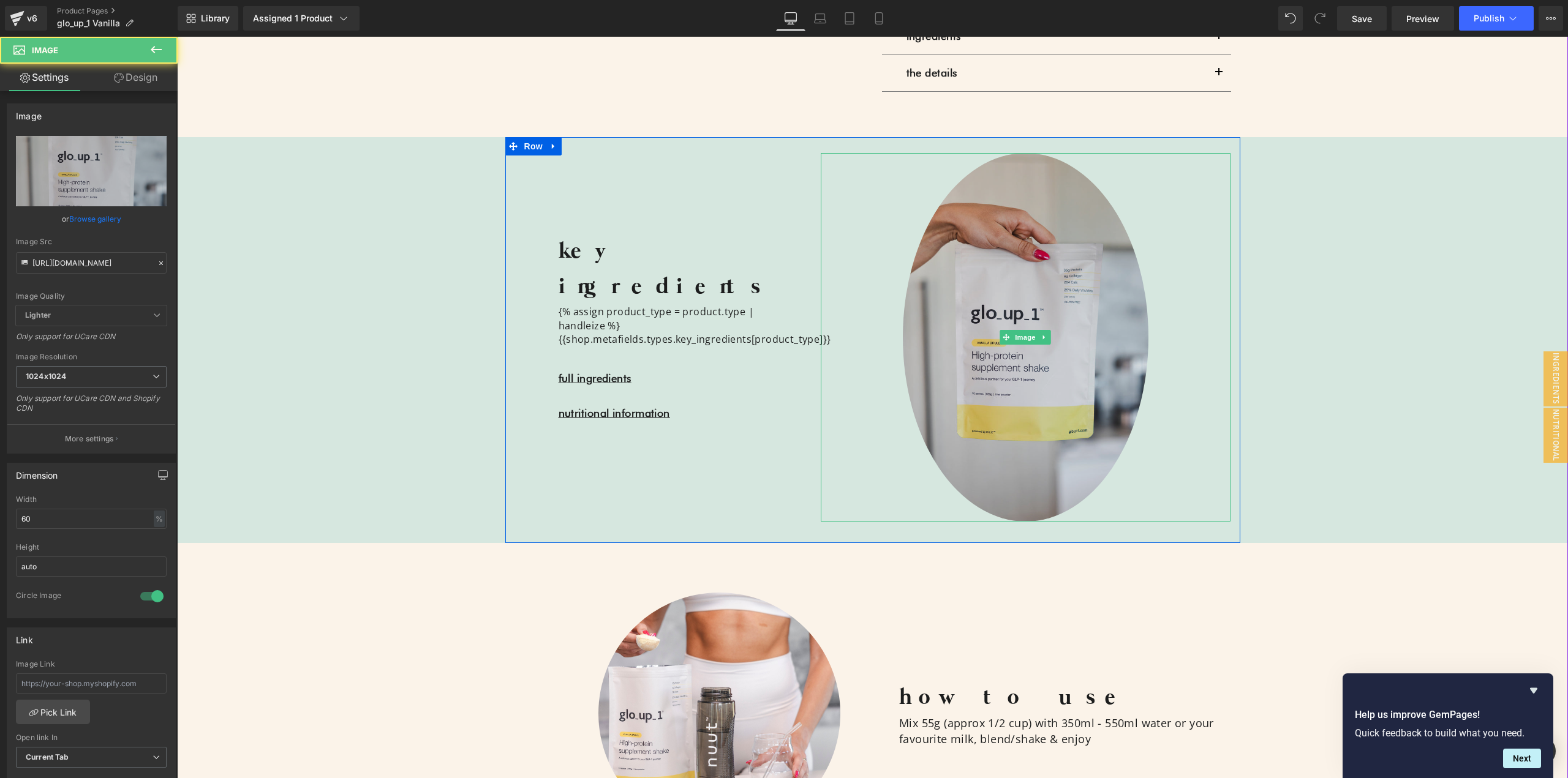
click at [1020, 296] on img at bounding box center [1026, 337] width 247 height 369
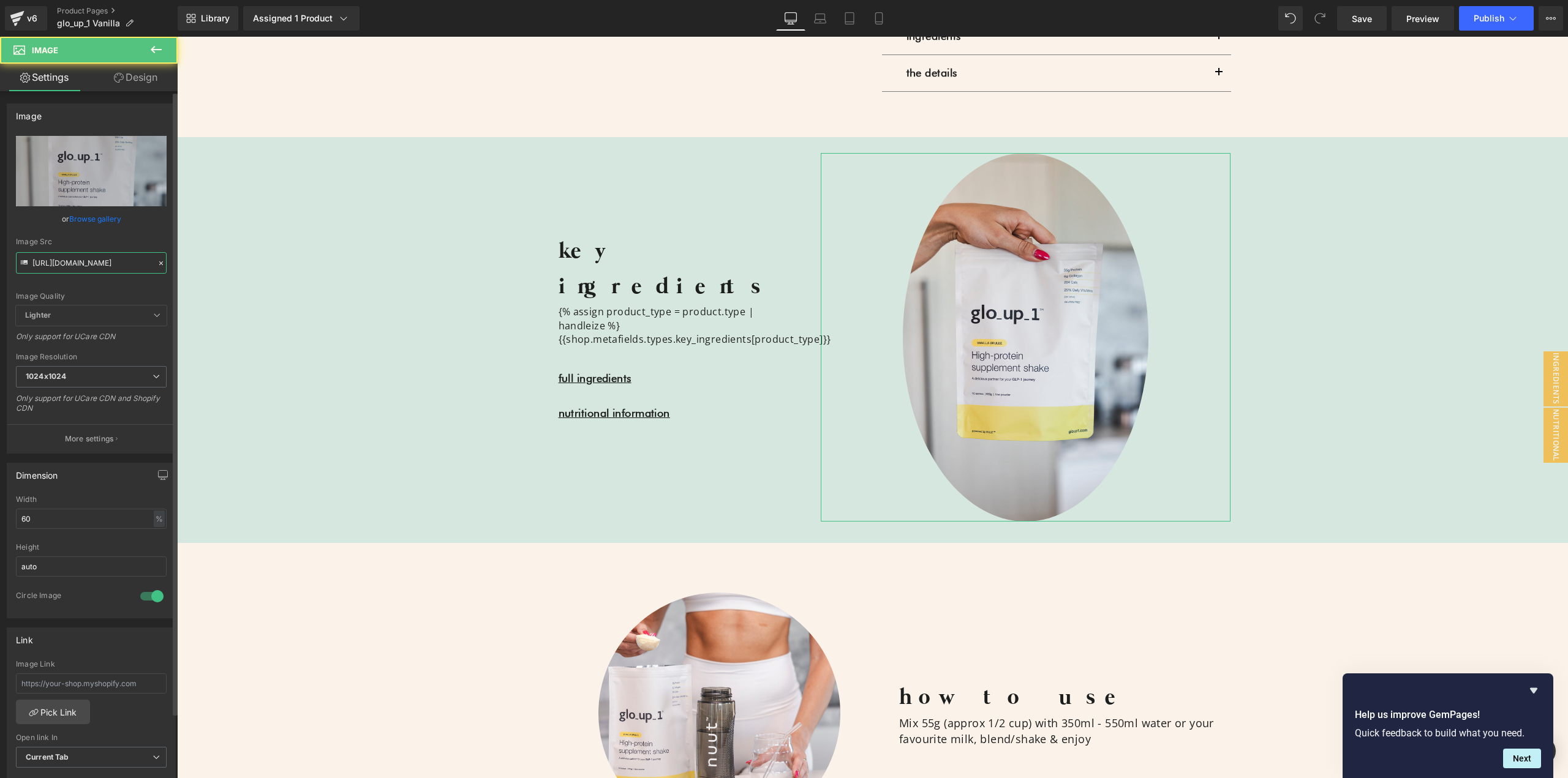
click at [100, 265] on input "[URL][DOMAIN_NAME]" at bounding box center [91, 263] width 151 height 22
paste input "[URL][DOMAIN_NAME]"
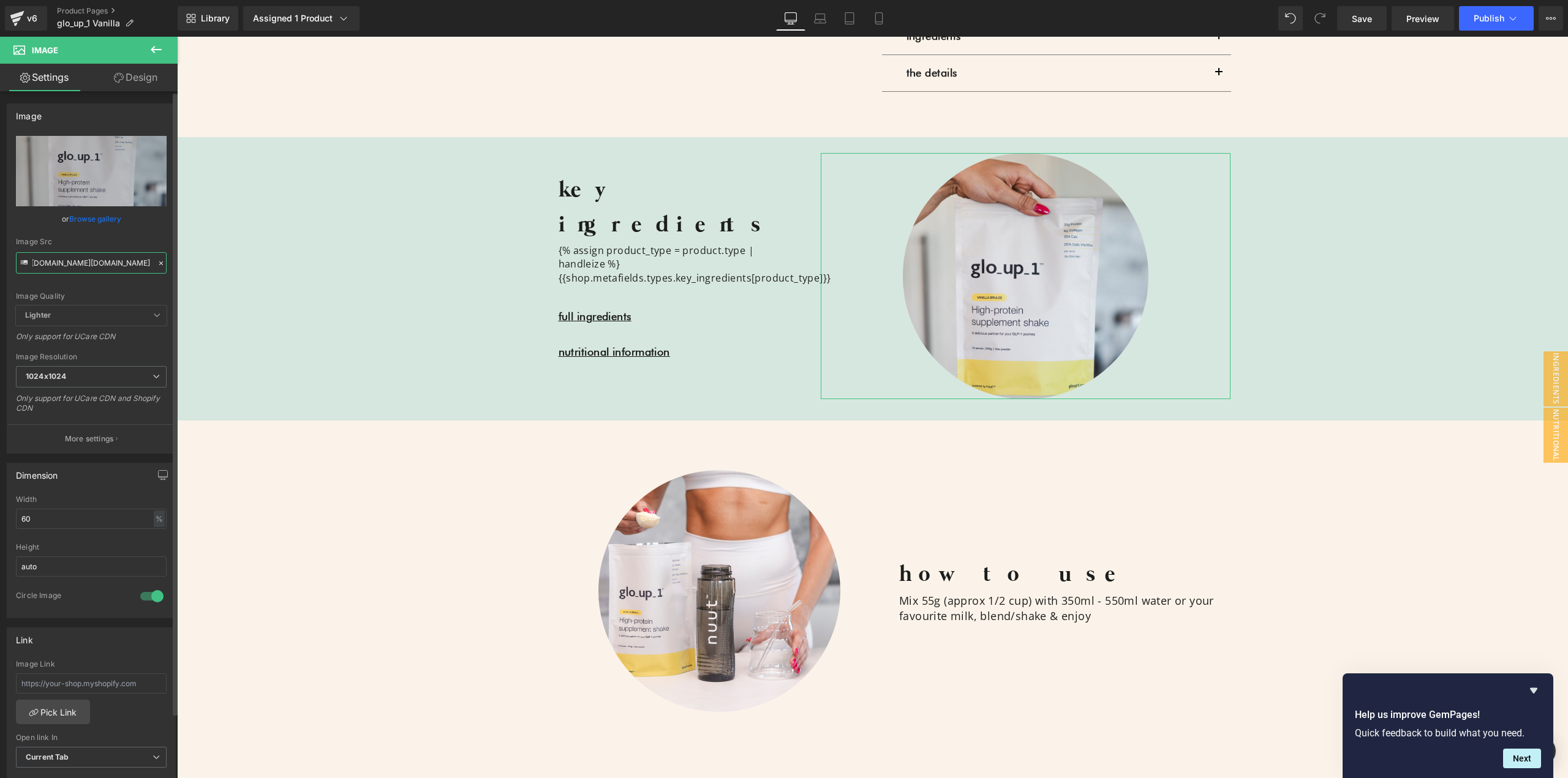
paste input "text"
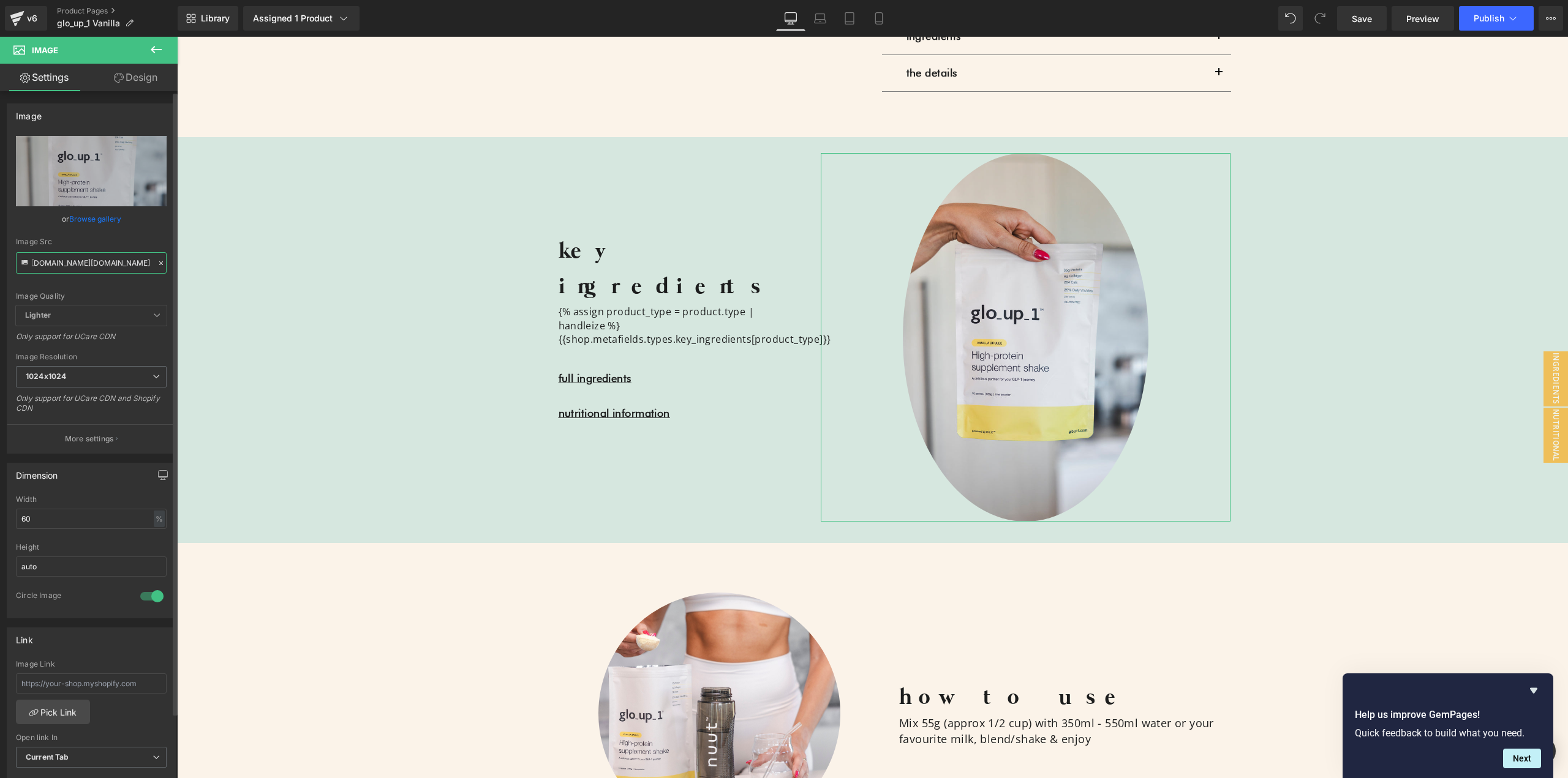
type input "[URL][DOMAIN_NAME][DOMAIN_NAME]"
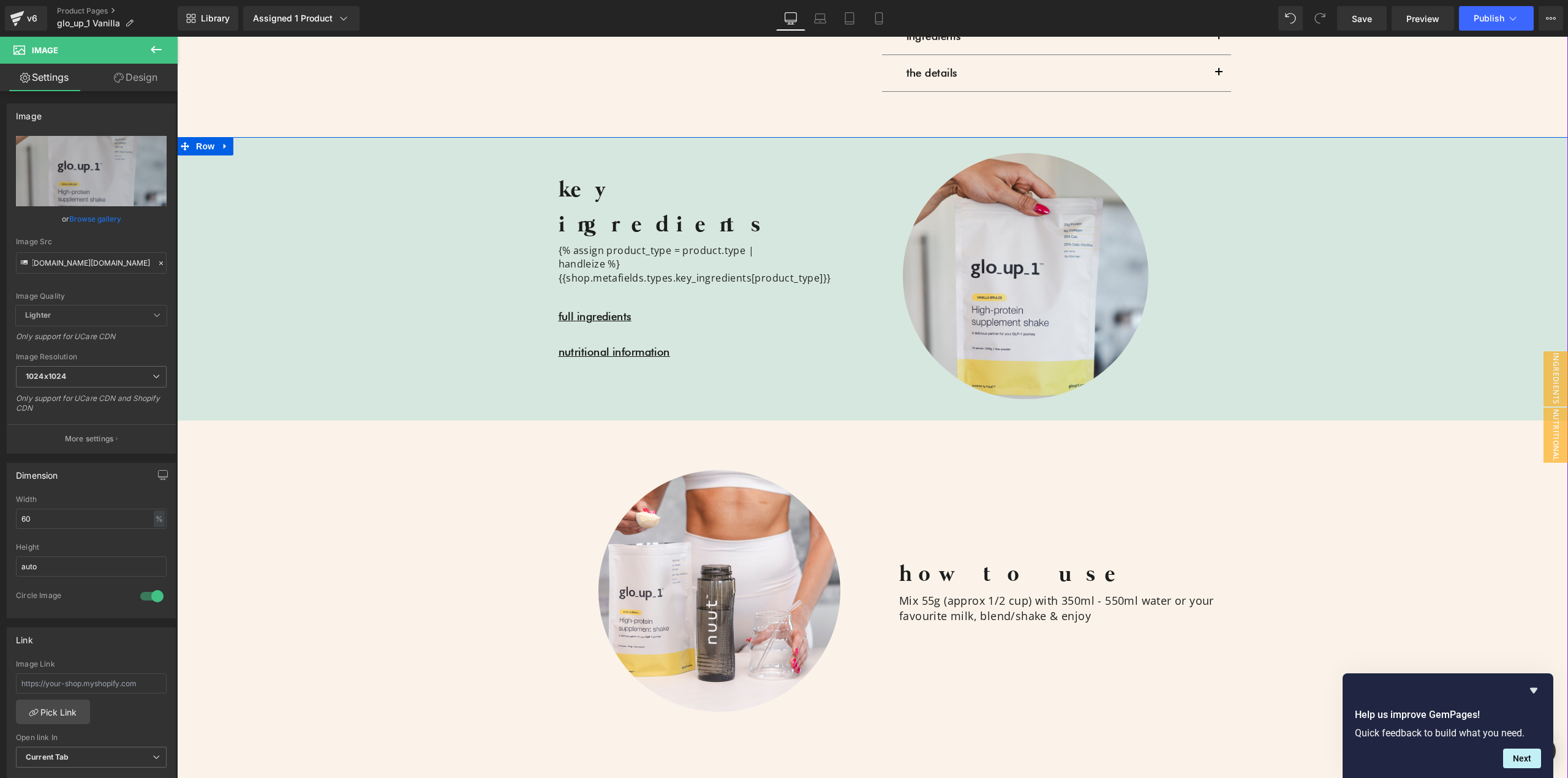
click at [1349, 302] on div "key ingredients Heading {% assign product_type = product.type | handleize %} {{…" at bounding box center [873, 458] width 1391 height 642
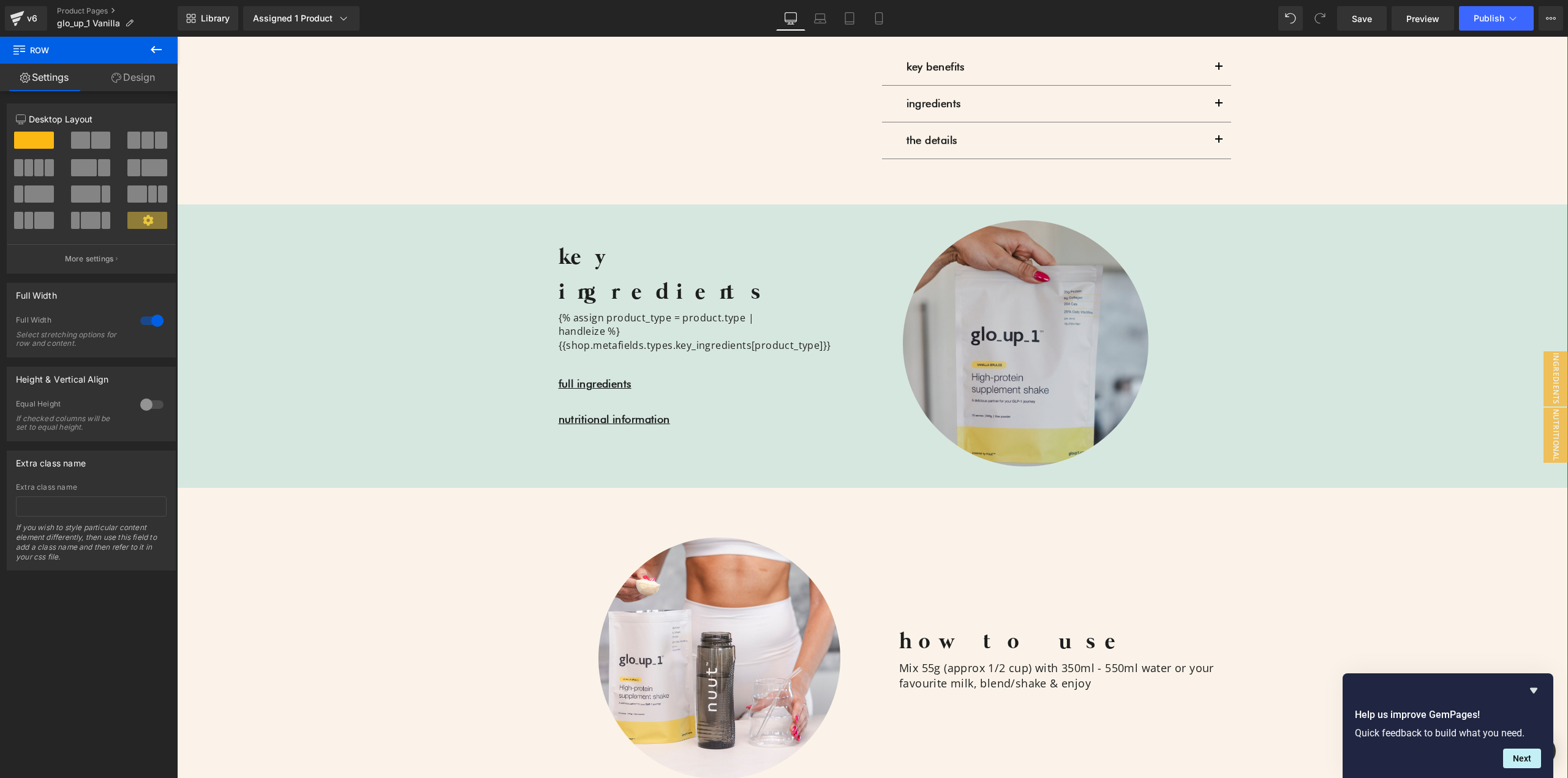
scroll to position [1065, 0]
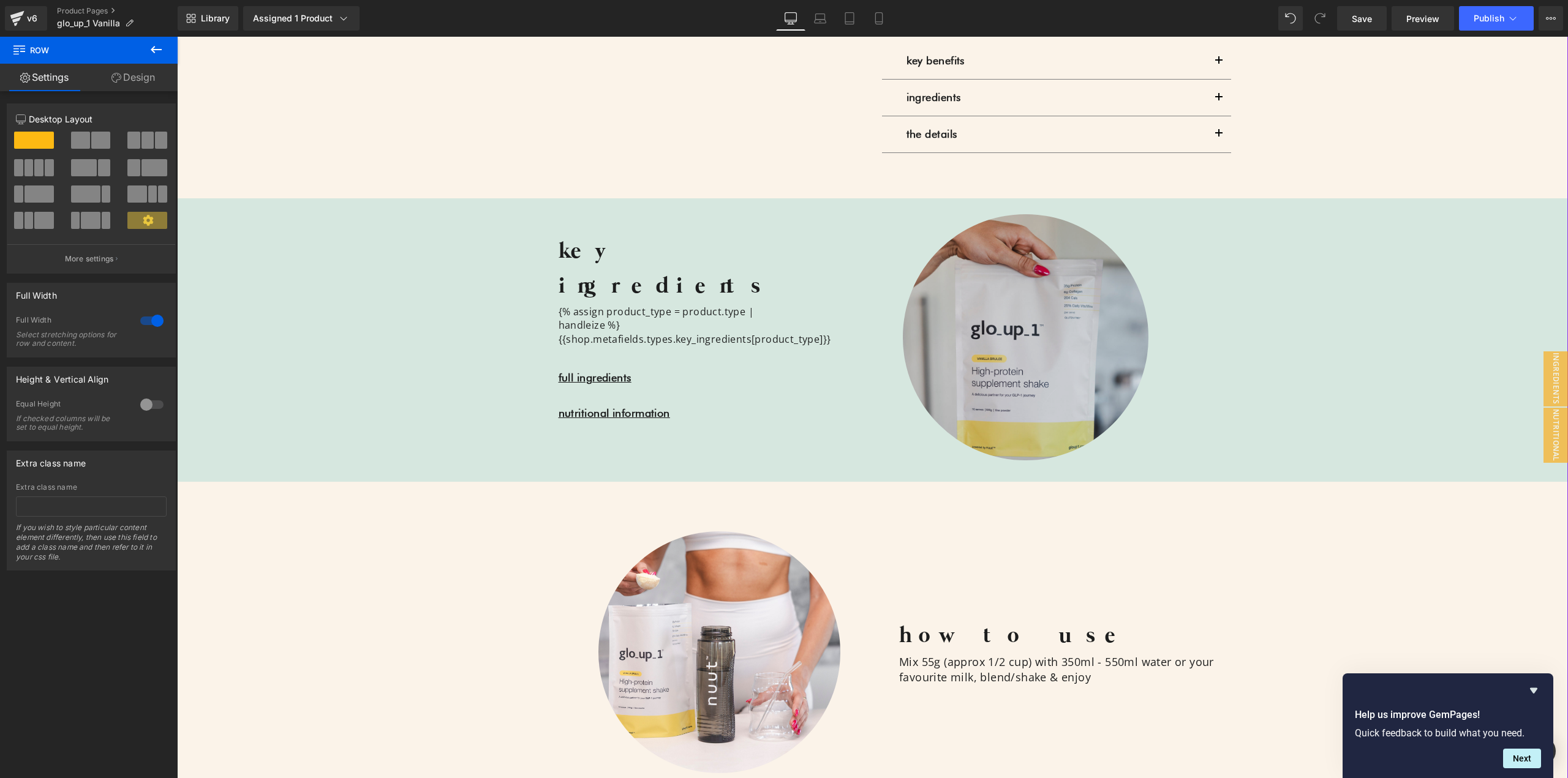
click at [977, 298] on img at bounding box center [1026, 337] width 247 height 246
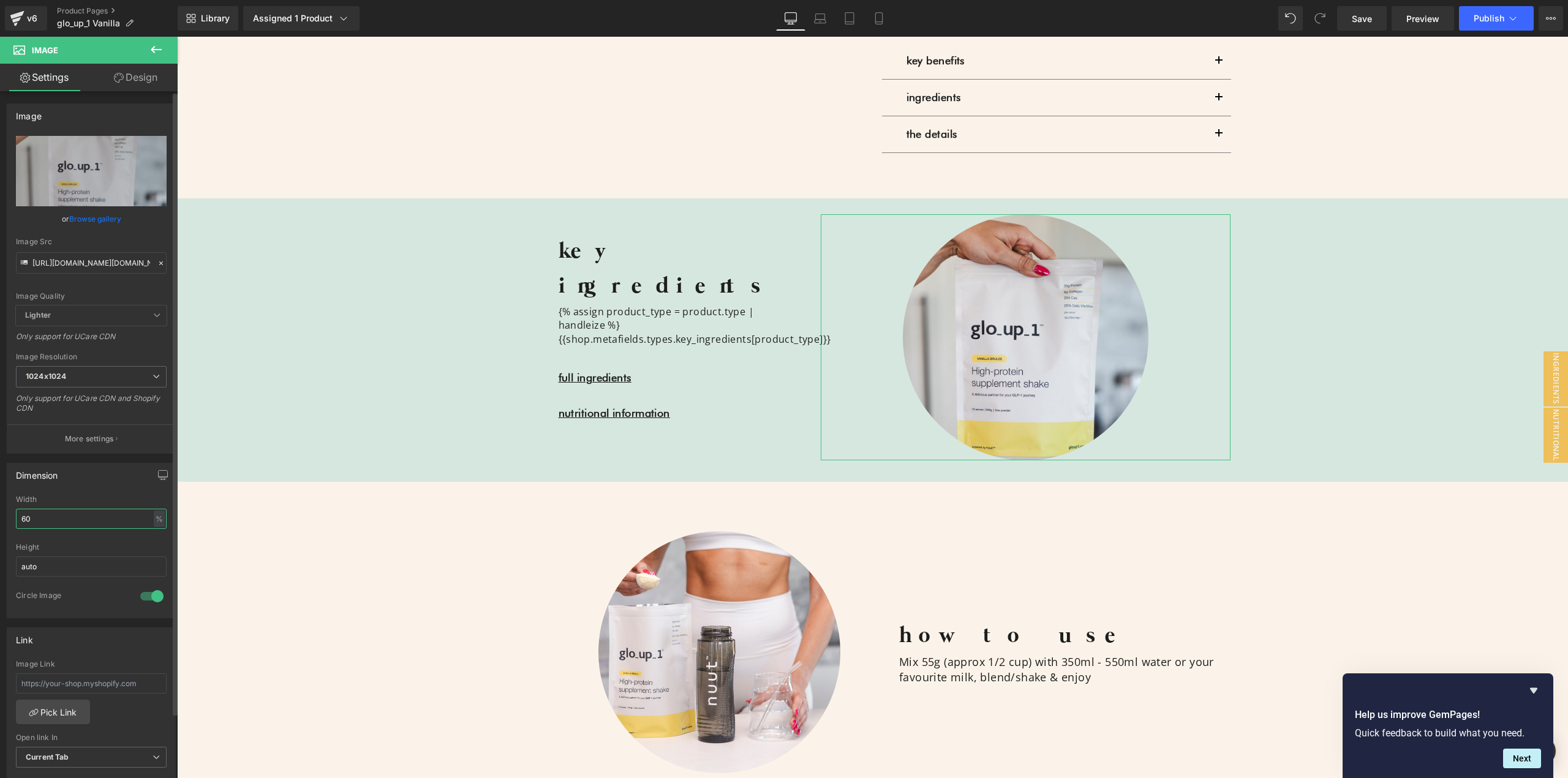
click at [57, 519] on input "60" at bounding box center [91, 518] width 151 height 20
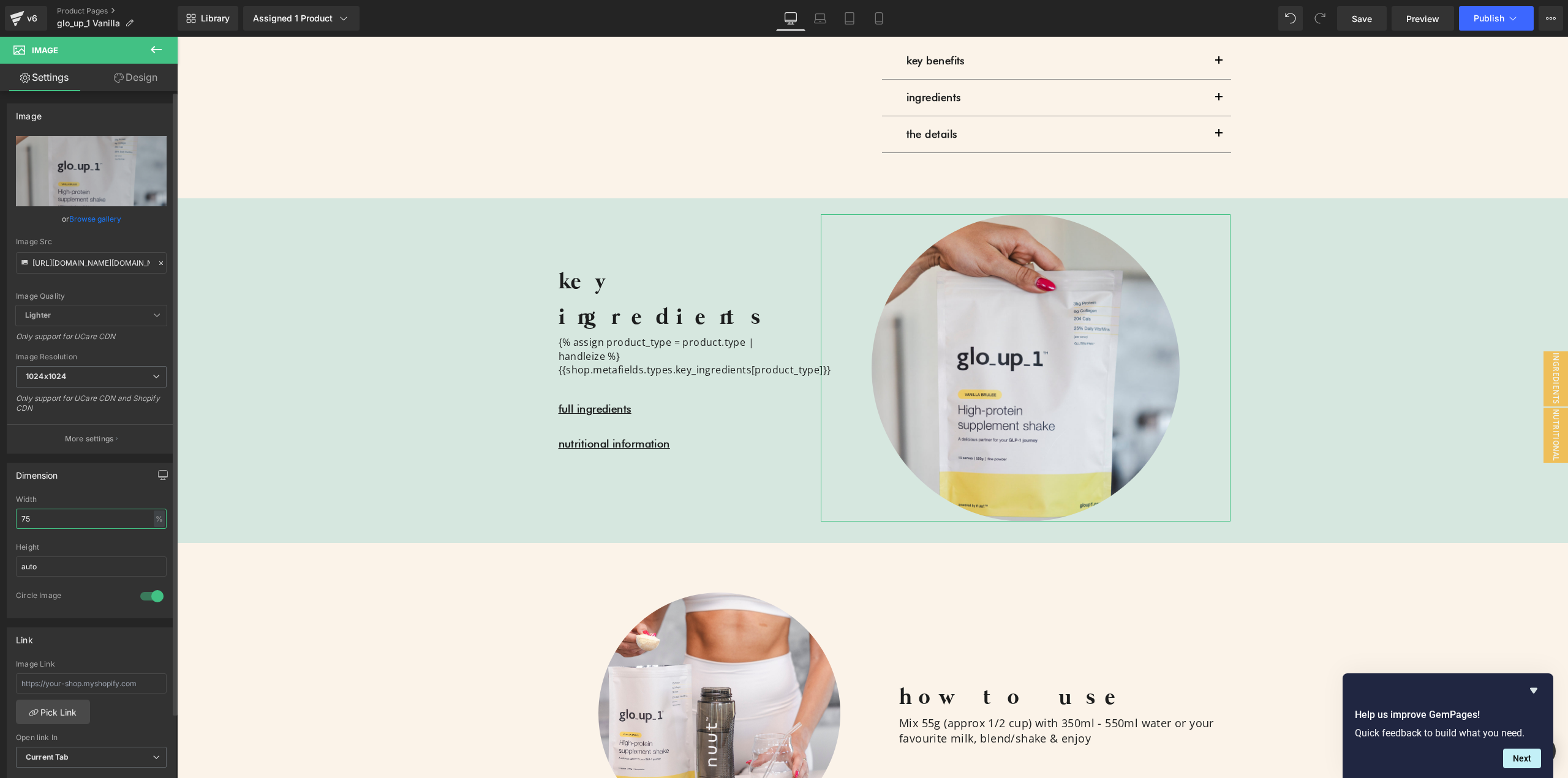
type input "75"
click at [815, 13] on icon at bounding box center [820, 18] width 13 height 13
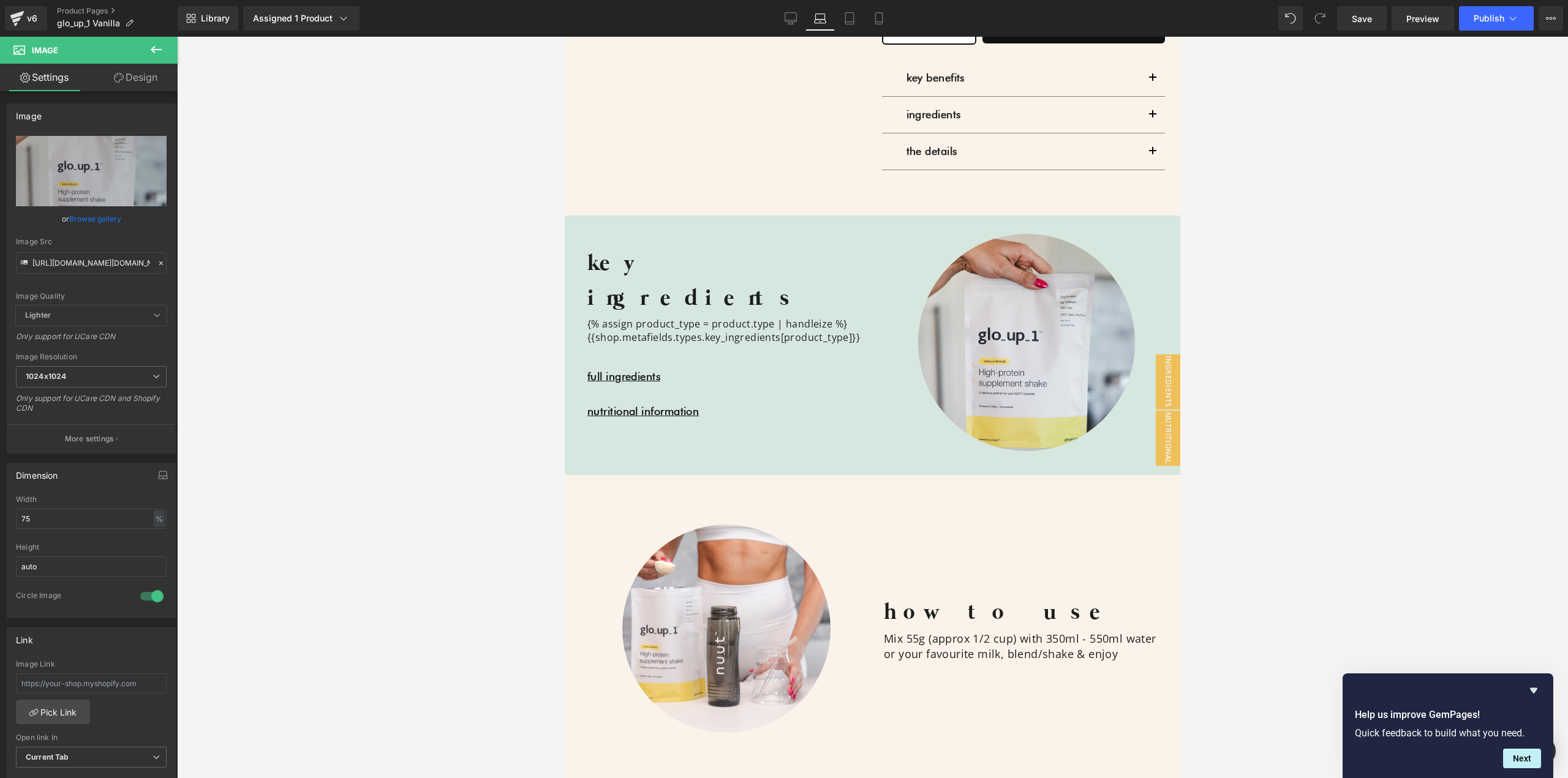
scroll to position [1129, 0]
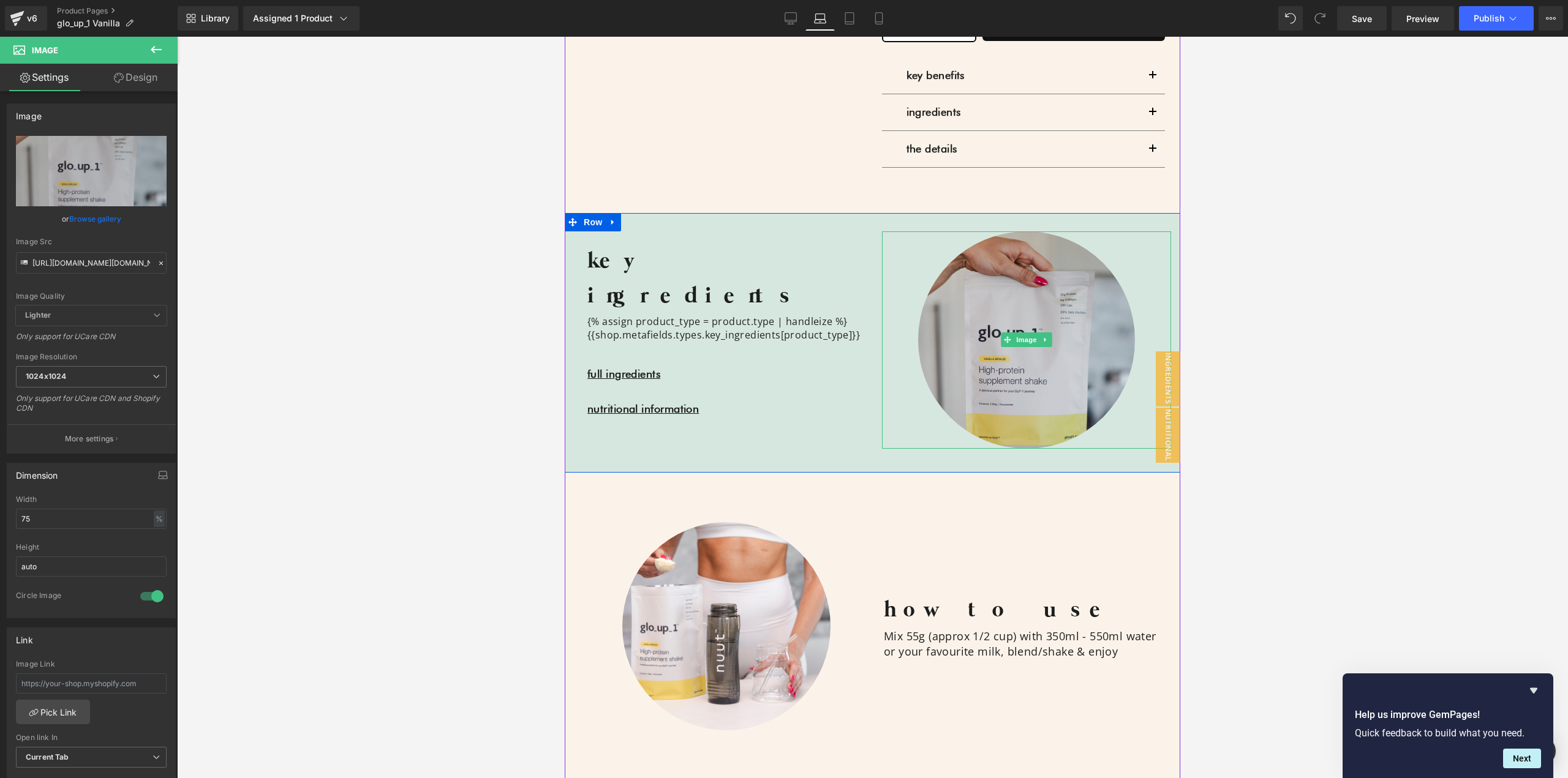
click at [958, 296] on img at bounding box center [1026, 339] width 217 height 217
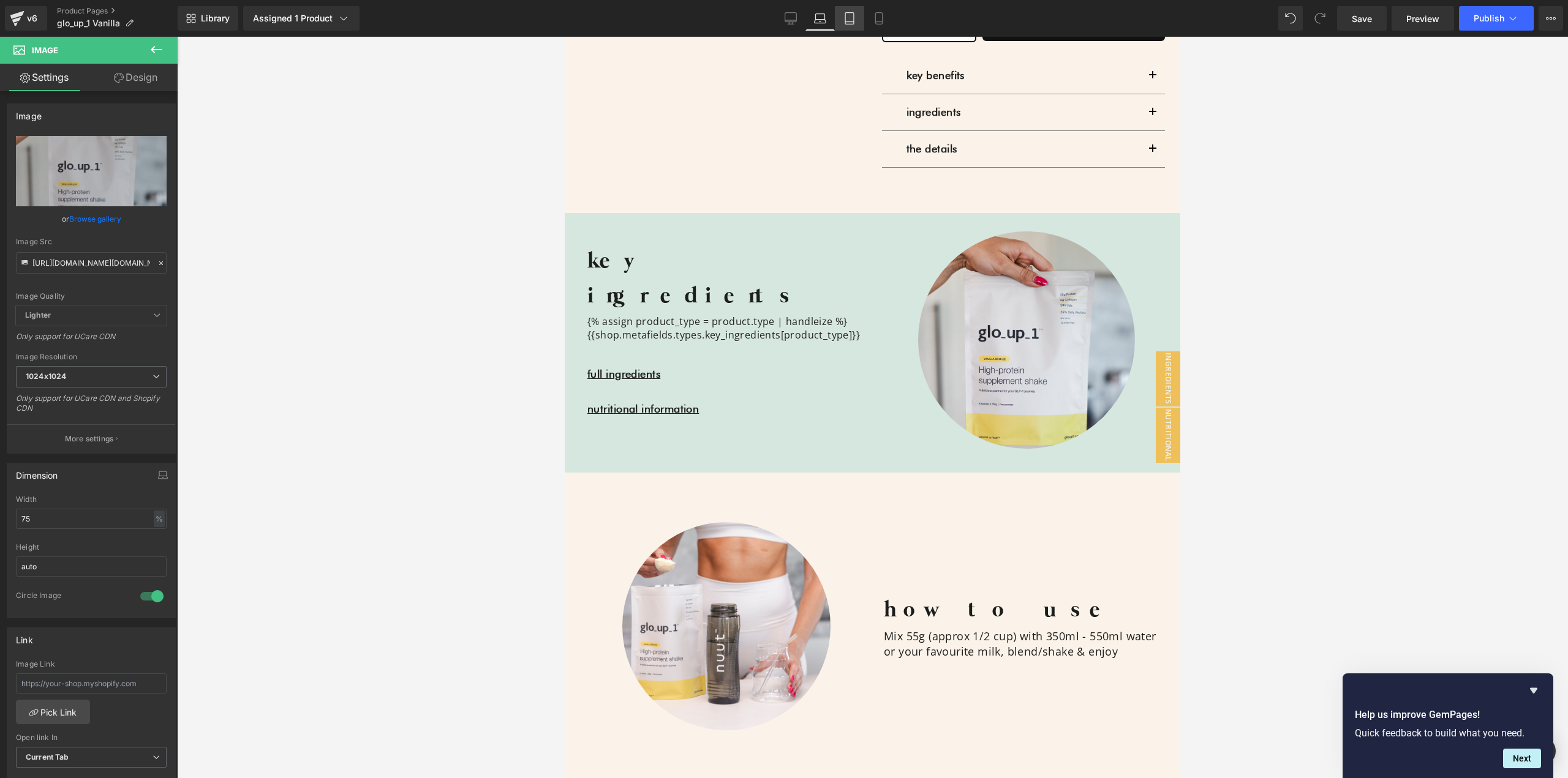
click at [855, 13] on icon at bounding box center [850, 18] width 13 height 13
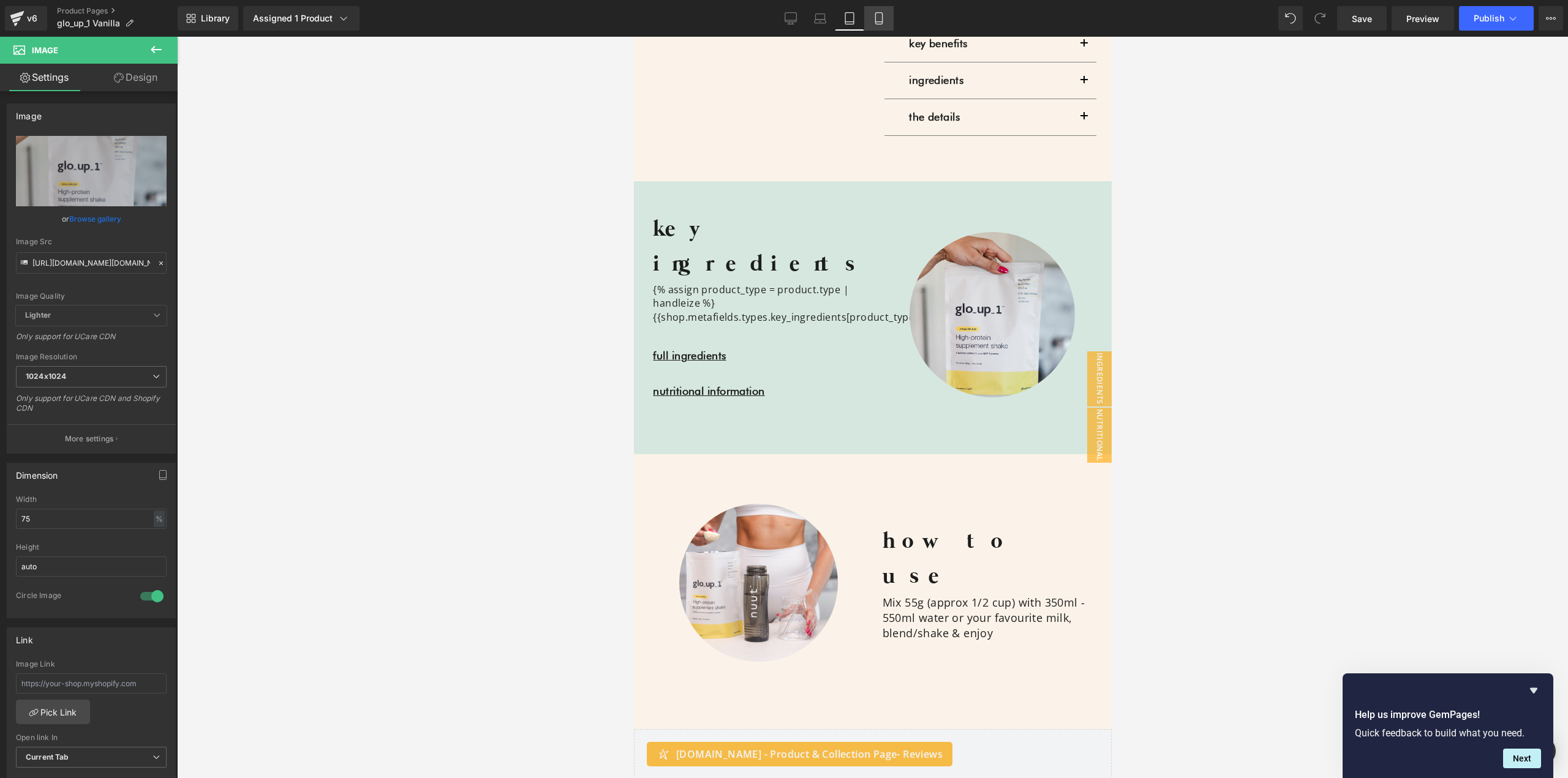
click at [873, 14] on icon at bounding box center [879, 18] width 13 height 13
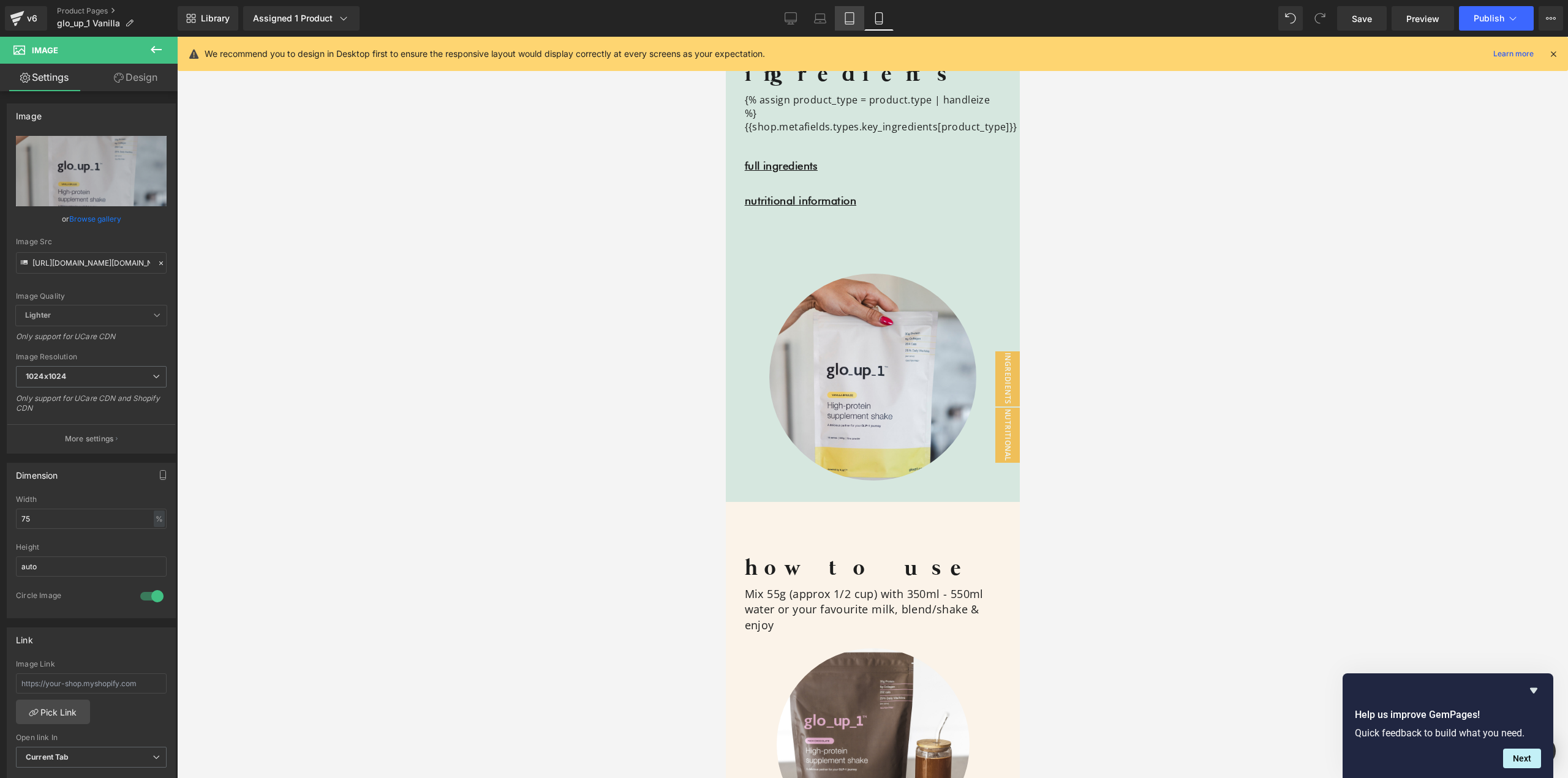
click at [843, 12] on link "Tablet" at bounding box center [850, 18] width 30 height 24
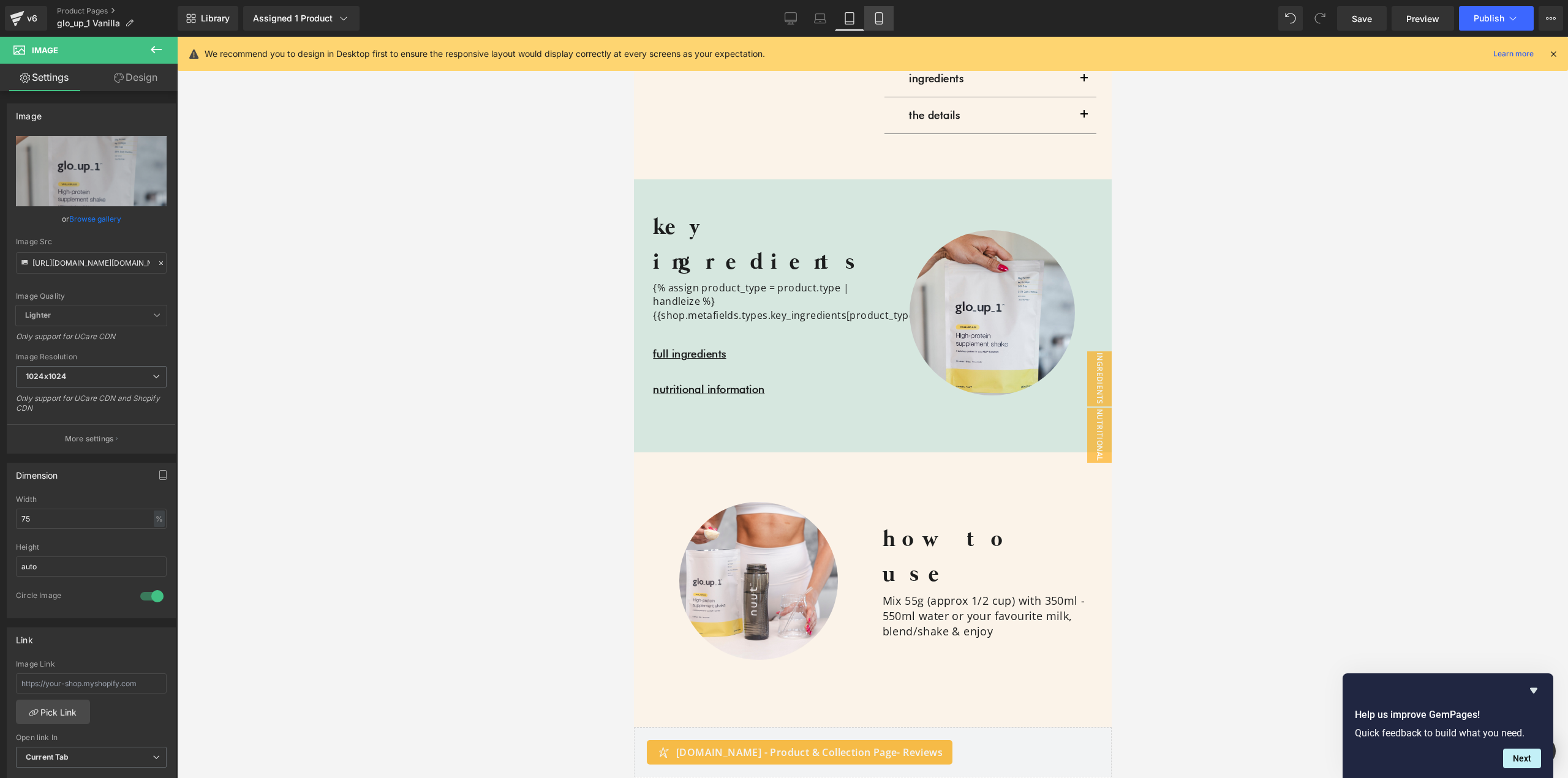
scroll to position [1304, 0]
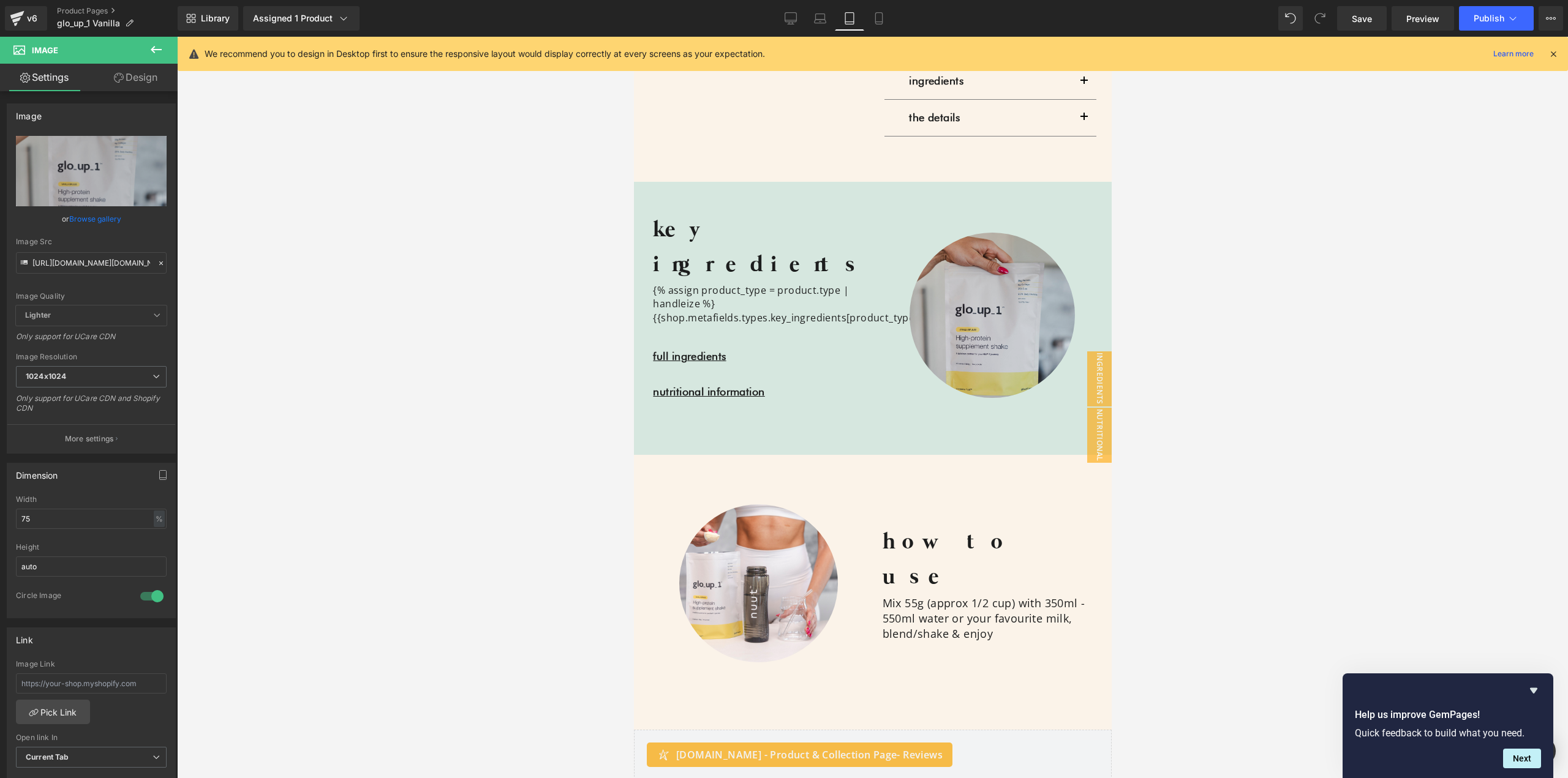
click at [966, 246] on img at bounding box center [991, 315] width 165 height 165
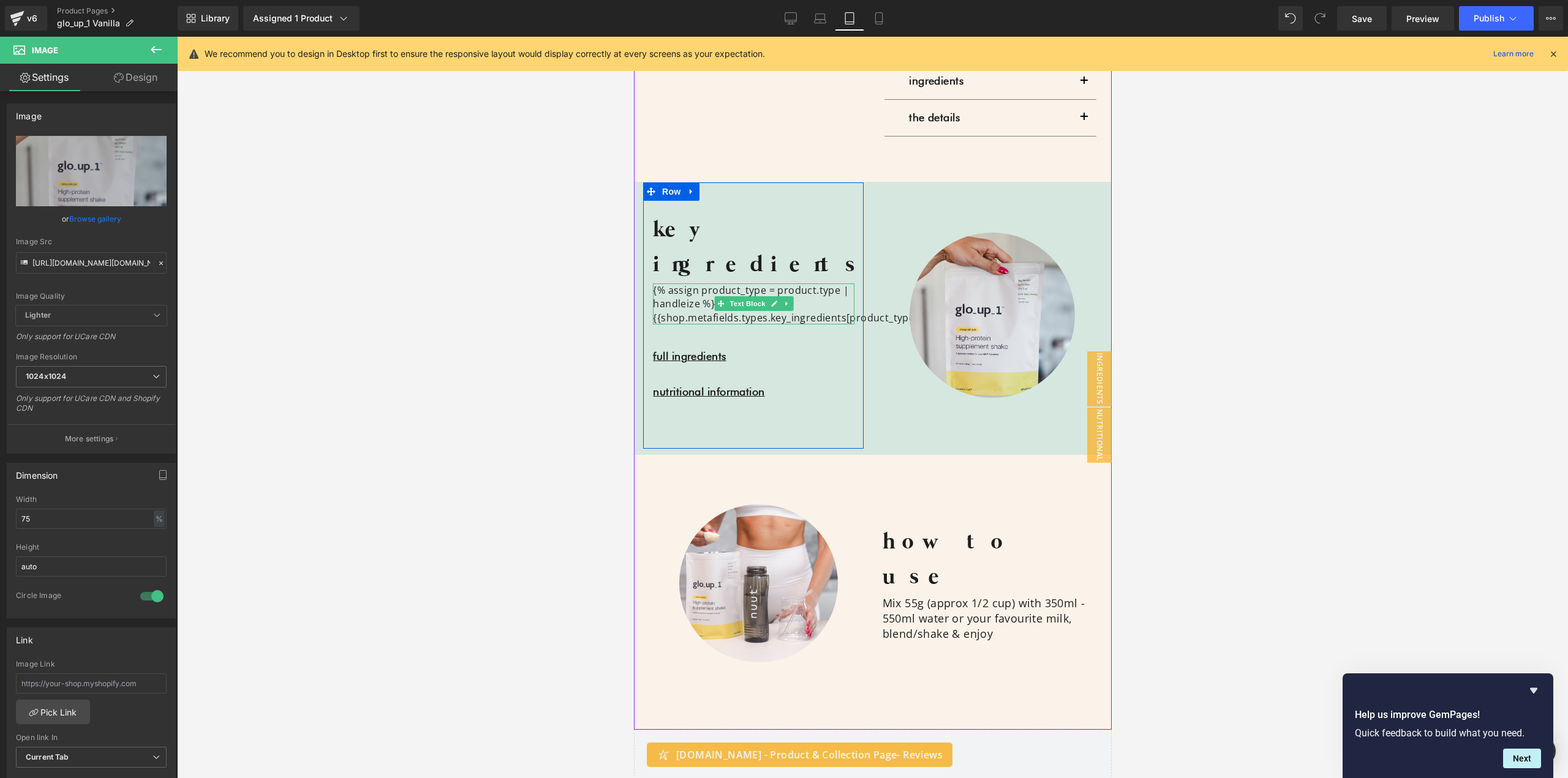
click at [834, 283] on div "{% assign product_type = product.type | handleize %} {{shop.metafields.types.ke…" at bounding box center [753, 304] width 202 height 41
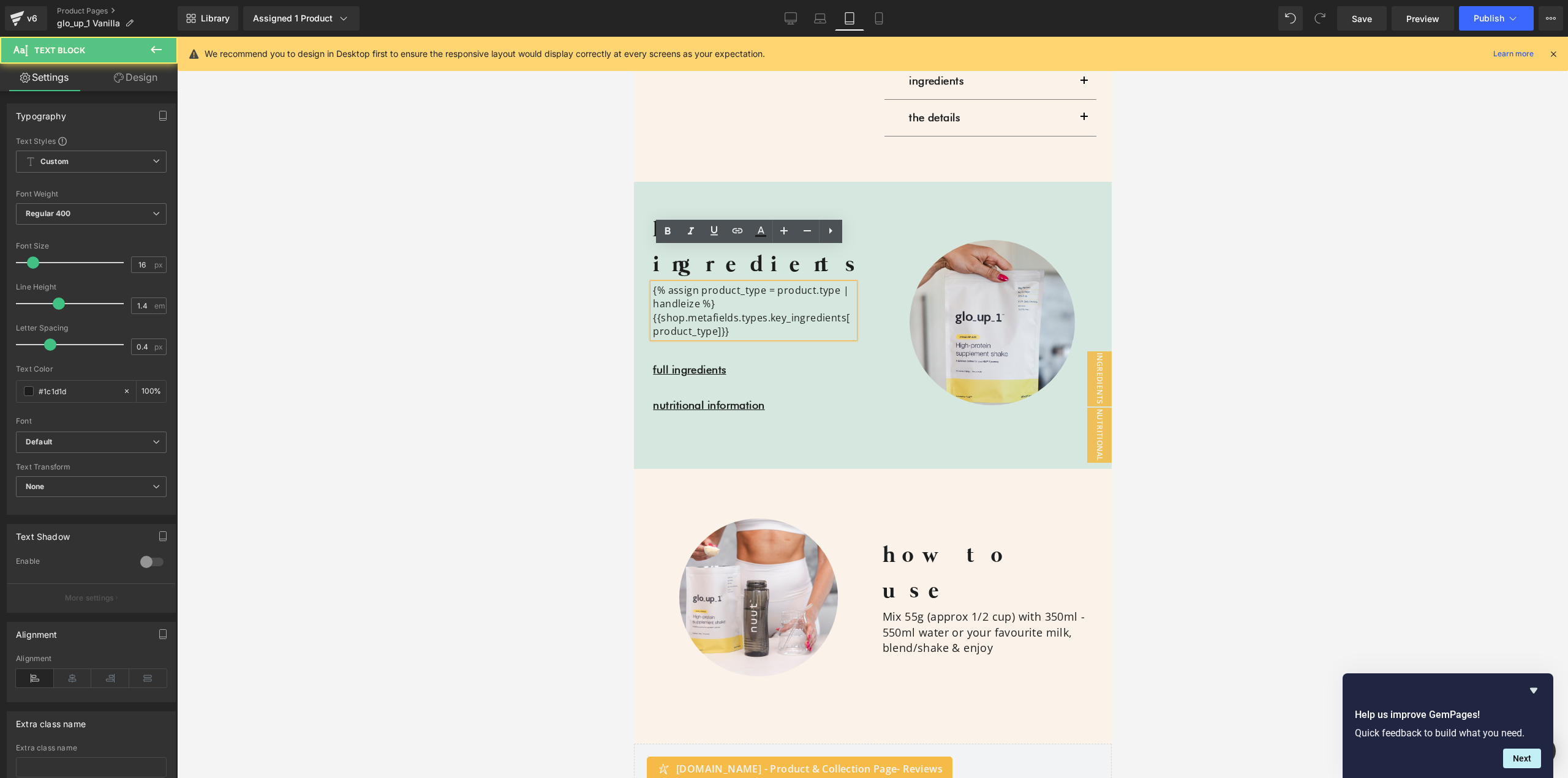
click at [813, 361] on p "full ingredients" at bounding box center [753, 370] width 202 height 18
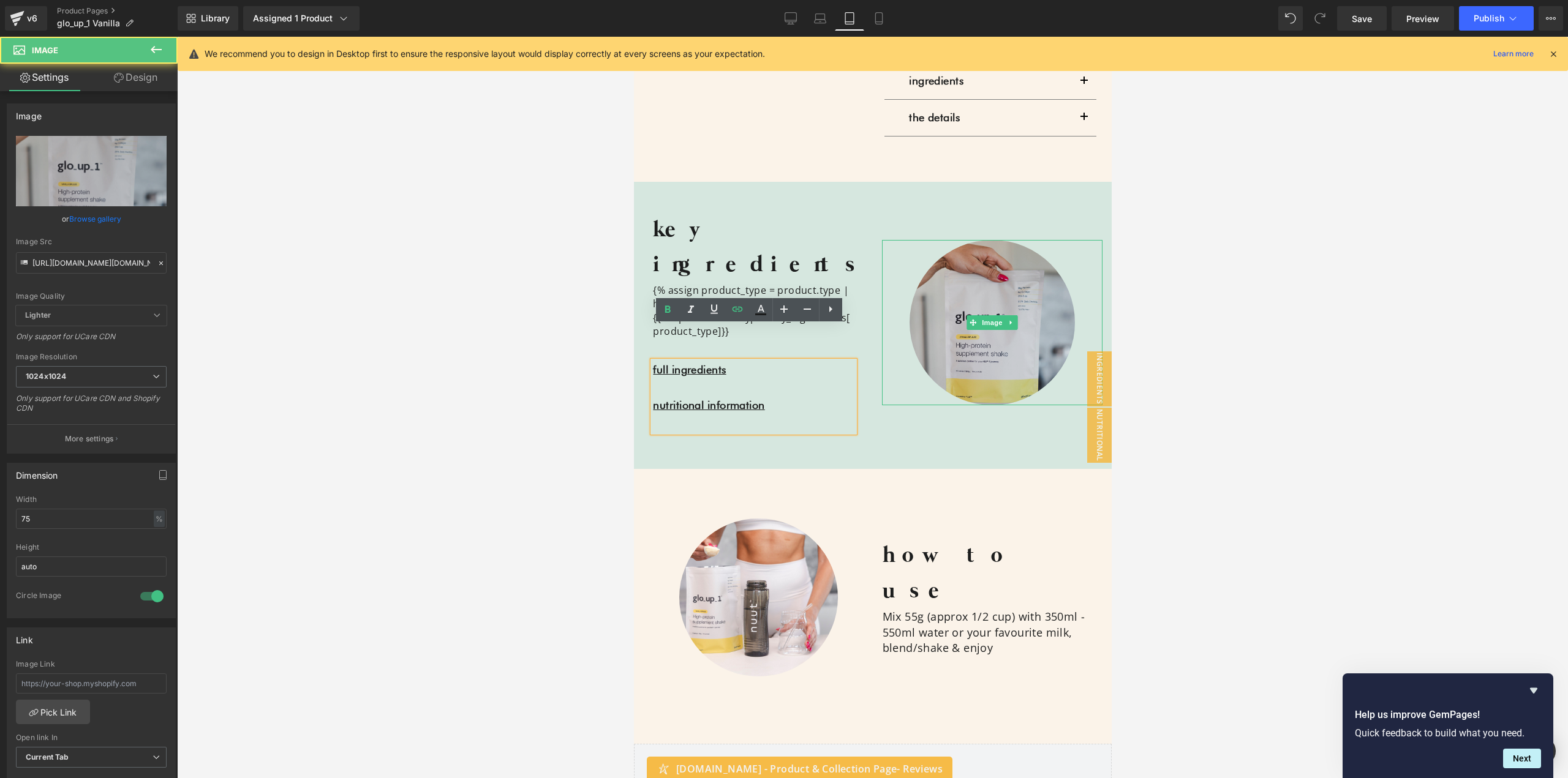
click at [949, 296] on img at bounding box center [991, 322] width 165 height 165
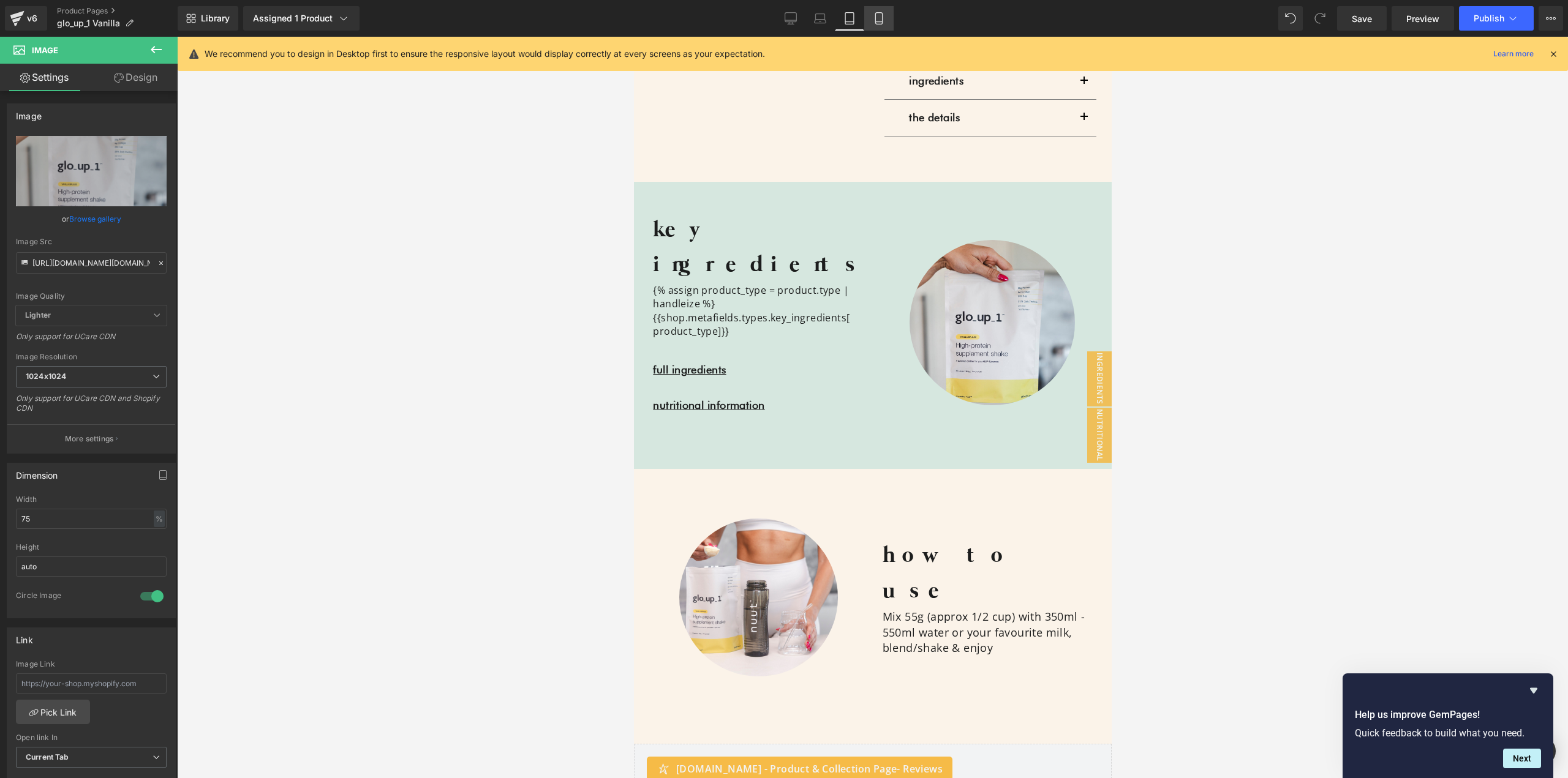
click at [875, 14] on icon at bounding box center [879, 18] width 13 height 13
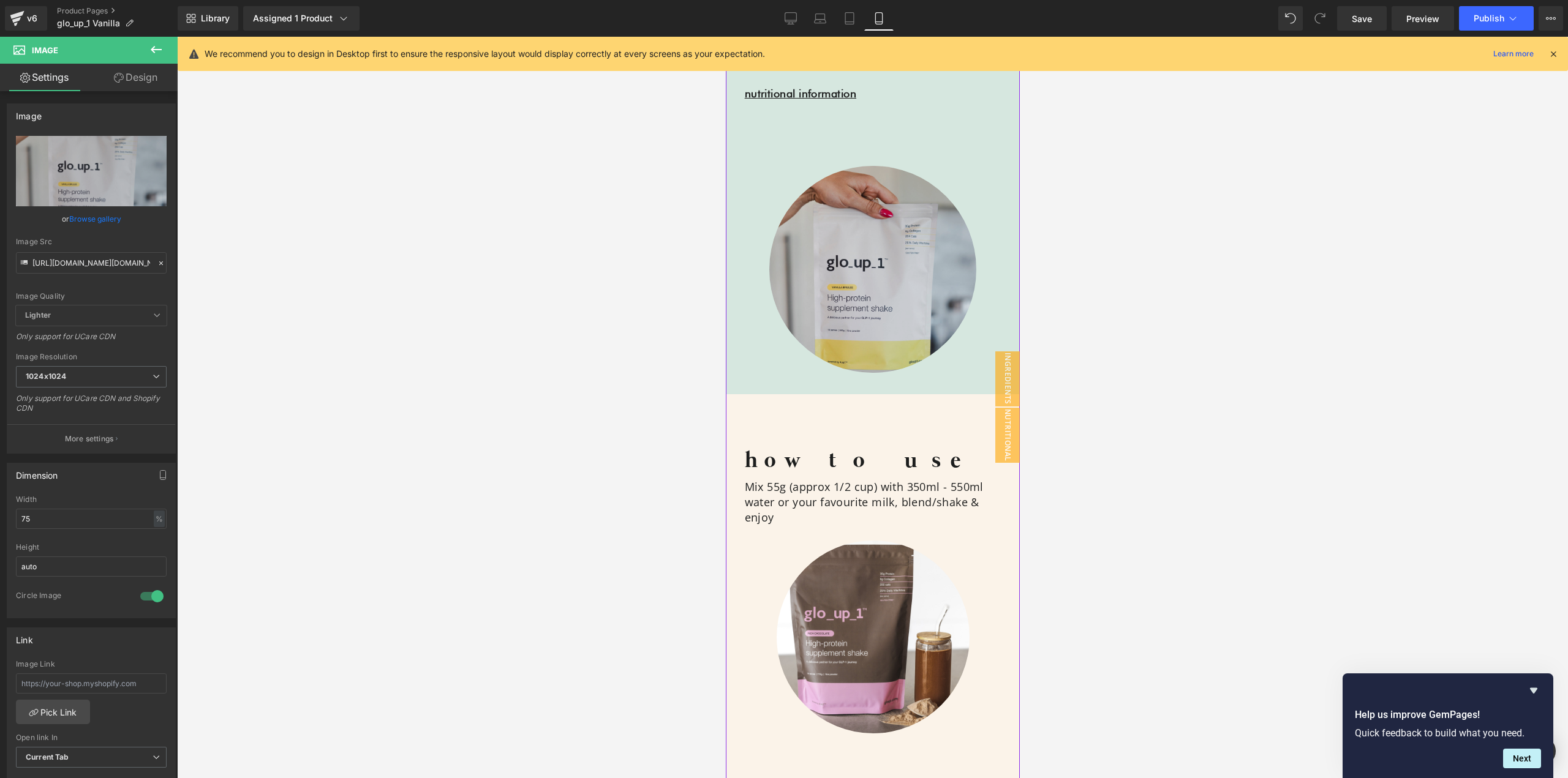
scroll to position [1792, 0]
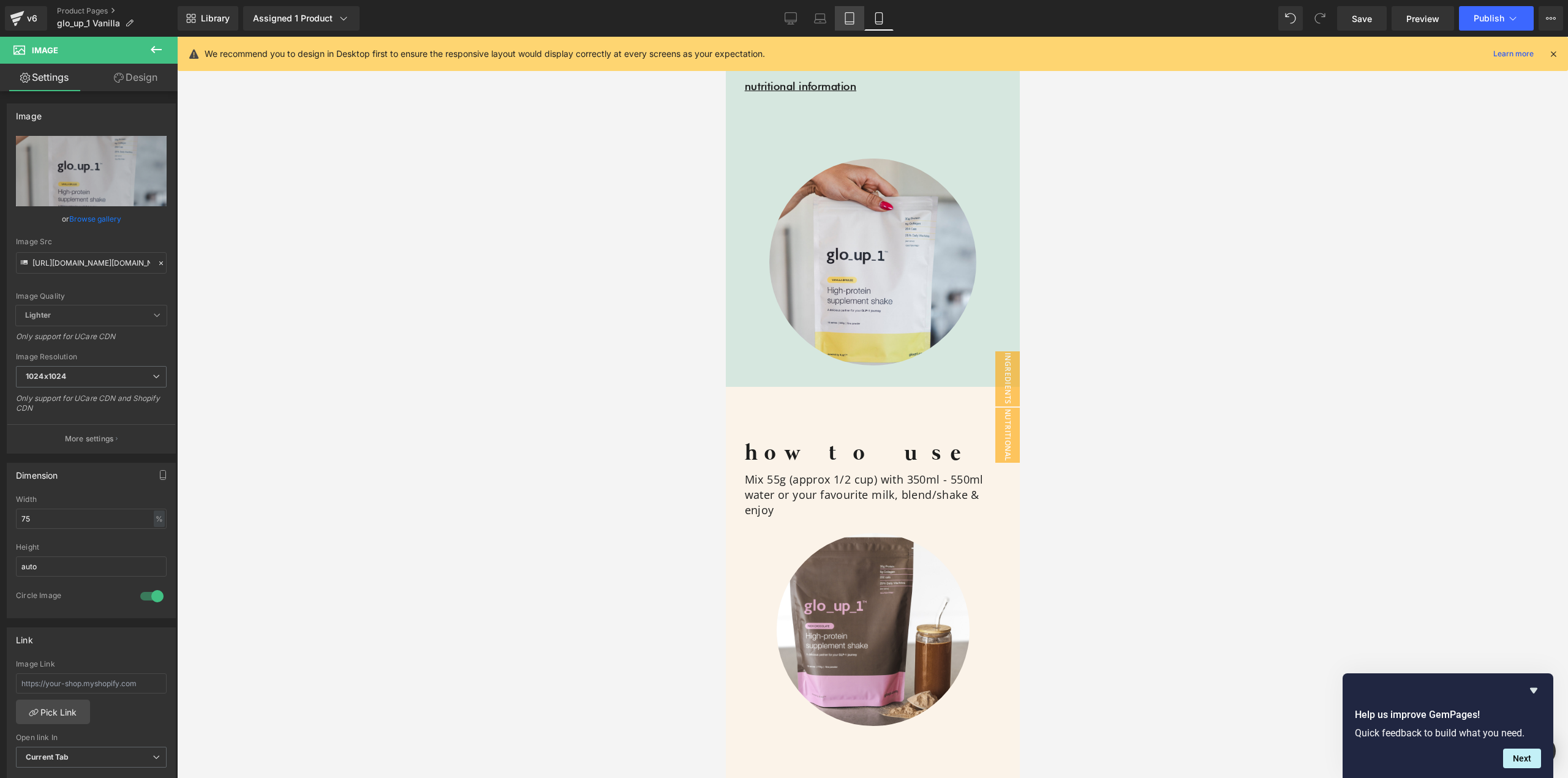
click at [850, 15] on icon at bounding box center [850, 18] width 13 height 13
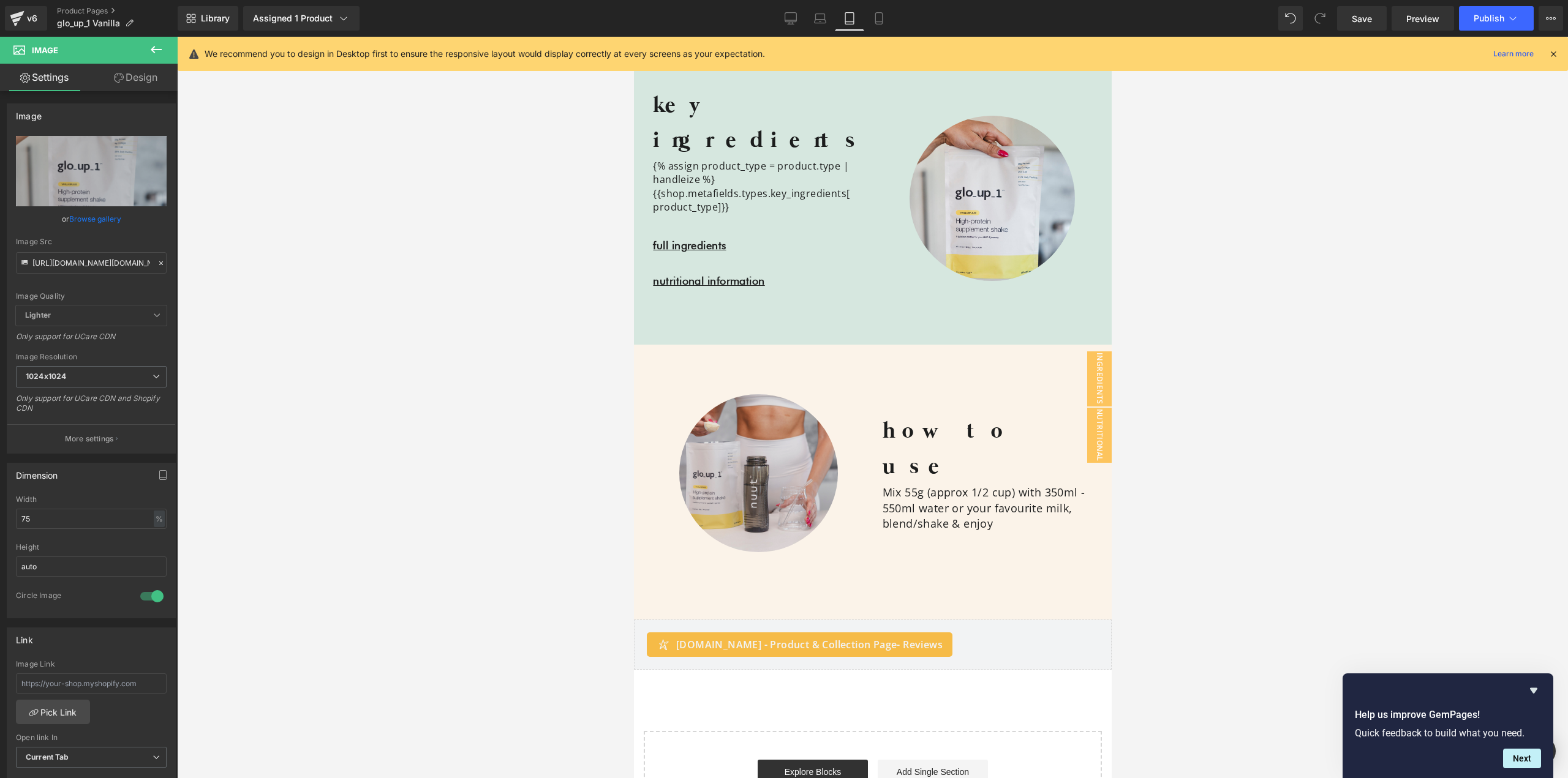
scroll to position [1426, 0]
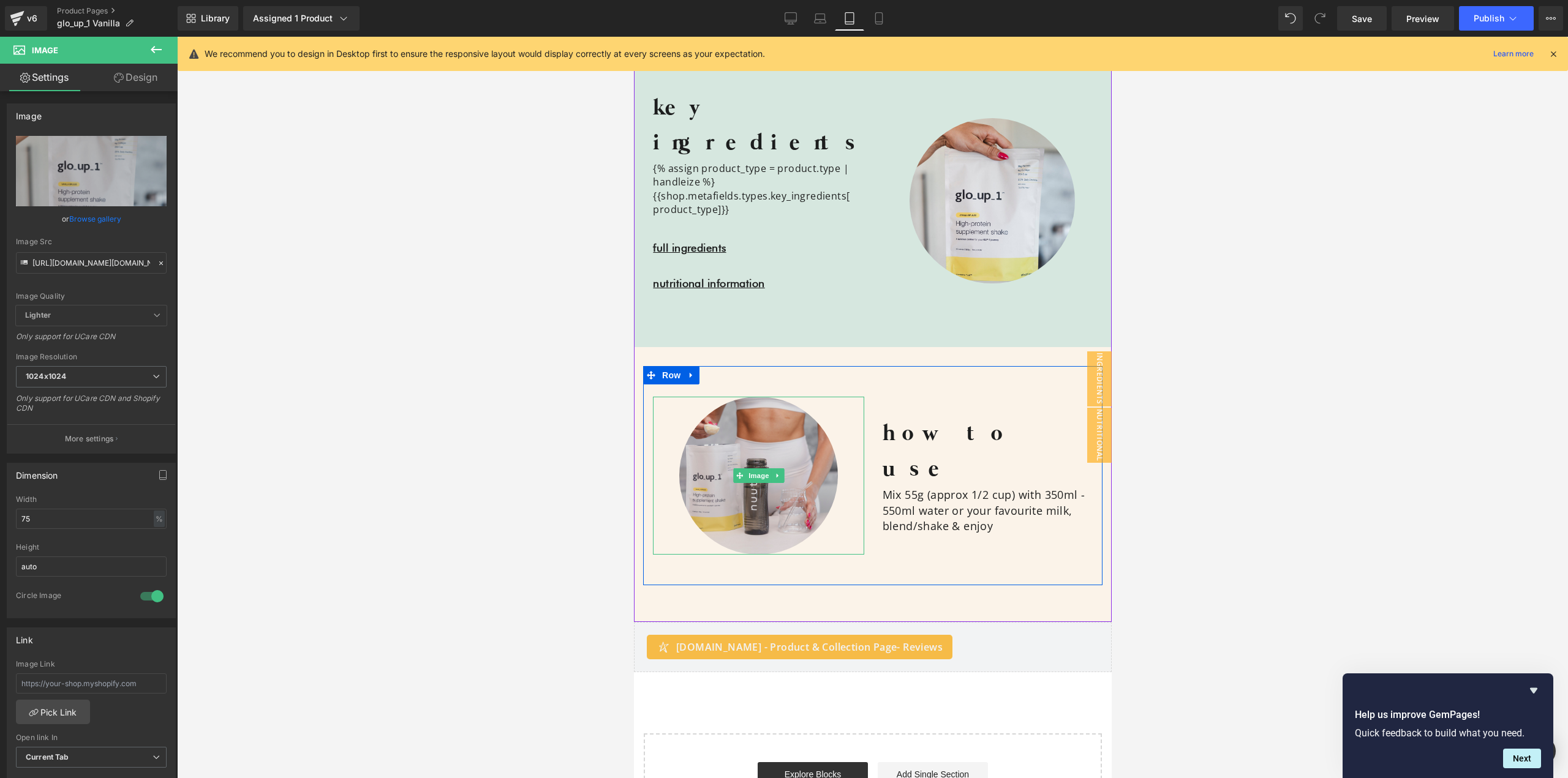
click at [779, 430] on img at bounding box center [758, 476] width 158 height 158
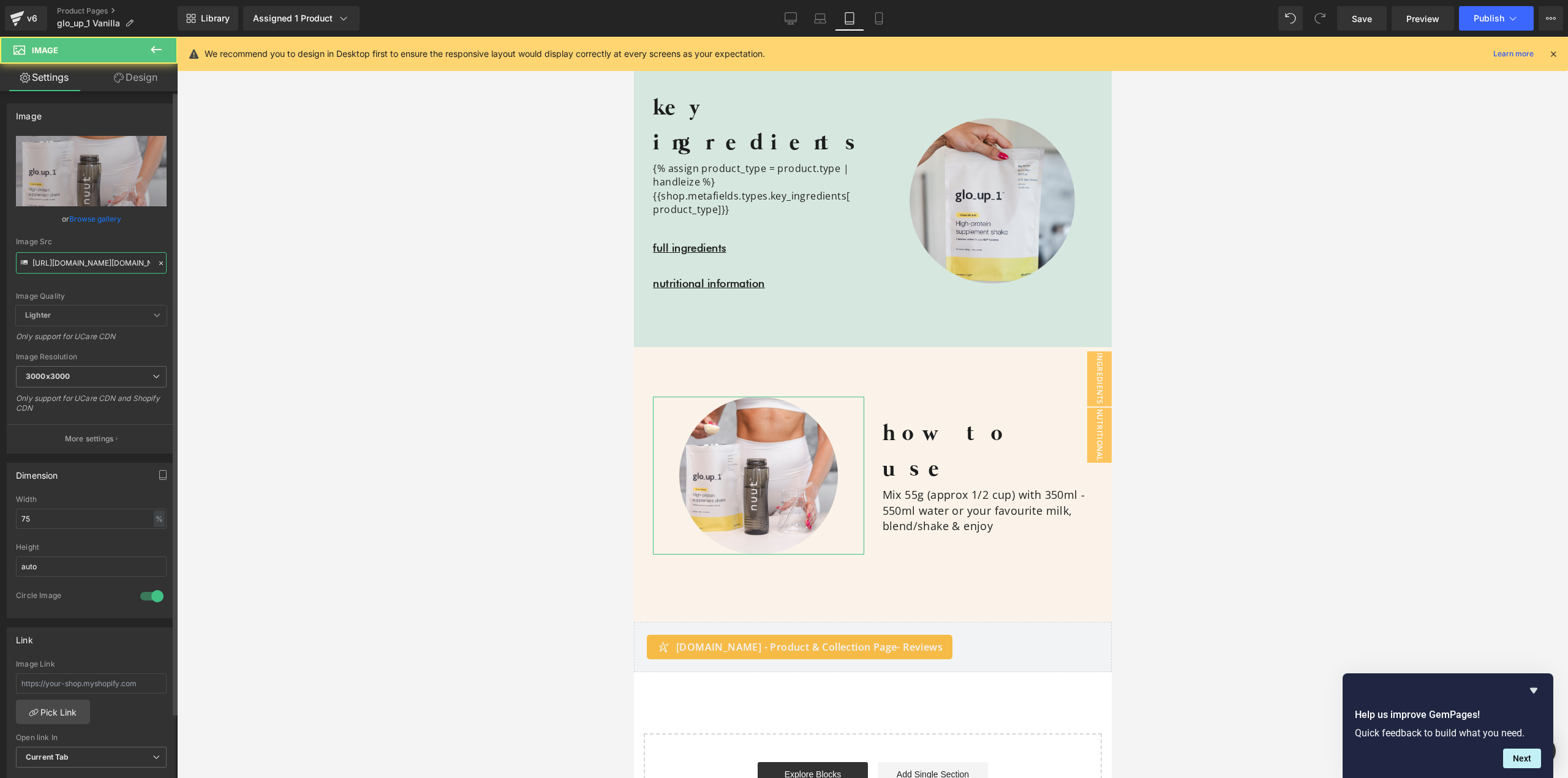
click at [117, 256] on input "[URL][DOMAIN_NAME][DOMAIN_NAME]" at bounding box center [91, 263] width 151 height 22
click at [888, 23] on link "Mobile" at bounding box center [879, 18] width 30 height 24
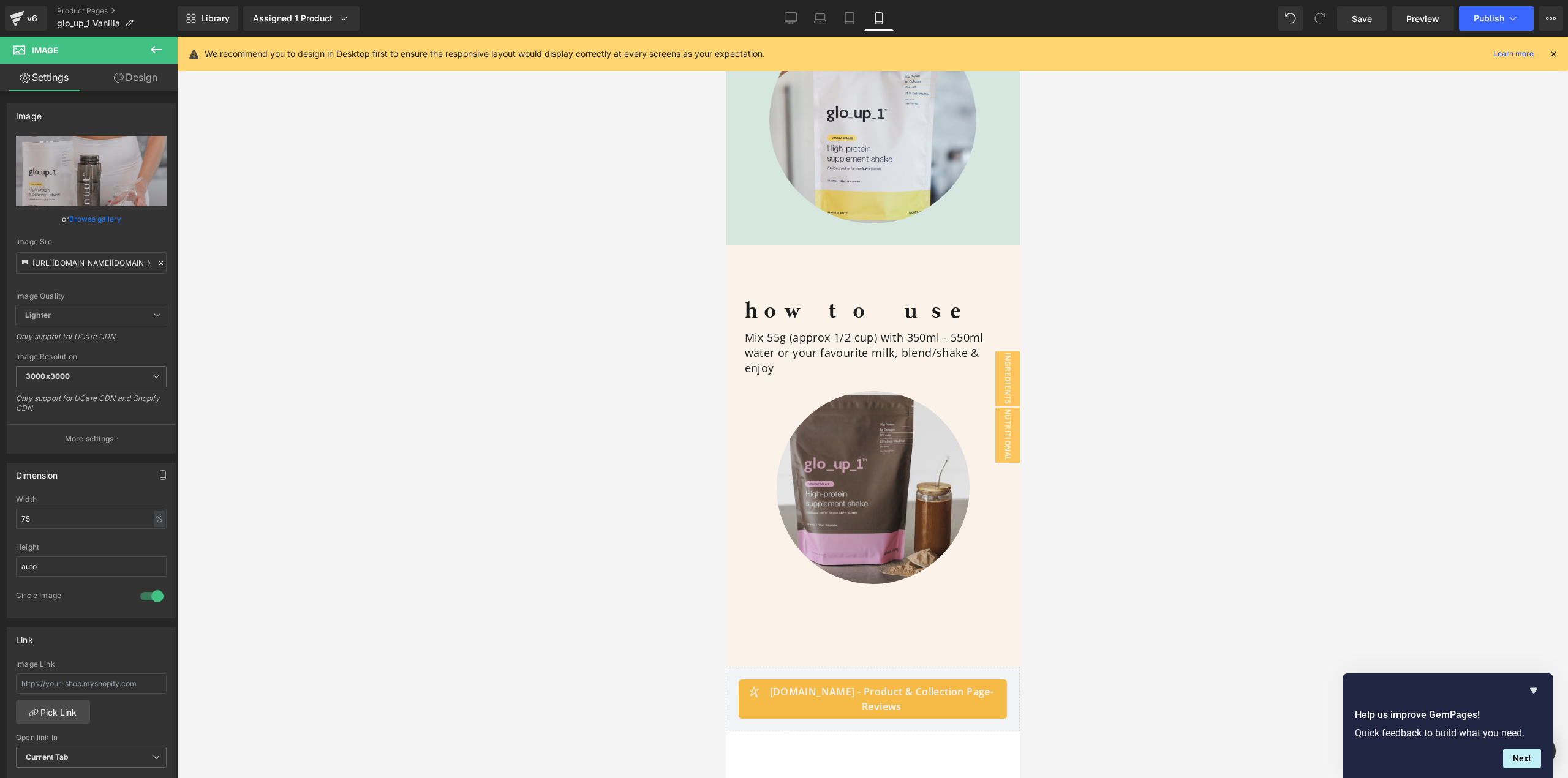
scroll to position [1959, 0]
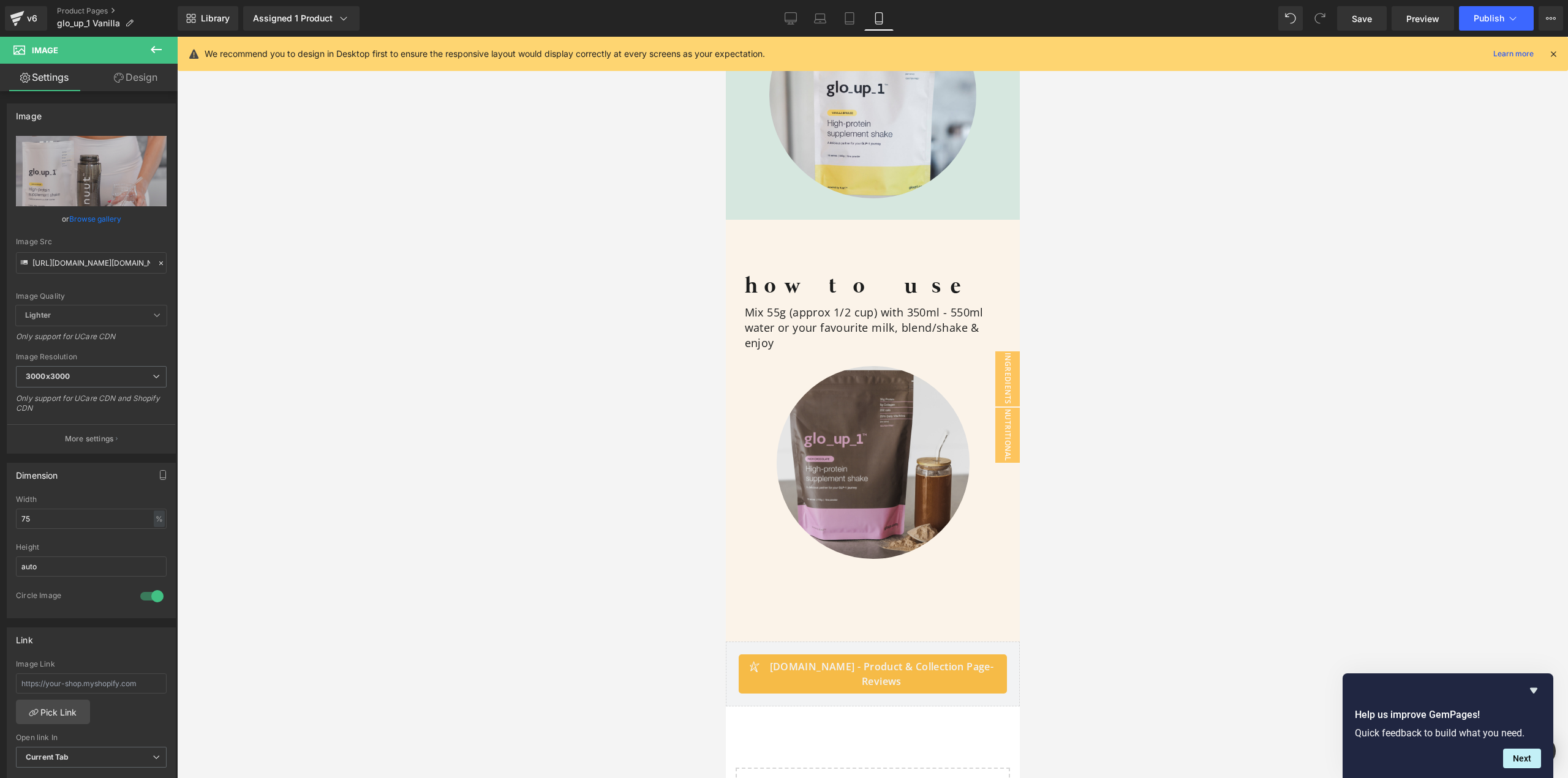
click at [846, 412] on img at bounding box center [873, 462] width 192 height 192
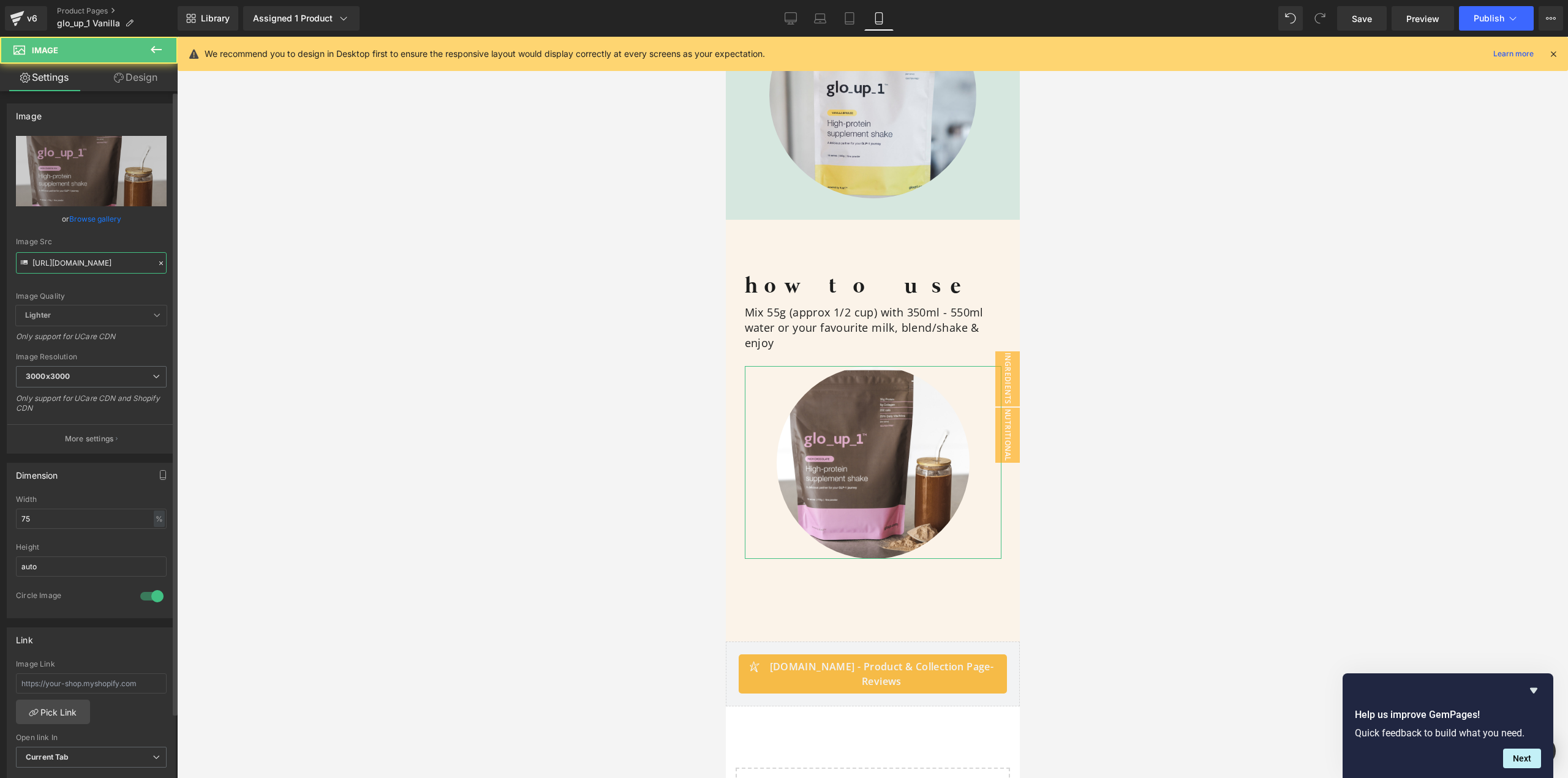
click at [82, 264] on input "[URL][DOMAIN_NAME]" at bounding box center [91, 263] width 151 height 22
paste input "Photos-5_3000x3000.jpg?v=175923416[URL][DOMAIN_NAME]"
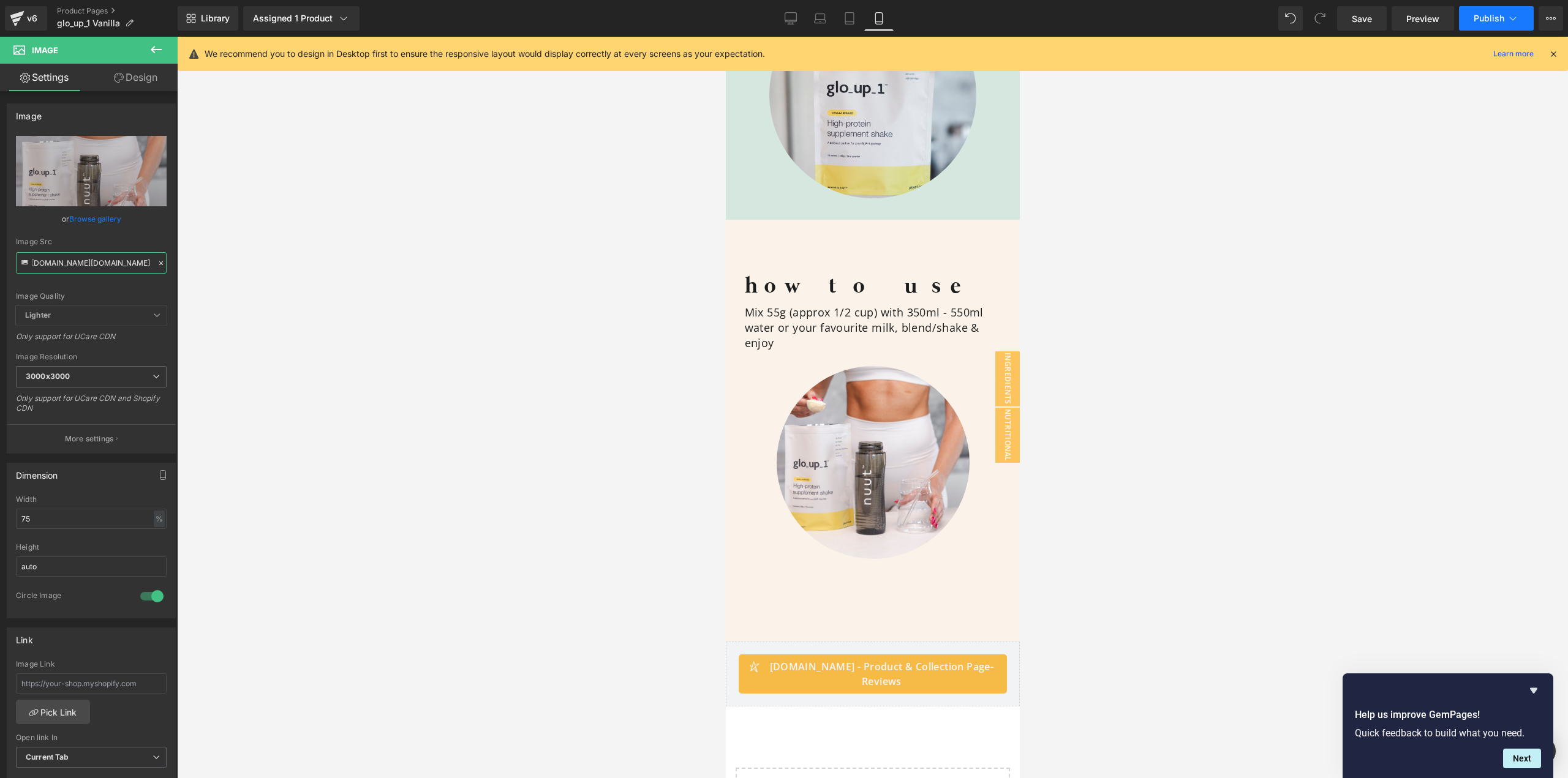
type input "[URL][DOMAIN_NAME][DOMAIN_NAME]"
click at [1493, 14] on span "Publish" at bounding box center [1489, 18] width 30 height 10
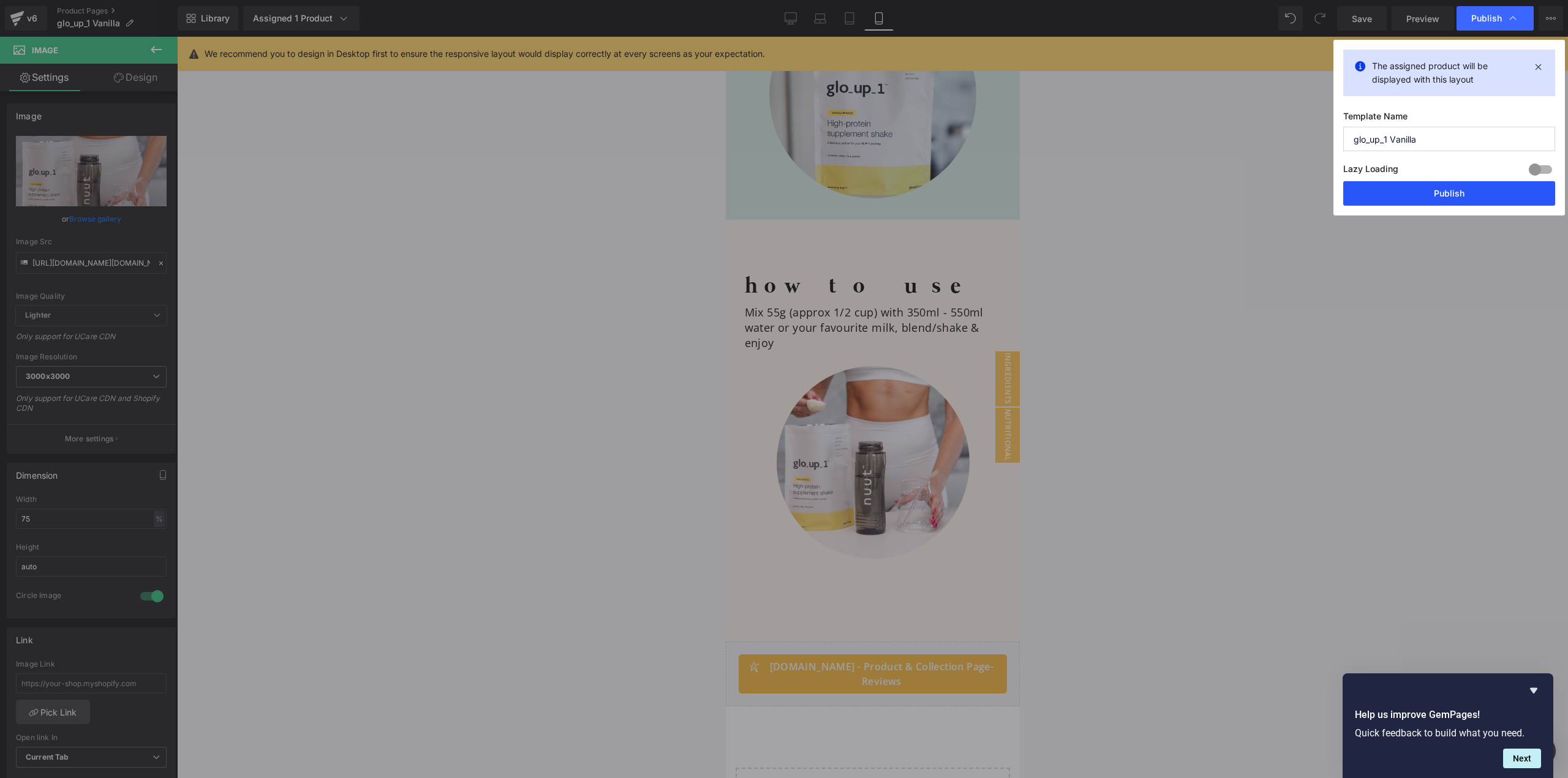
click at [1447, 199] on button "Publish" at bounding box center [1449, 193] width 212 height 24
